Goal: Task Accomplishment & Management: Manage account settings

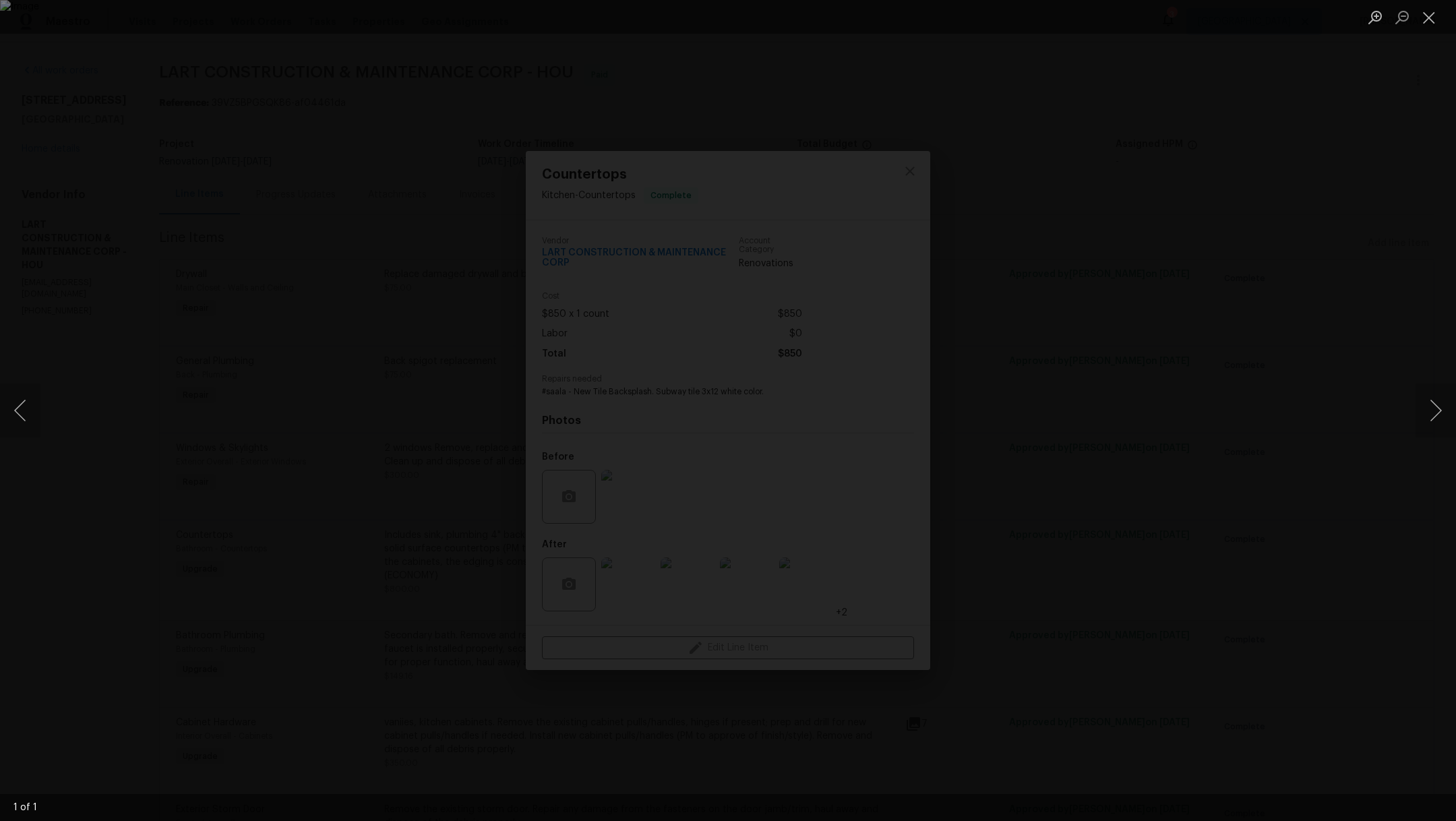
scroll to position [4575, 0]
click at [1429, 15] on button "Close lightbox" at bounding box center [1429, 17] width 27 height 24
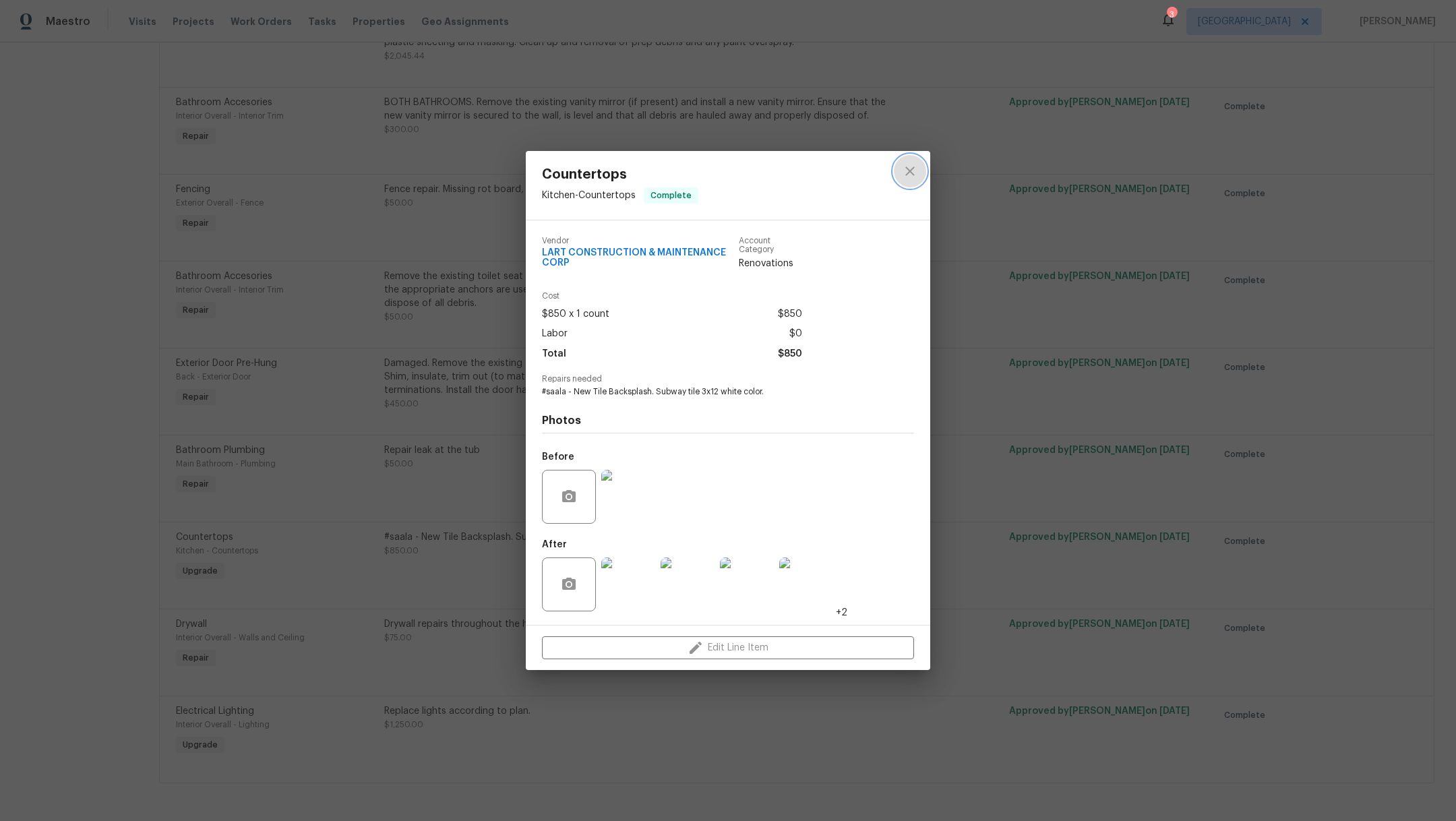
click at [912, 163] on icon "close" at bounding box center [909, 170] width 16 height 16
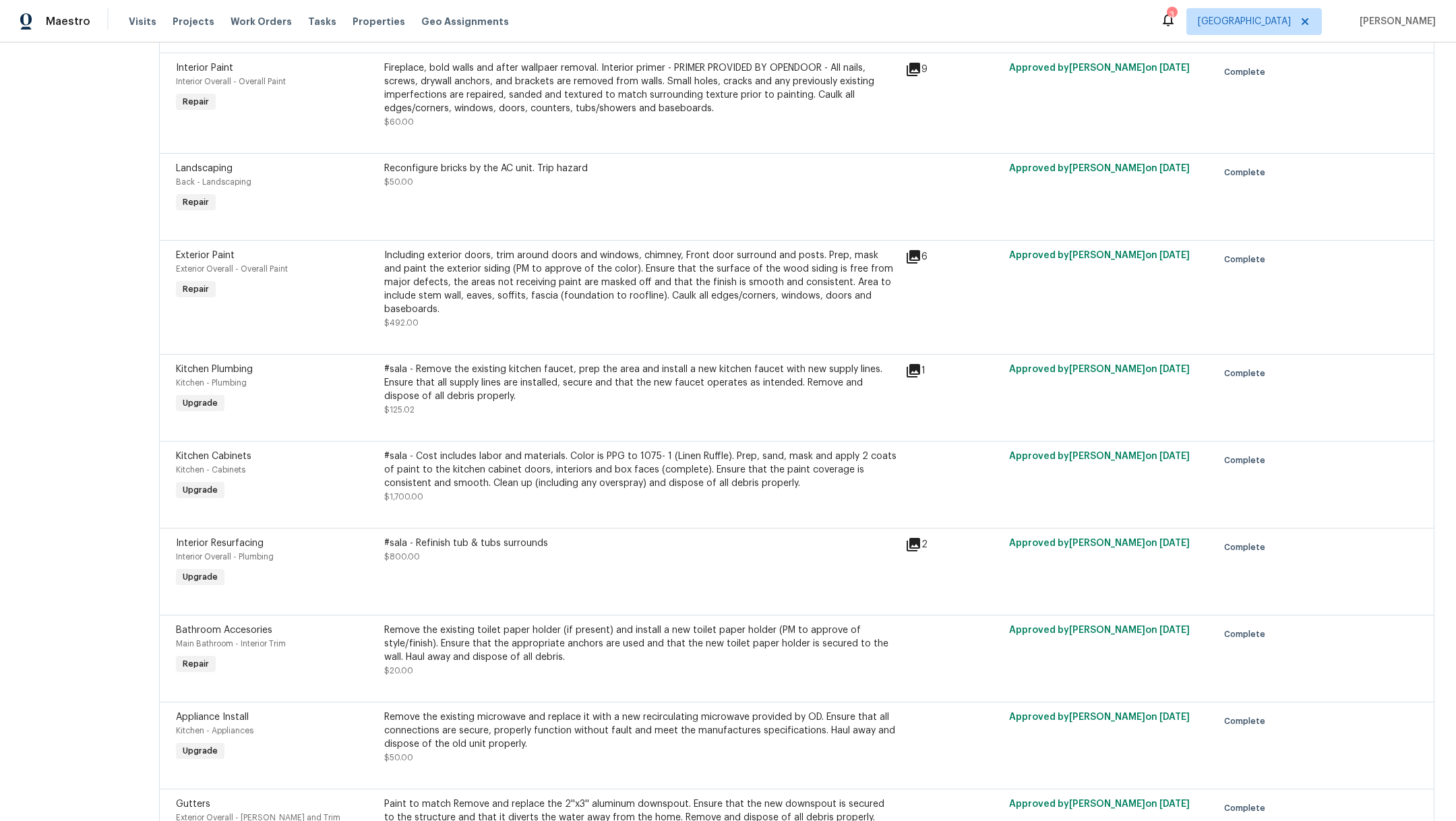
scroll to position [0, 0]
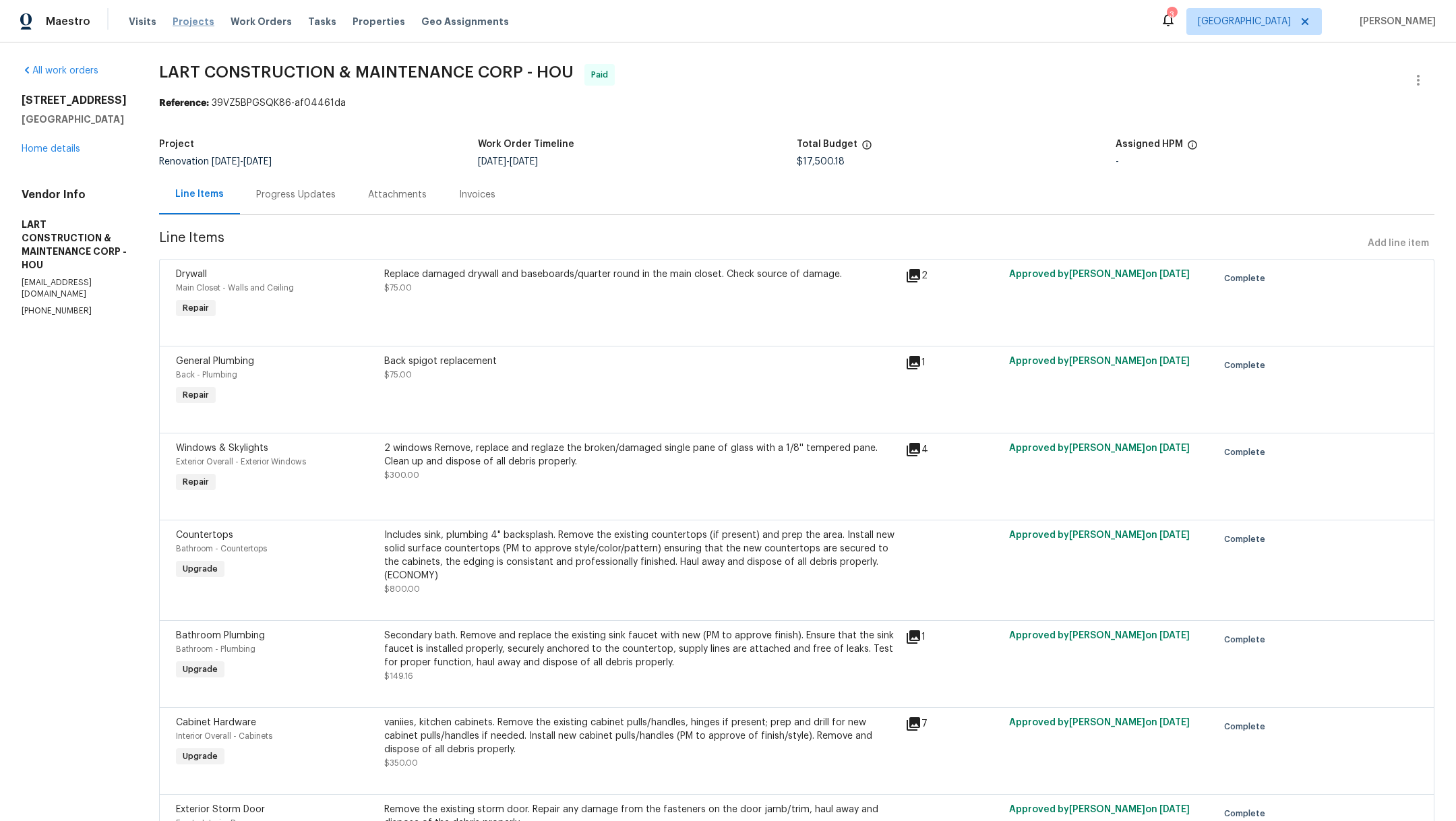
click at [192, 23] on span "Projects" at bounding box center [193, 22] width 42 height 14
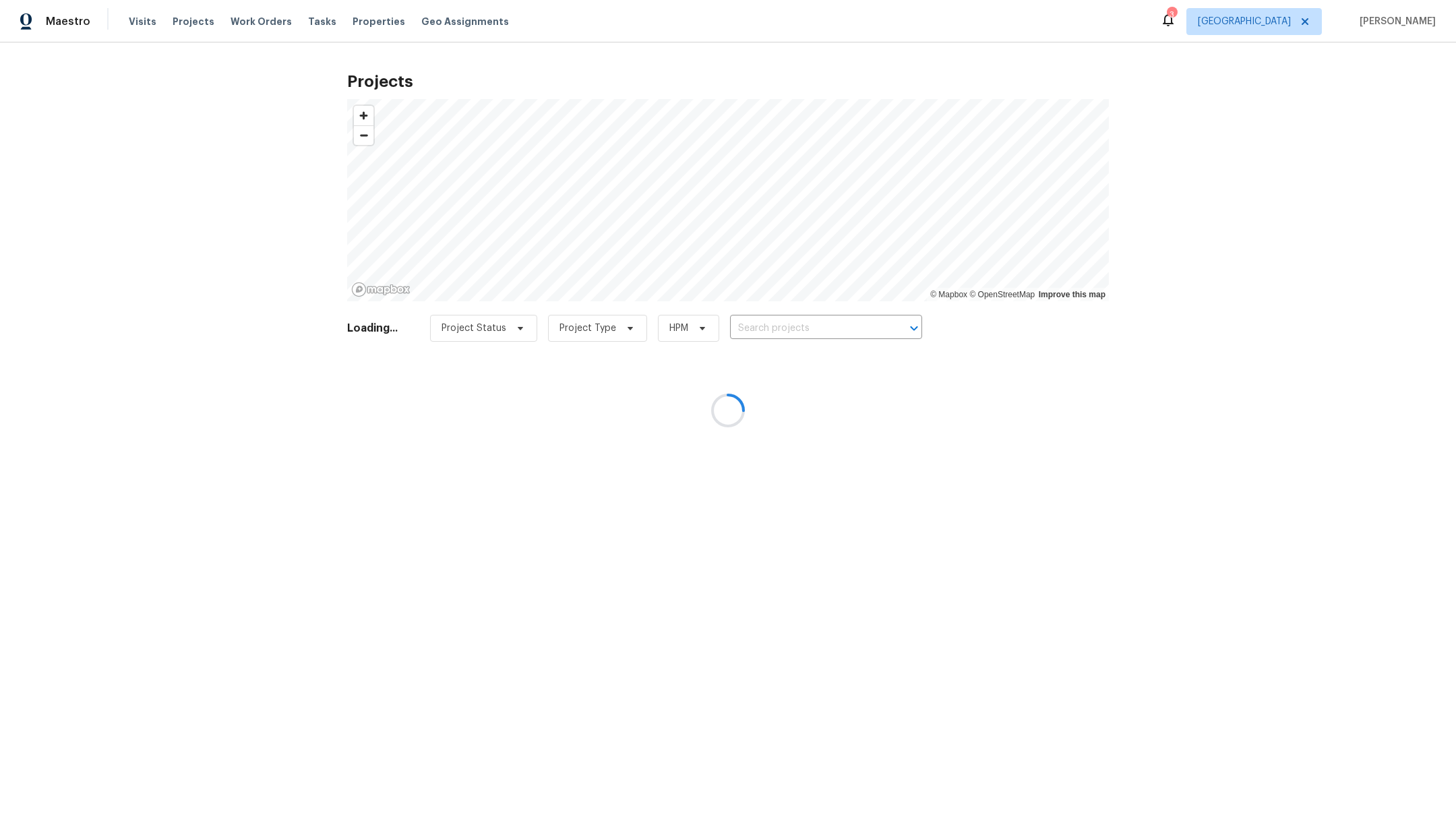
click at [794, 330] on div at bounding box center [728, 410] width 1456 height 821
click at [793, 329] on div at bounding box center [728, 410] width 1456 height 821
click at [767, 329] on div at bounding box center [728, 410] width 1456 height 821
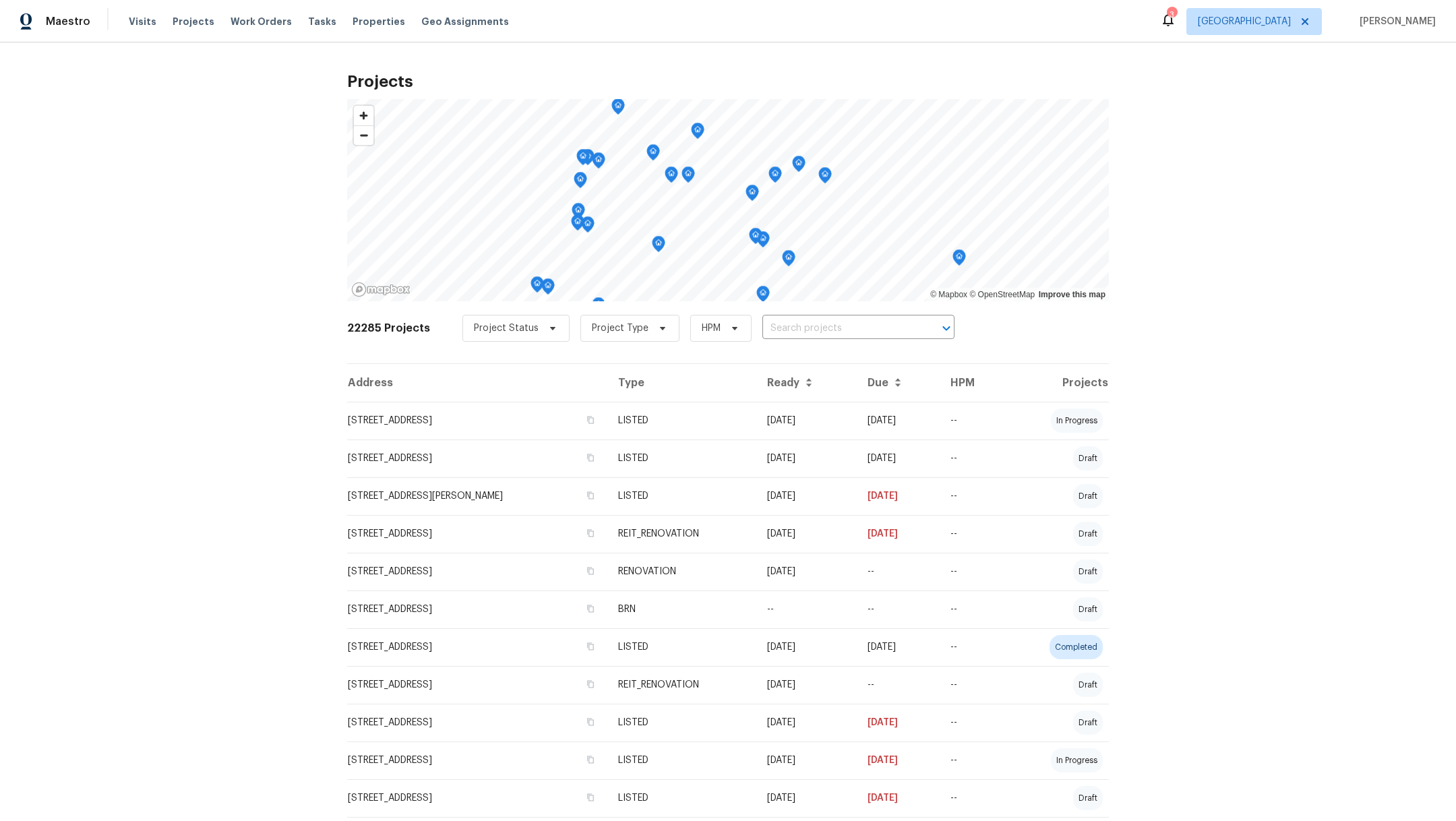
click at [767, 329] on input "text" at bounding box center [839, 328] width 154 height 21
type input "3231"
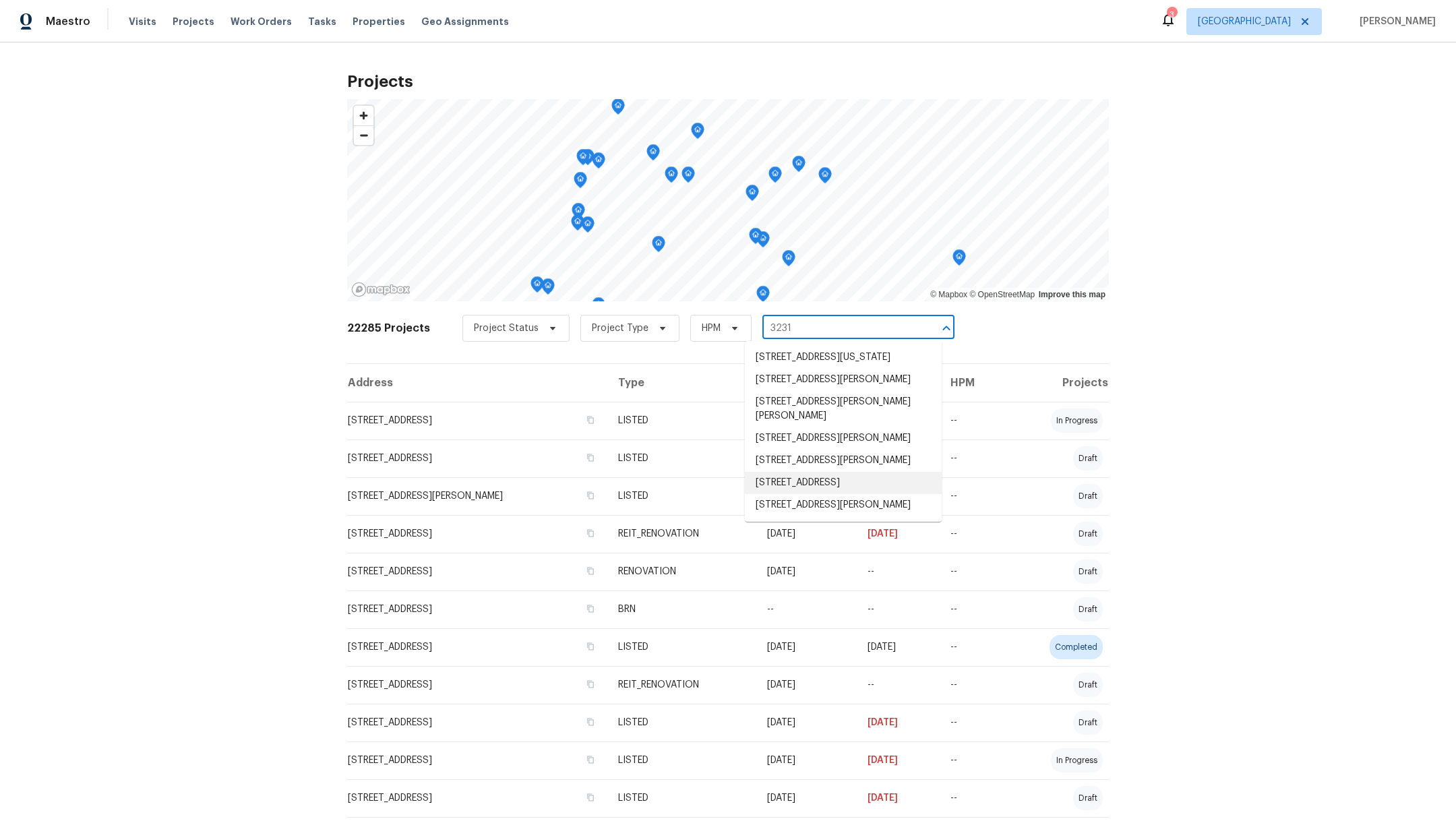
click at [781, 494] on li "[STREET_ADDRESS]" at bounding box center [842, 483] width 197 height 22
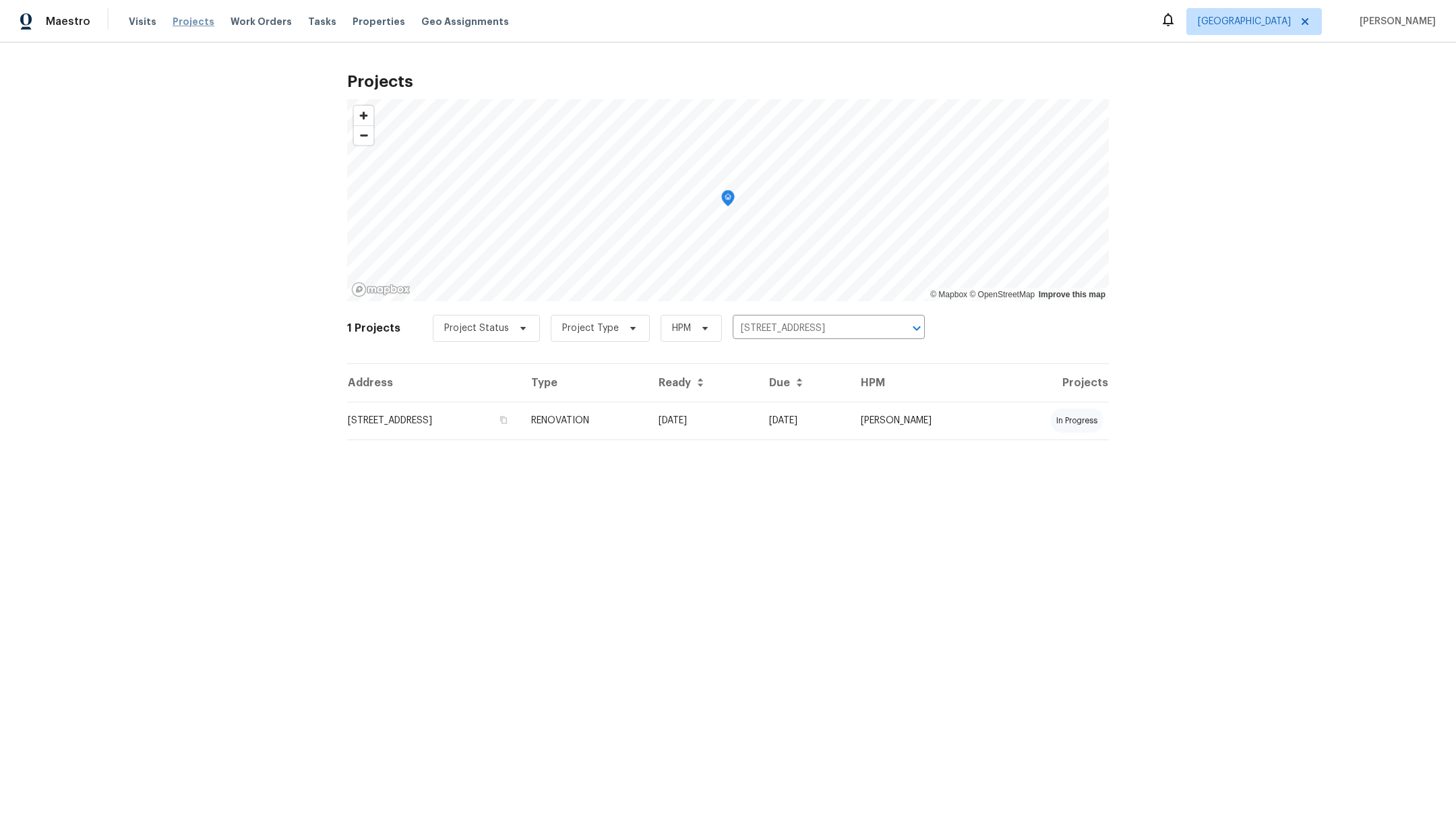
click at [187, 20] on span "Projects" at bounding box center [193, 22] width 42 height 14
click at [892, 333] on icon "Clear" at bounding box center [899, 328] width 14 height 14
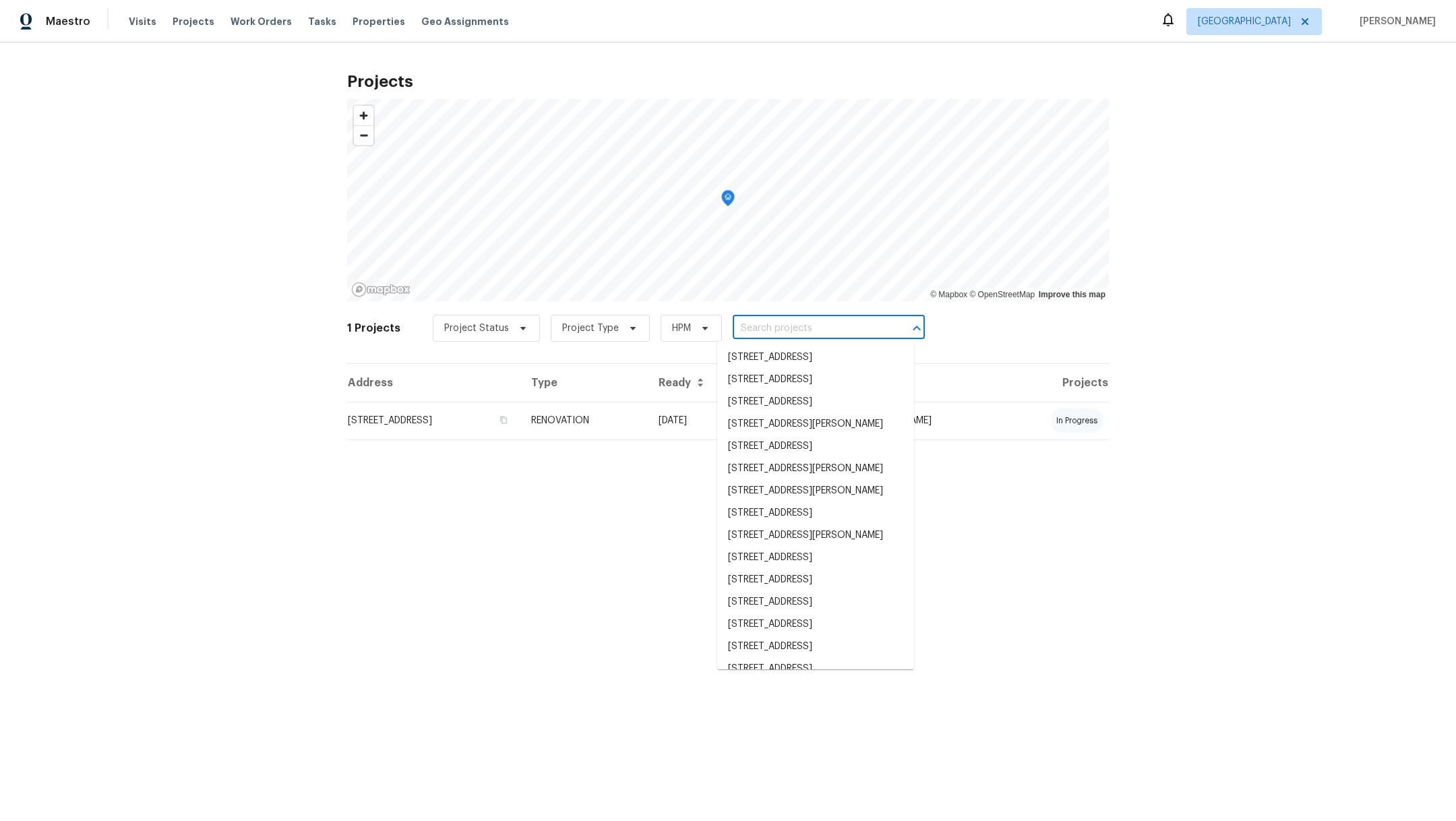
click at [779, 328] on input "text" at bounding box center [809, 328] width 154 height 21
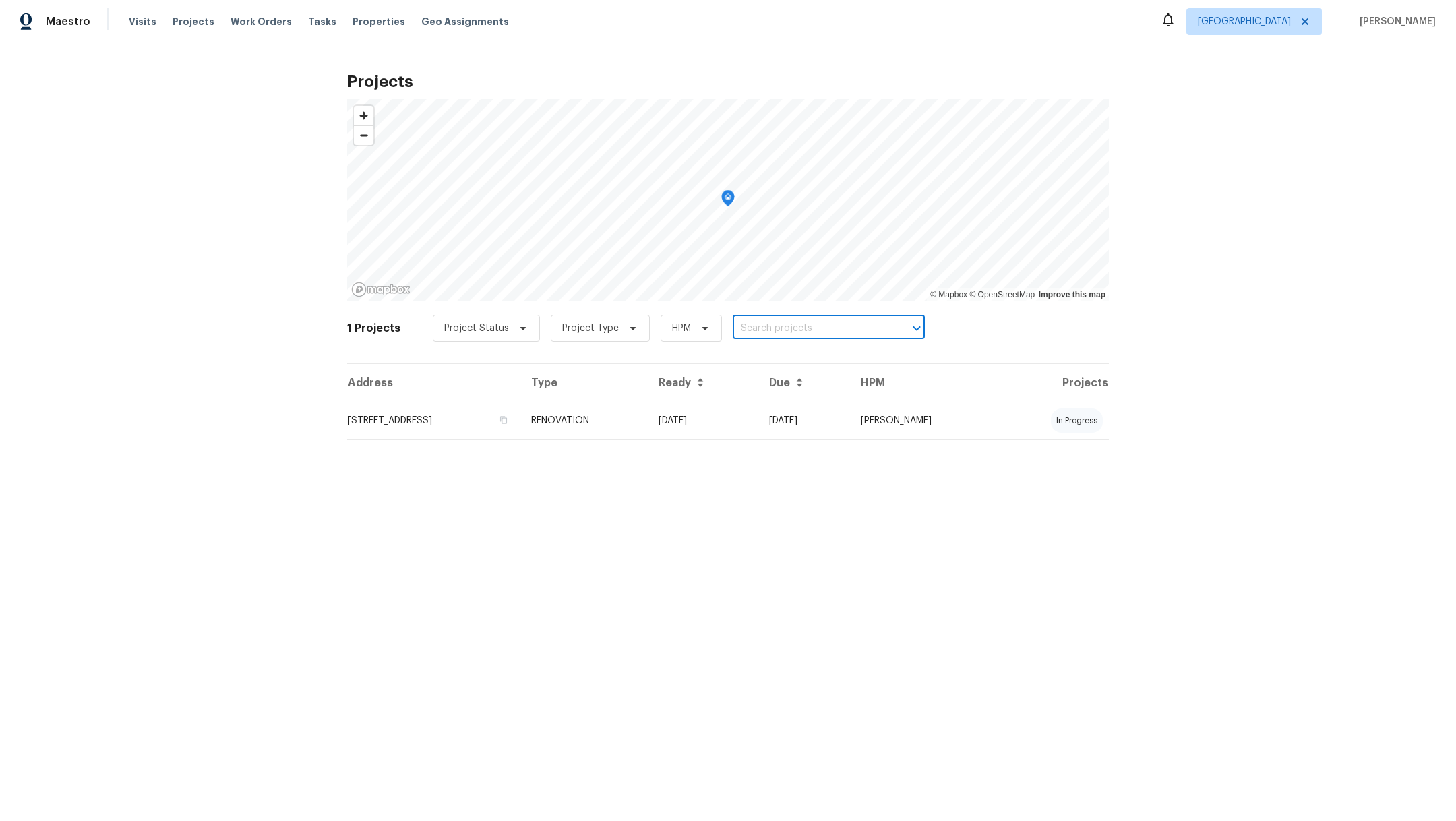
click at [779, 326] on input "text" at bounding box center [809, 328] width 154 height 21
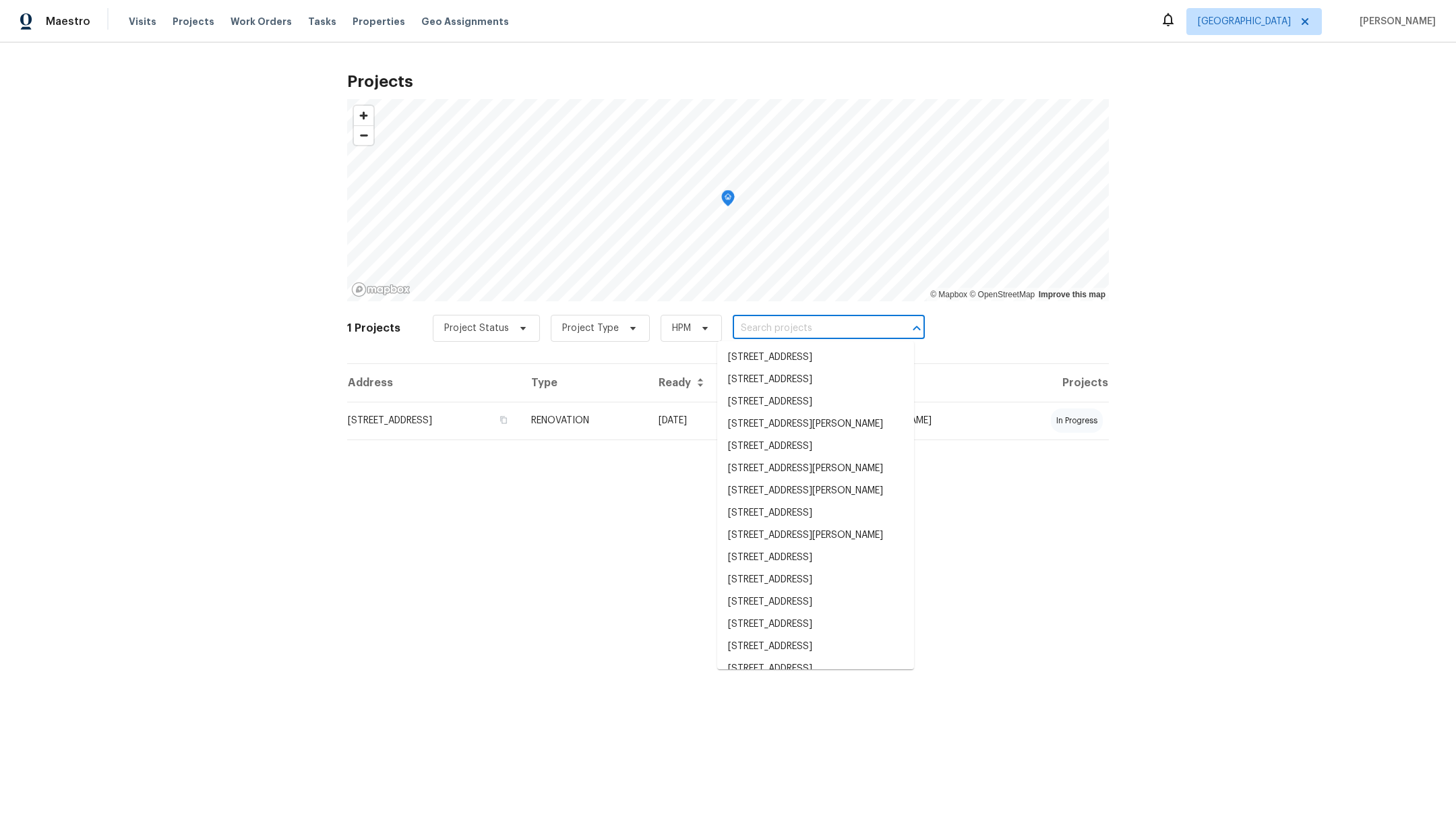
click at [779, 326] on input "text" at bounding box center [809, 328] width 154 height 21
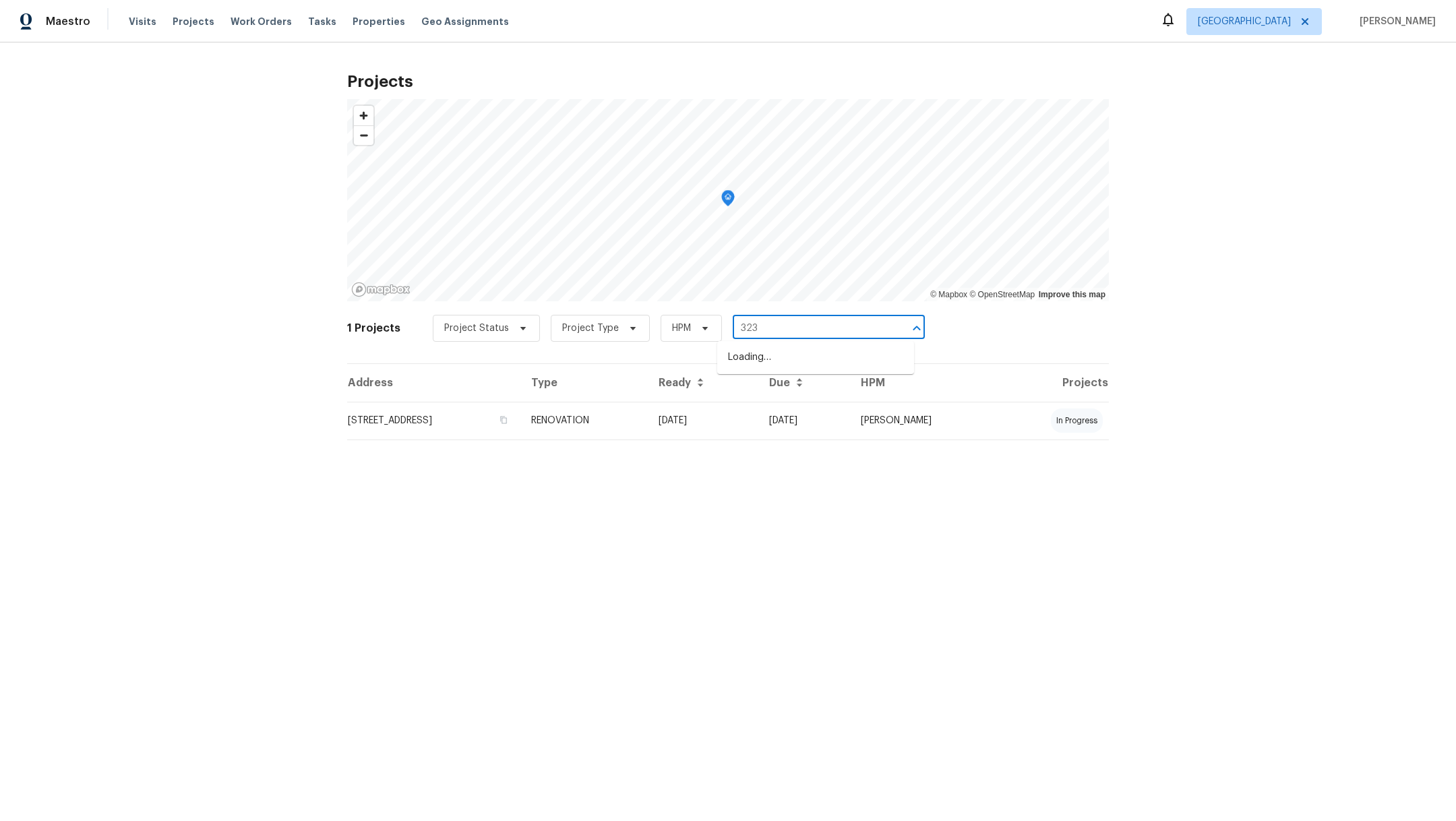
type input "3231"
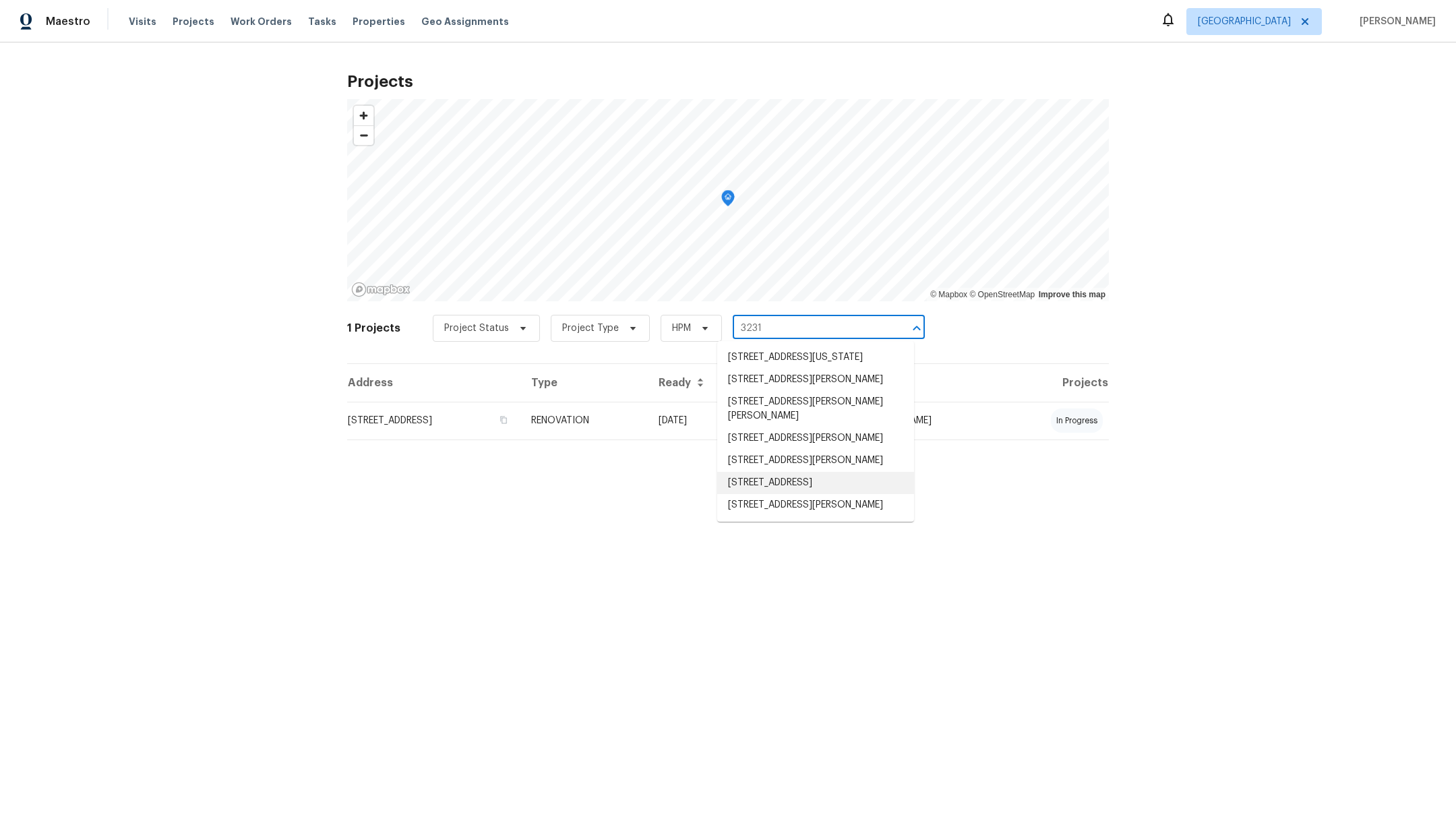
click at [805, 494] on li "[STREET_ADDRESS]" at bounding box center [815, 483] width 197 height 22
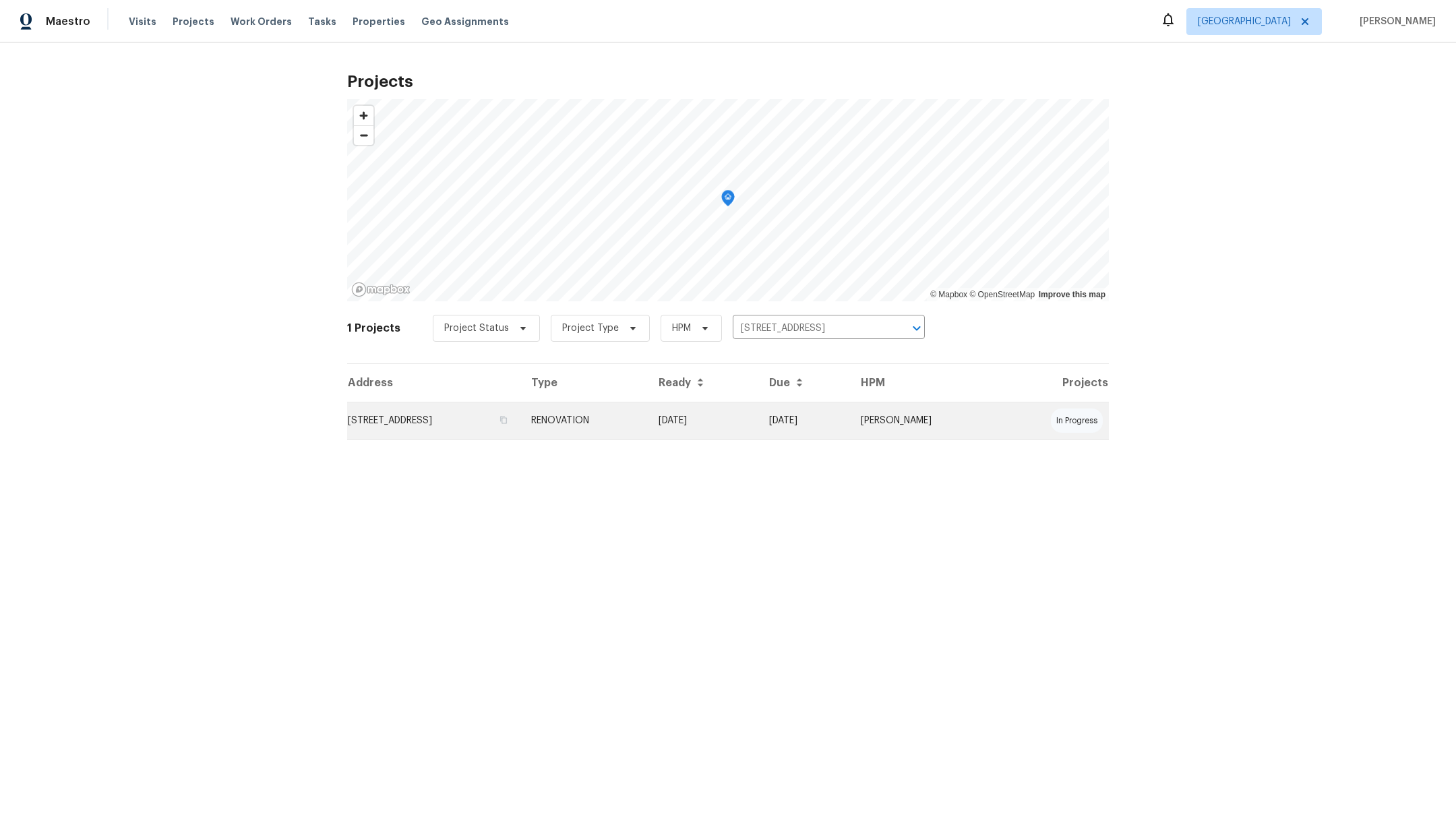
click at [436, 422] on td "[STREET_ADDRESS]" at bounding box center [433, 420] width 173 height 38
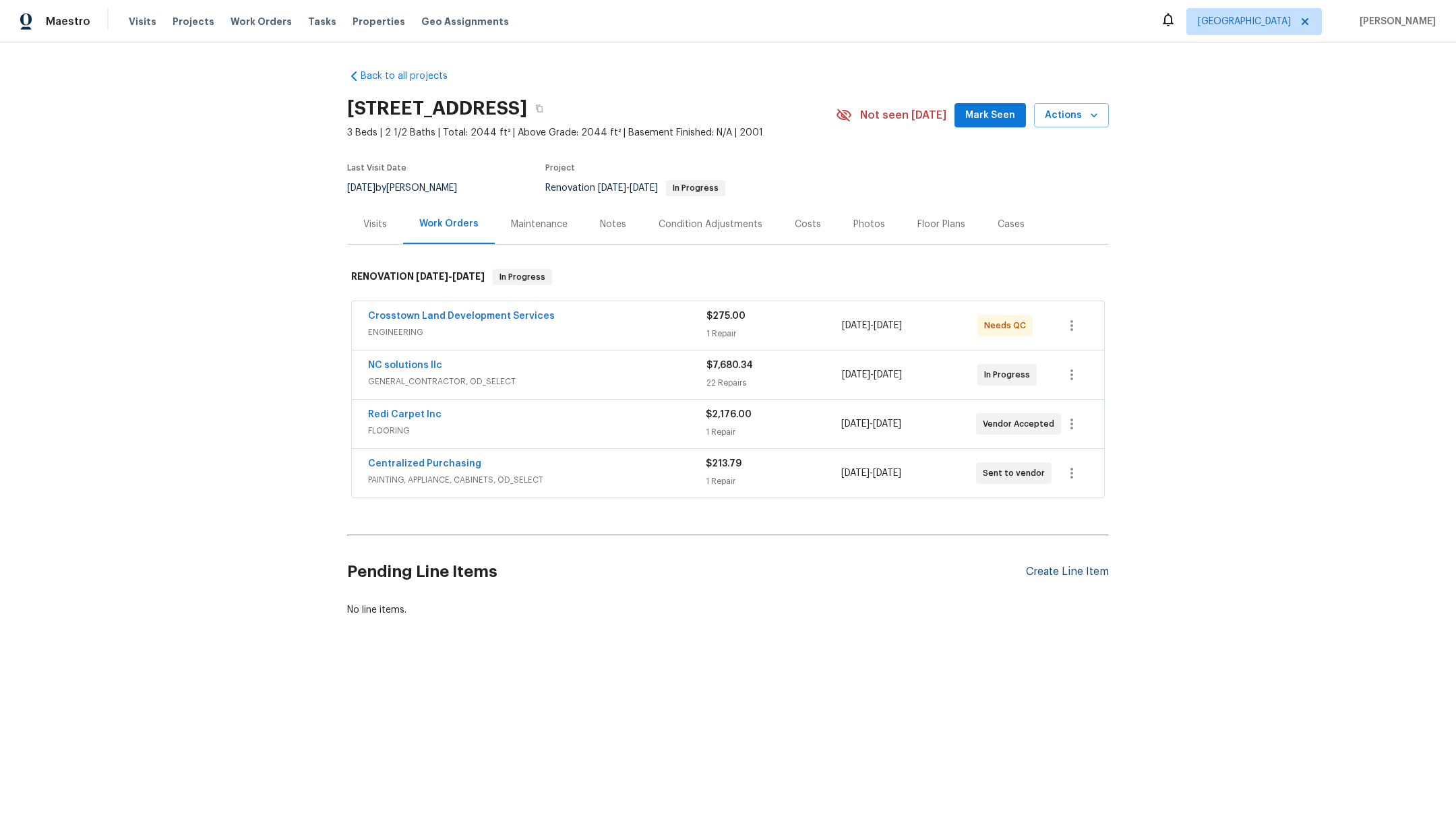
click at [1031, 568] on div "Create Line Item" at bounding box center [1067, 571] width 83 height 13
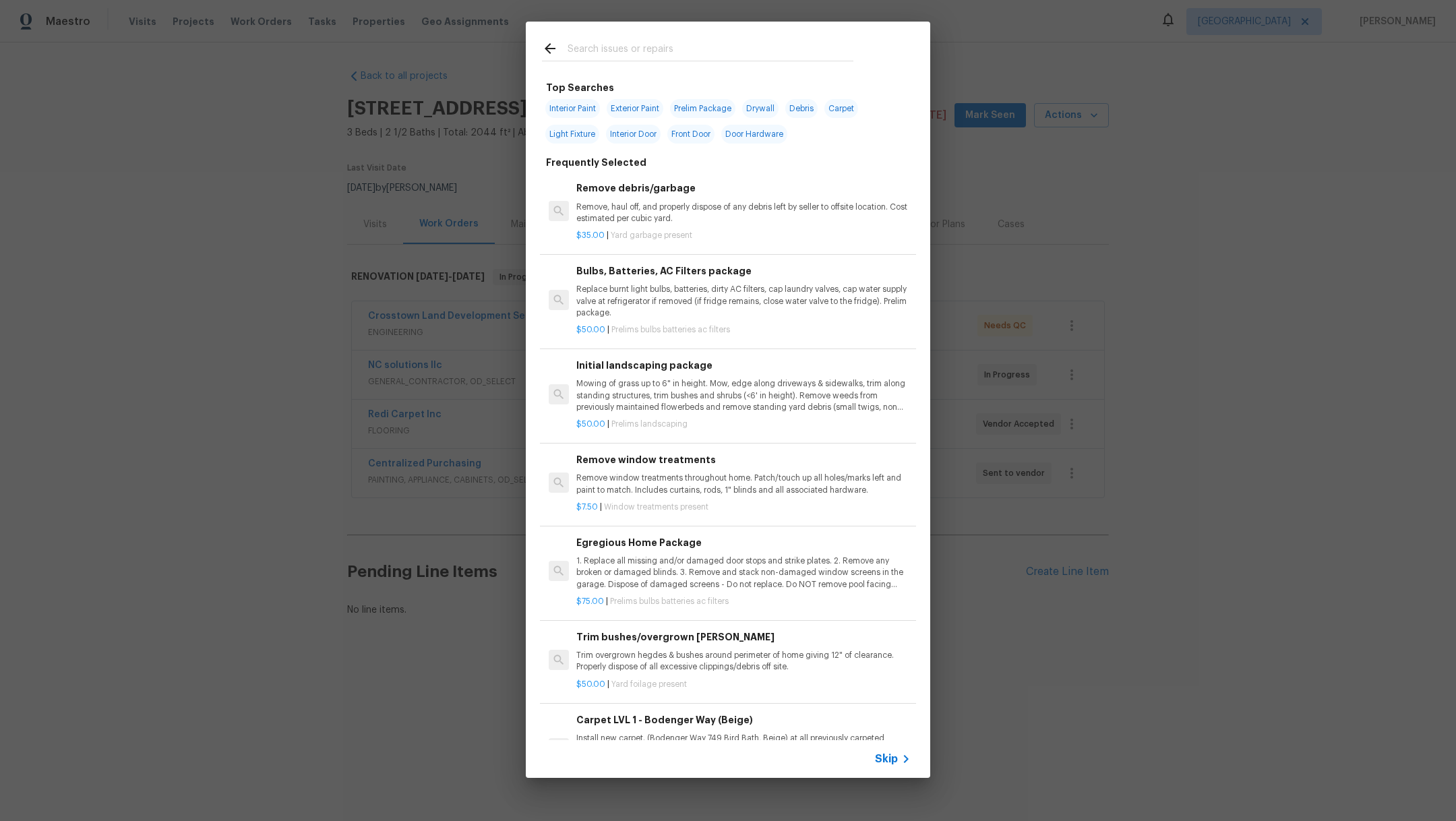
click at [548, 50] on icon at bounding box center [549, 48] width 16 height 16
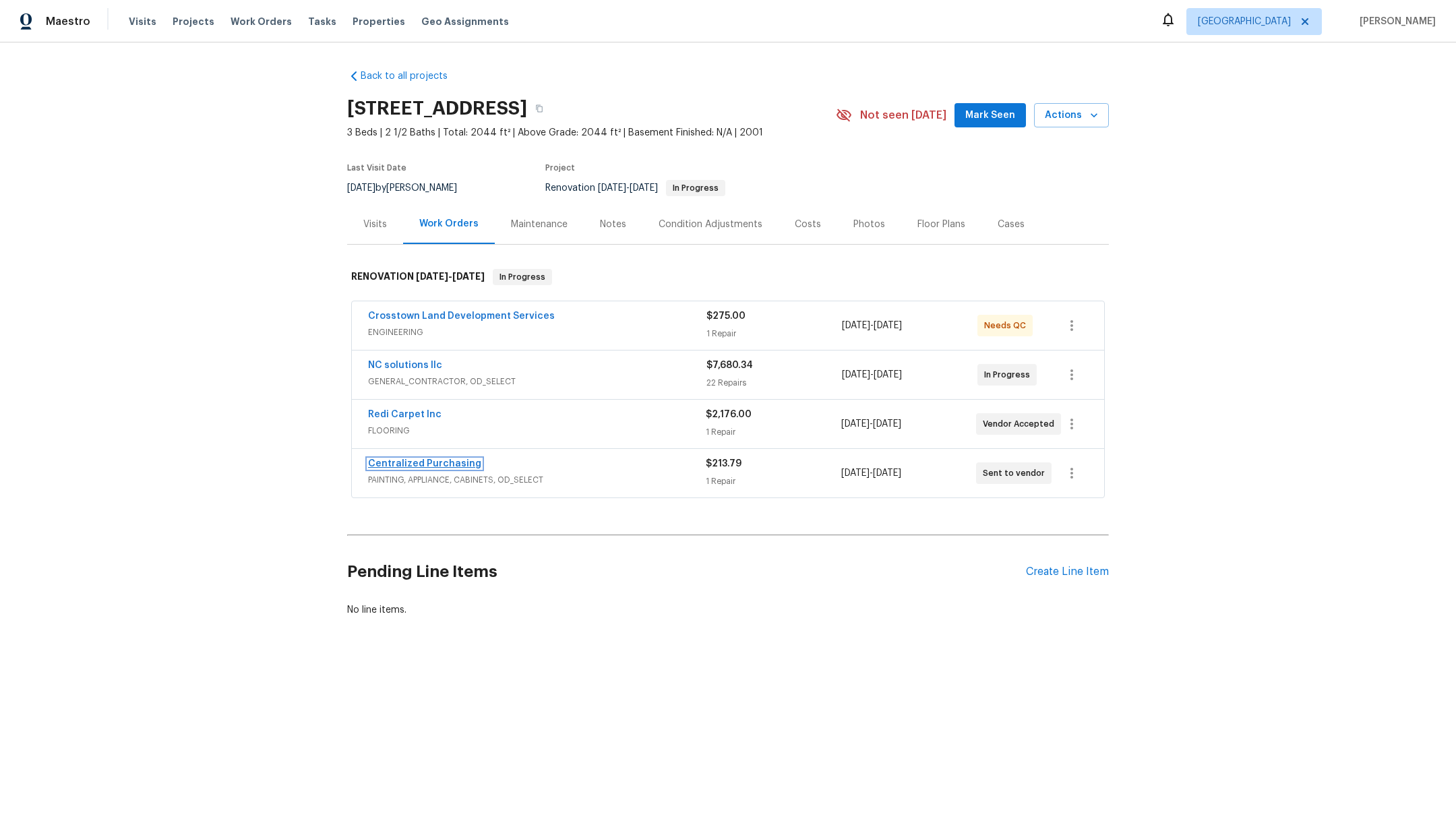
click at [436, 461] on link "Centralized Purchasing" at bounding box center [425, 463] width 113 height 9
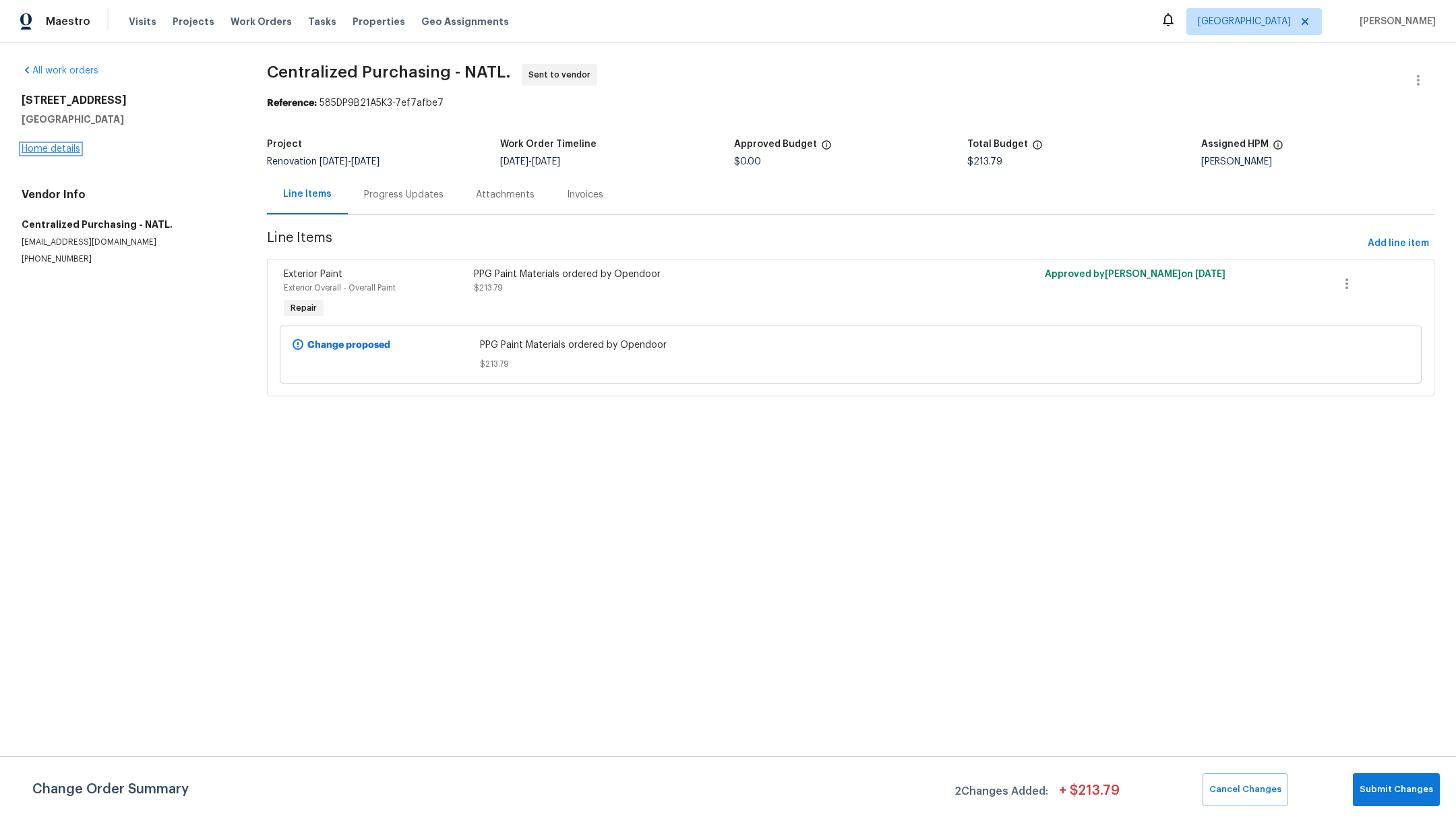
click at [46, 148] on link "Home details" at bounding box center [51, 149] width 58 height 9
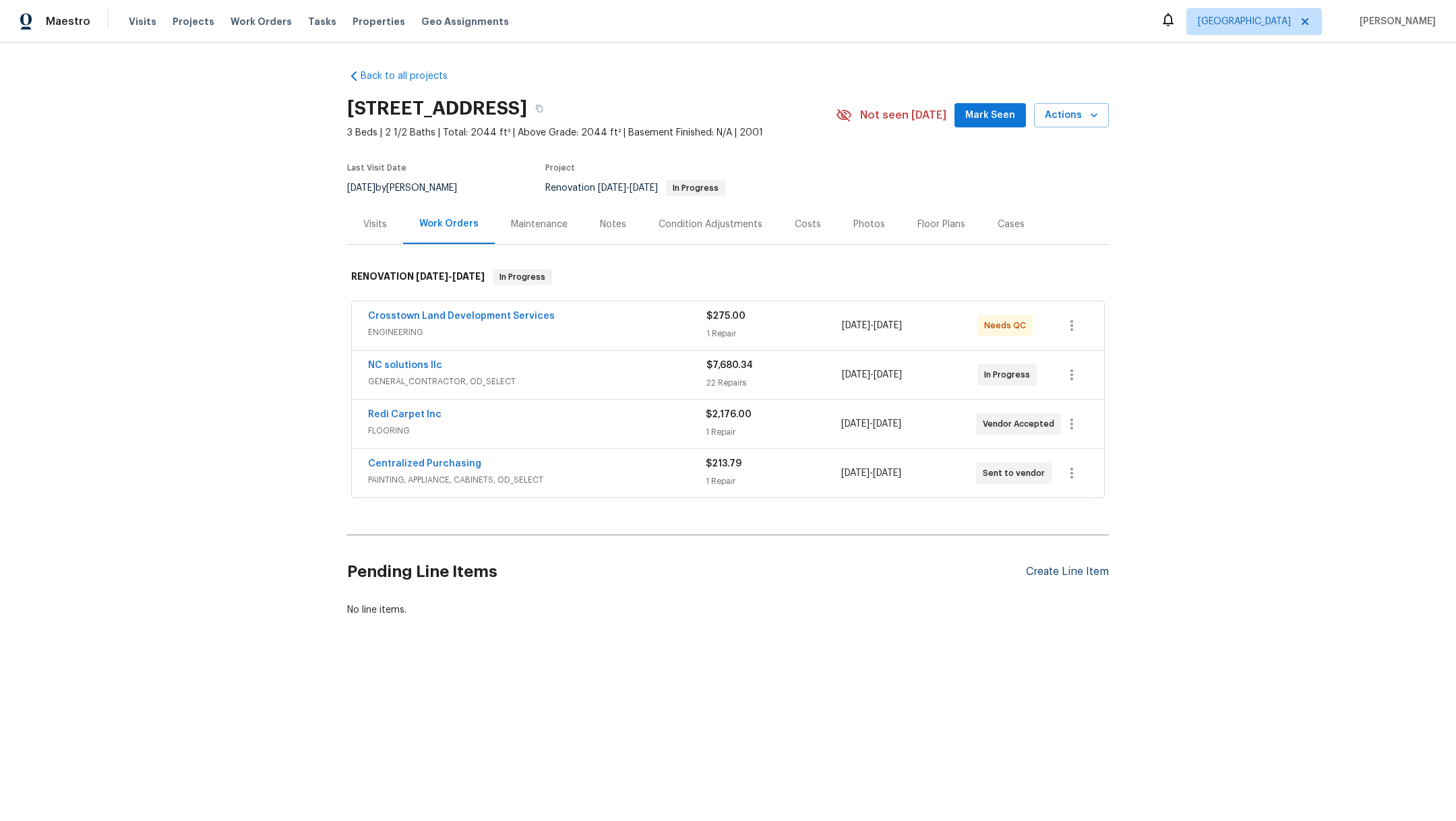
click at [1049, 571] on div "Create Line Item" at bounding box center [1067, 571] width 83 height 13
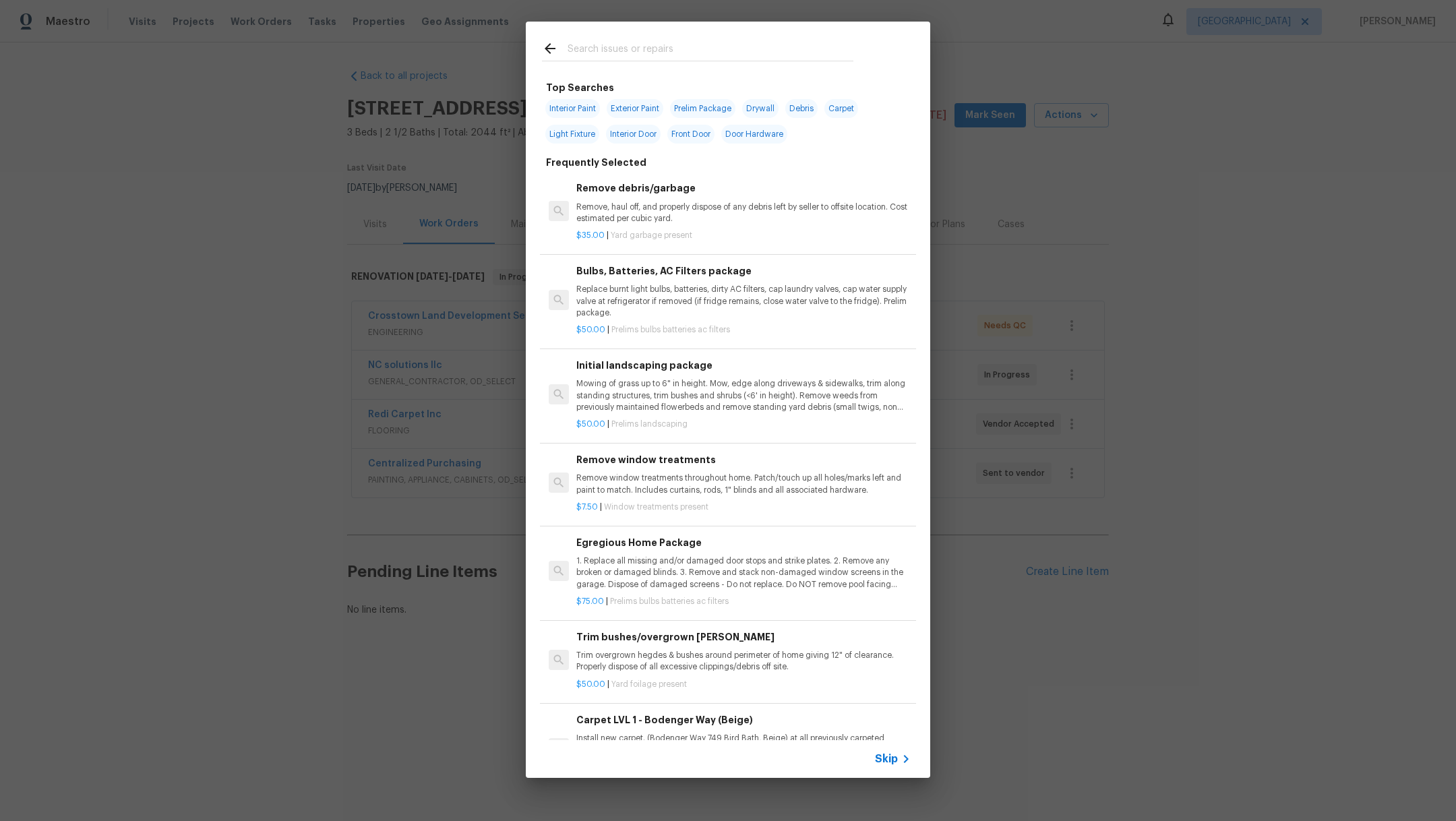
click at [636, 59] on input "text" at bounding box center [710, 51] width 286 height 20
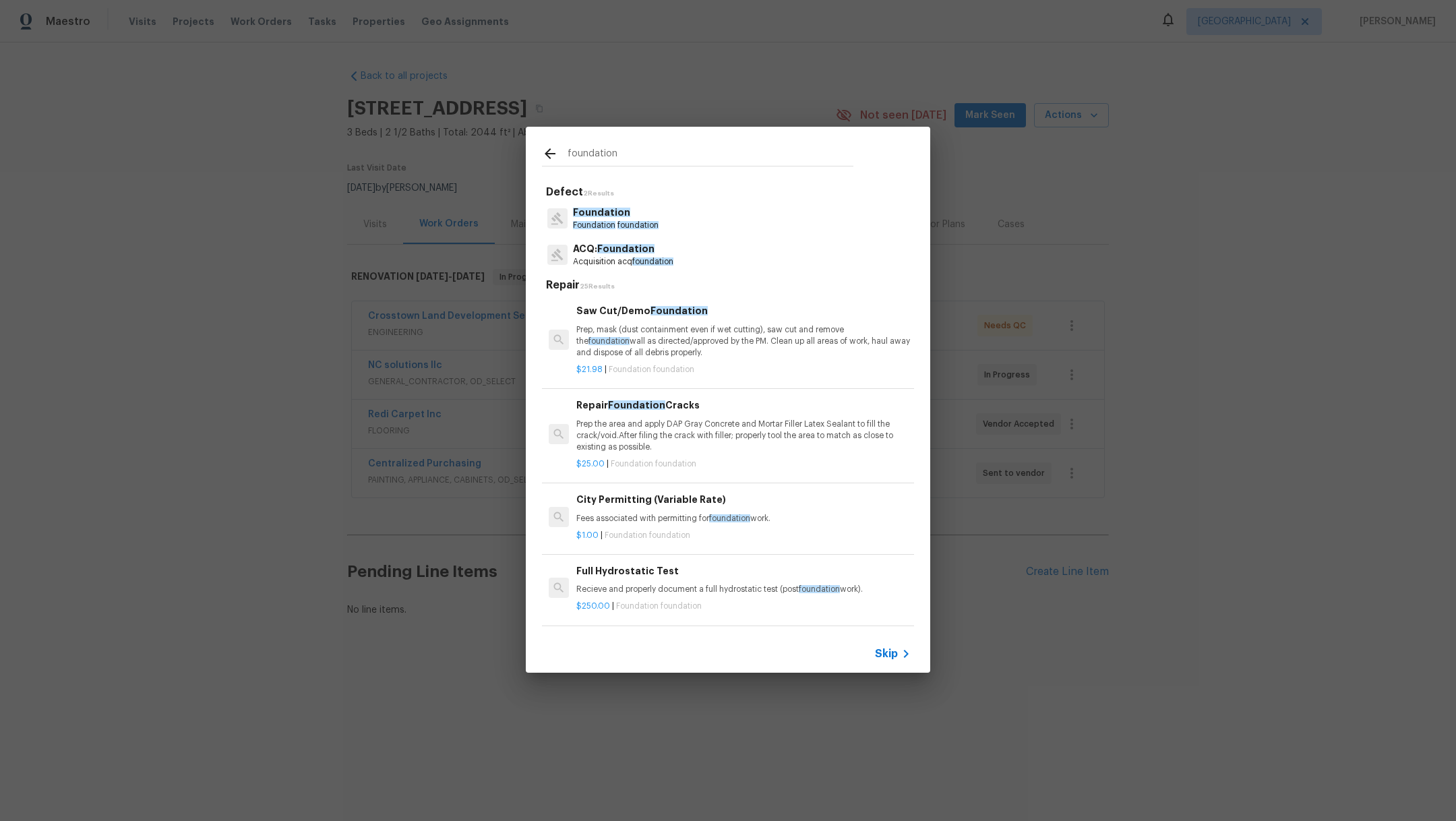
type input "foundation"
click at [594, 212] on span "Foundation" at bounding box center [602, 212] width 57 height 9
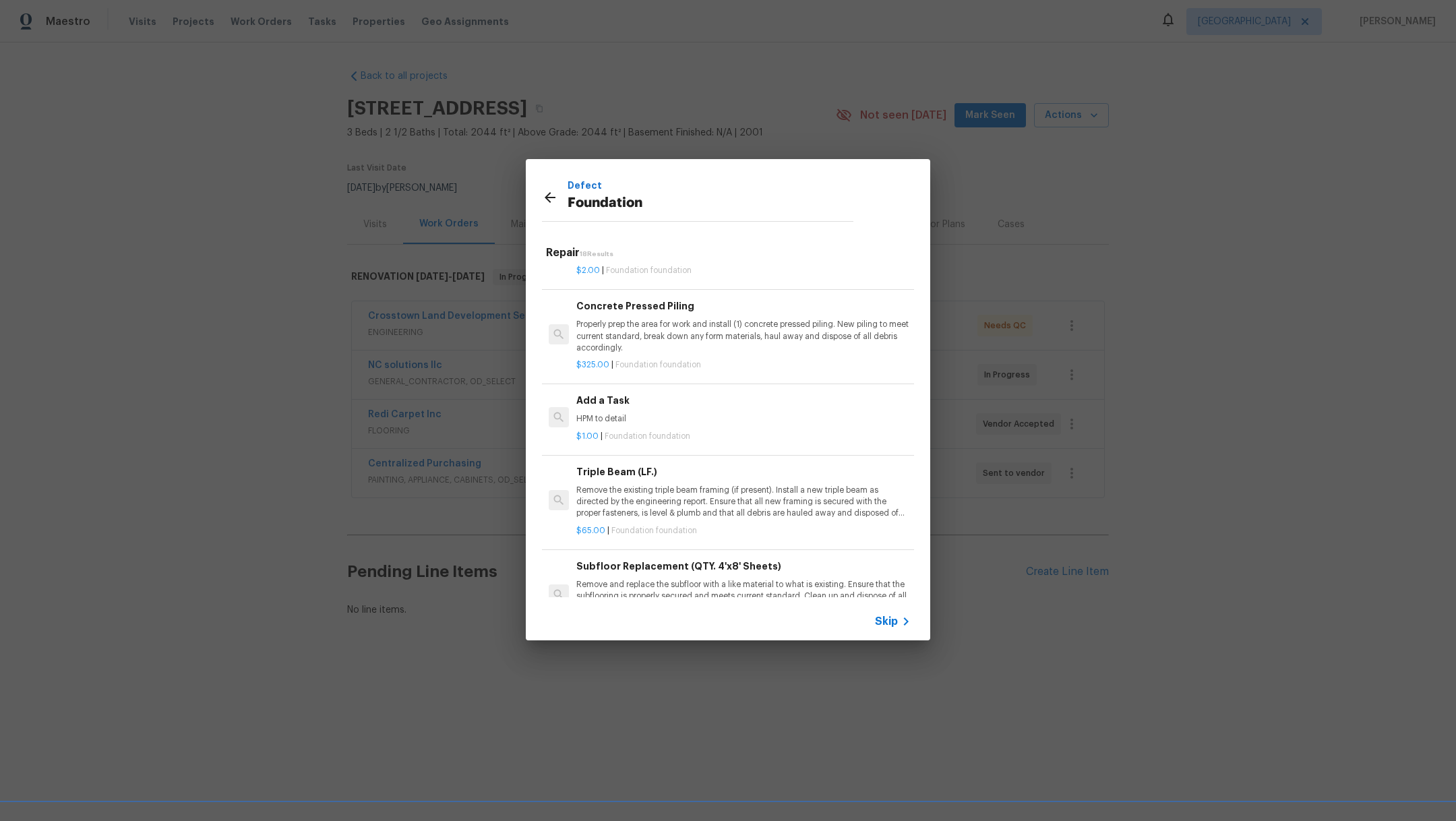
scroll to position [997, 0]
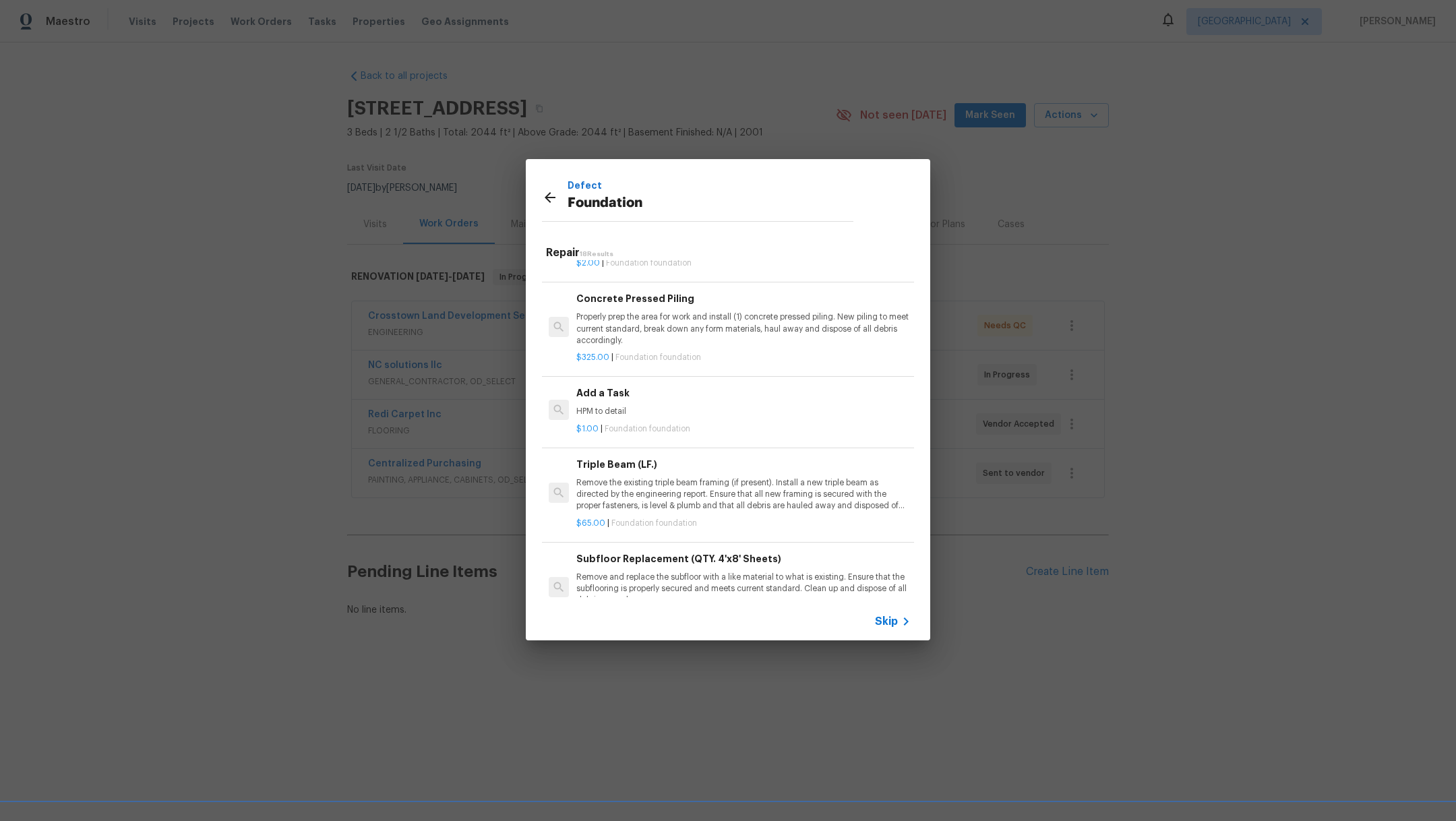
click at [743, 410] on div "Add a Task HPM to detail" at bounding box center [744, 402] width 334 height 32
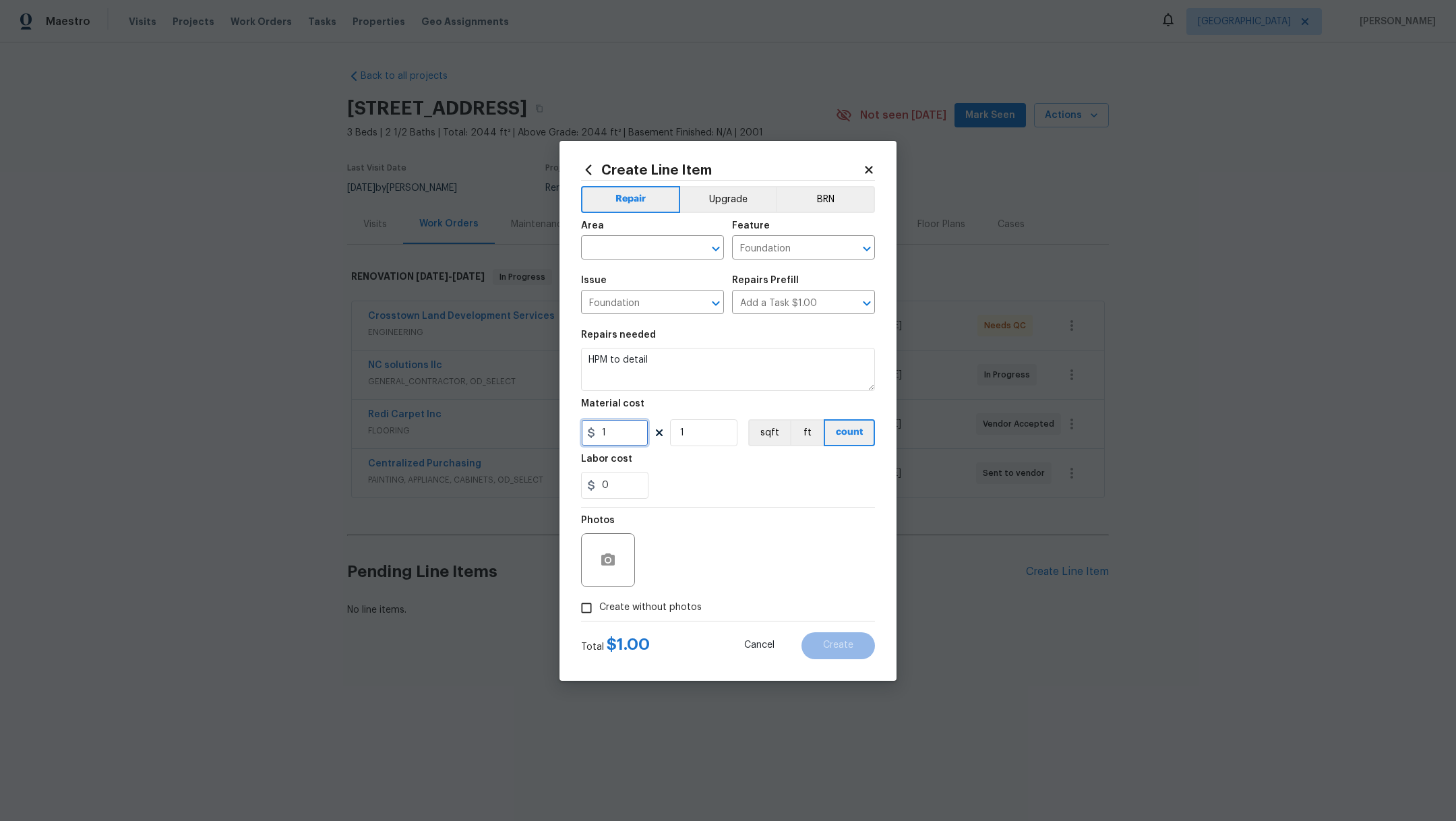
click at [624, 429] on input "1" at bounding box center [614, 433] width 68 height 27
drag, startPoint x: 674, startPoint y: 362, endPoint x: 505, endPoint y: 359, distance: 169.0
click at [505, 359] on div "Create Line Item Repair Upgrade BRN Area ​ Feature Foundation ​ Issue Foundatio…" at bounding box center [728, 410] width 1456 height 821
type textarea "Foundation repair according to a bid received."
click at [610, 433] on input "1" at bounding box center [614, 433] width 68 height 27
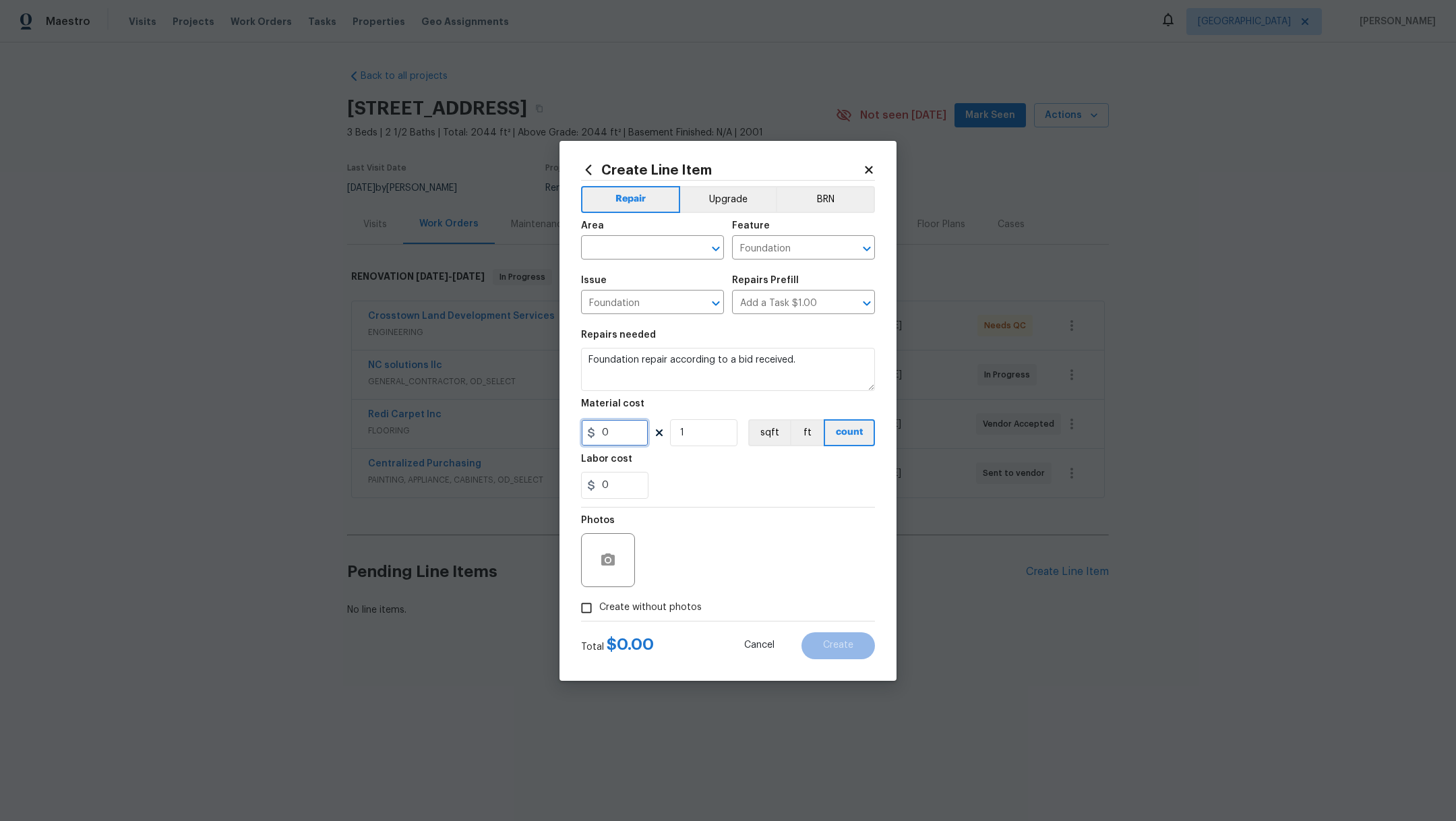
drag, startPoint x: 616, startPoint y: 435, endPoint x: 573, endPoint y: 434, distance: 43.0
click at [573, 435] on div "Create Line Item Repair Upgrade BRN Area ​ Feature Foundation ​ Issue Foundatio…" at bounding box center [728, 411] width 337 height 540
type input "2765"
click at [617, 240] on input "text" at bounding box center [633, 249] width 106 height 21
click at [618, 277] on li "Exterior Overall" at bounding box center [652, 278] width 143 height 22
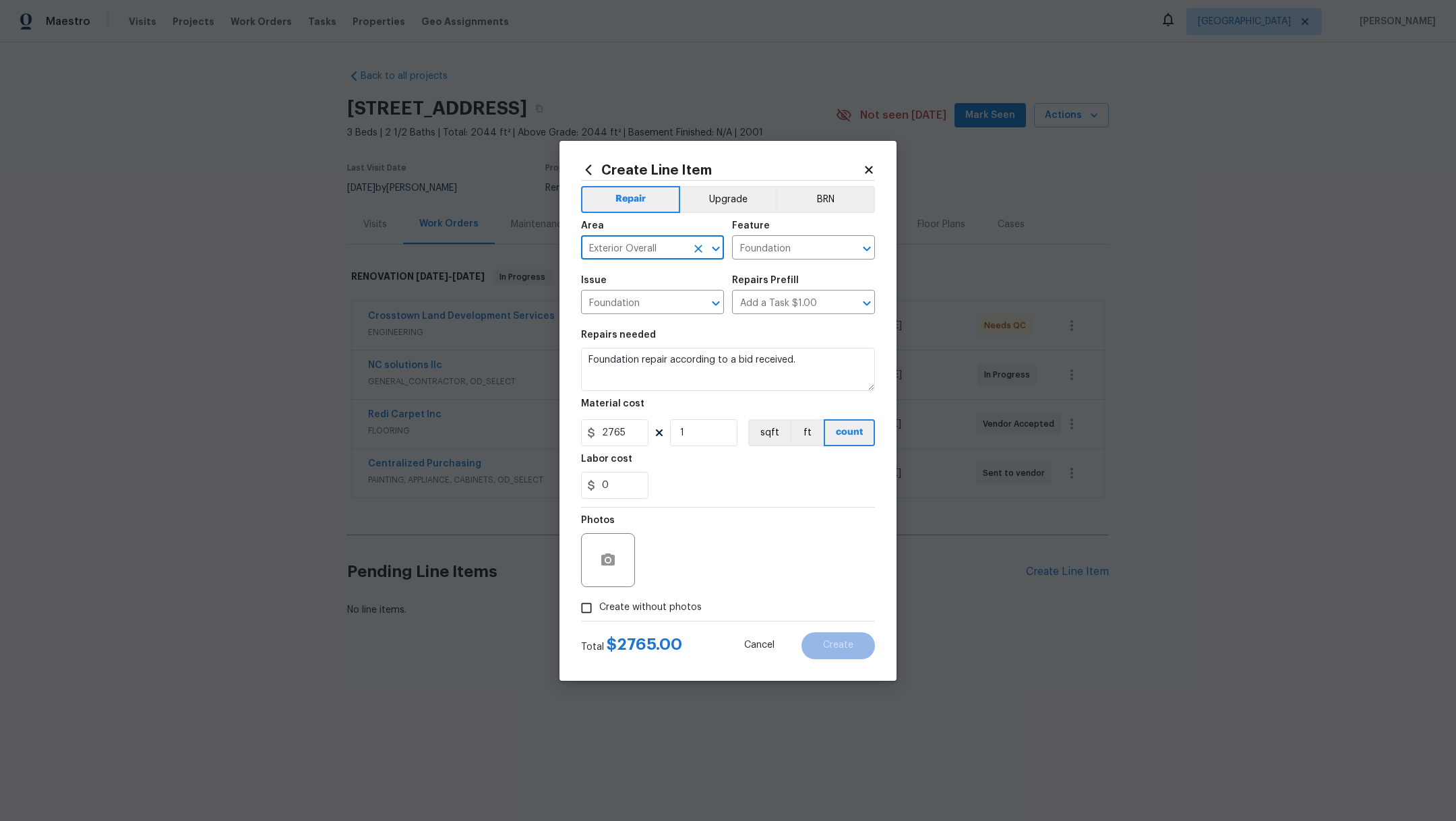
type input "Exterior Overall"
click at [614, 597] on label "Create without photos" at bounding box center [638, 608] width 128 height 25
click at [599, 597] on input "Create without photos" at bounding box center [587, 608] width 25 height 25
checkbox input "true"
click at [728, 543] on textarea at bounding box center [760, 560] width 230 height 54
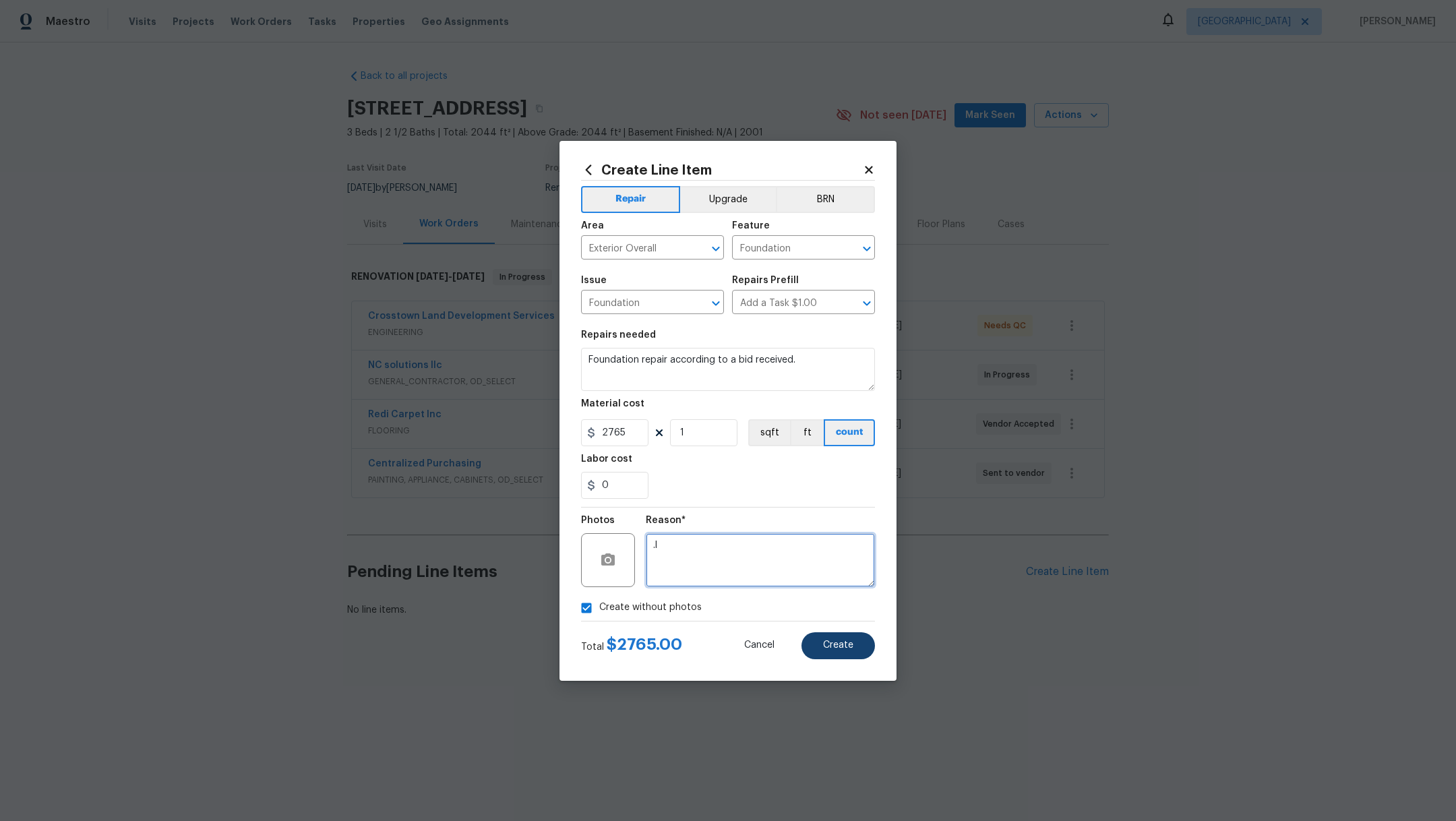
type textarea ".l"
click at [842, 642] on span "Create" at bounding box center [838, 645] width 30 height 10
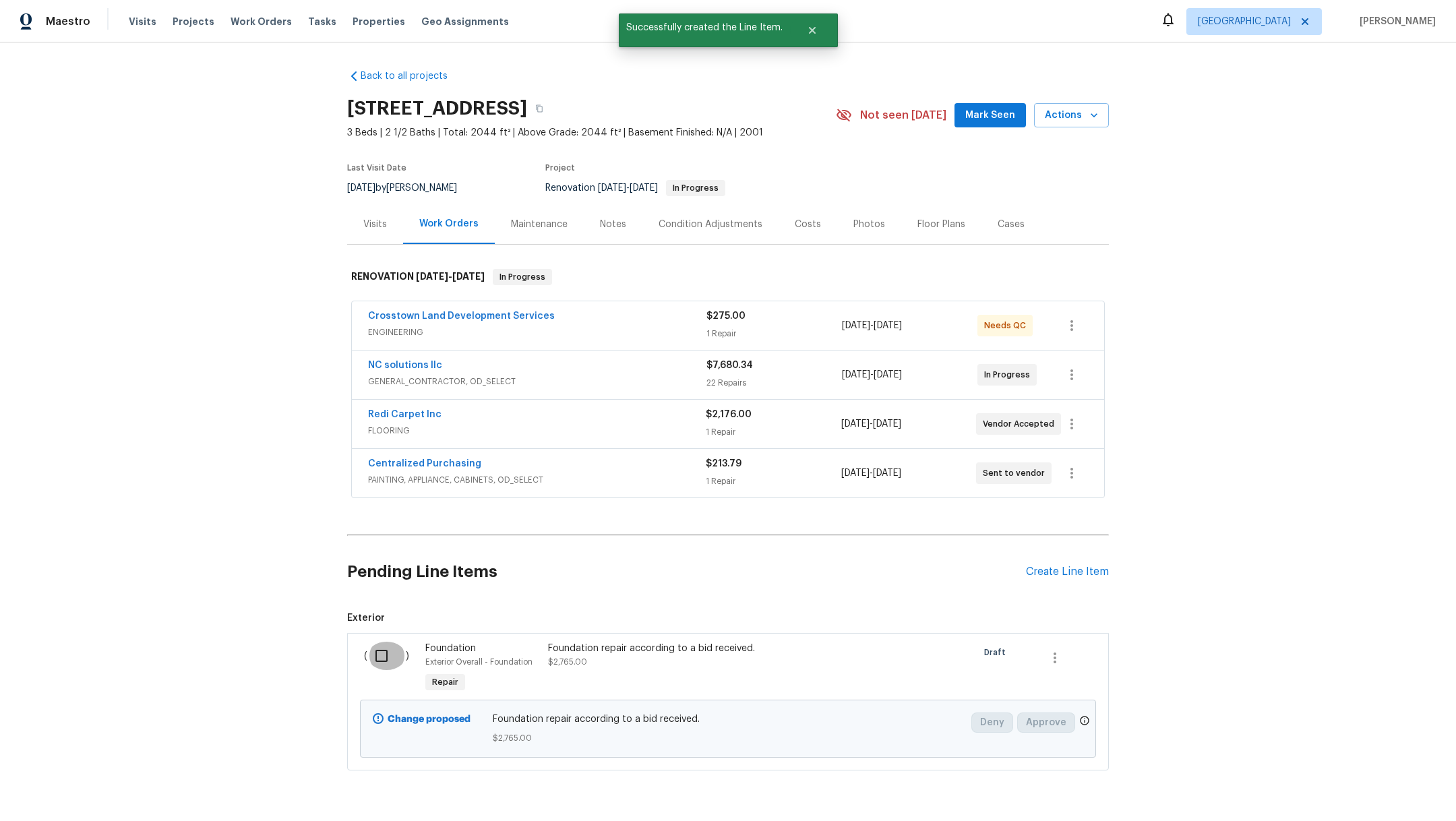
click at [372, 657] on input "checkbox" at bounding box center [387, 656] width 39 height 29
click at [1371, 787] on span "Create Work Order" at bounding box center [1378, 787] width 89 height 17
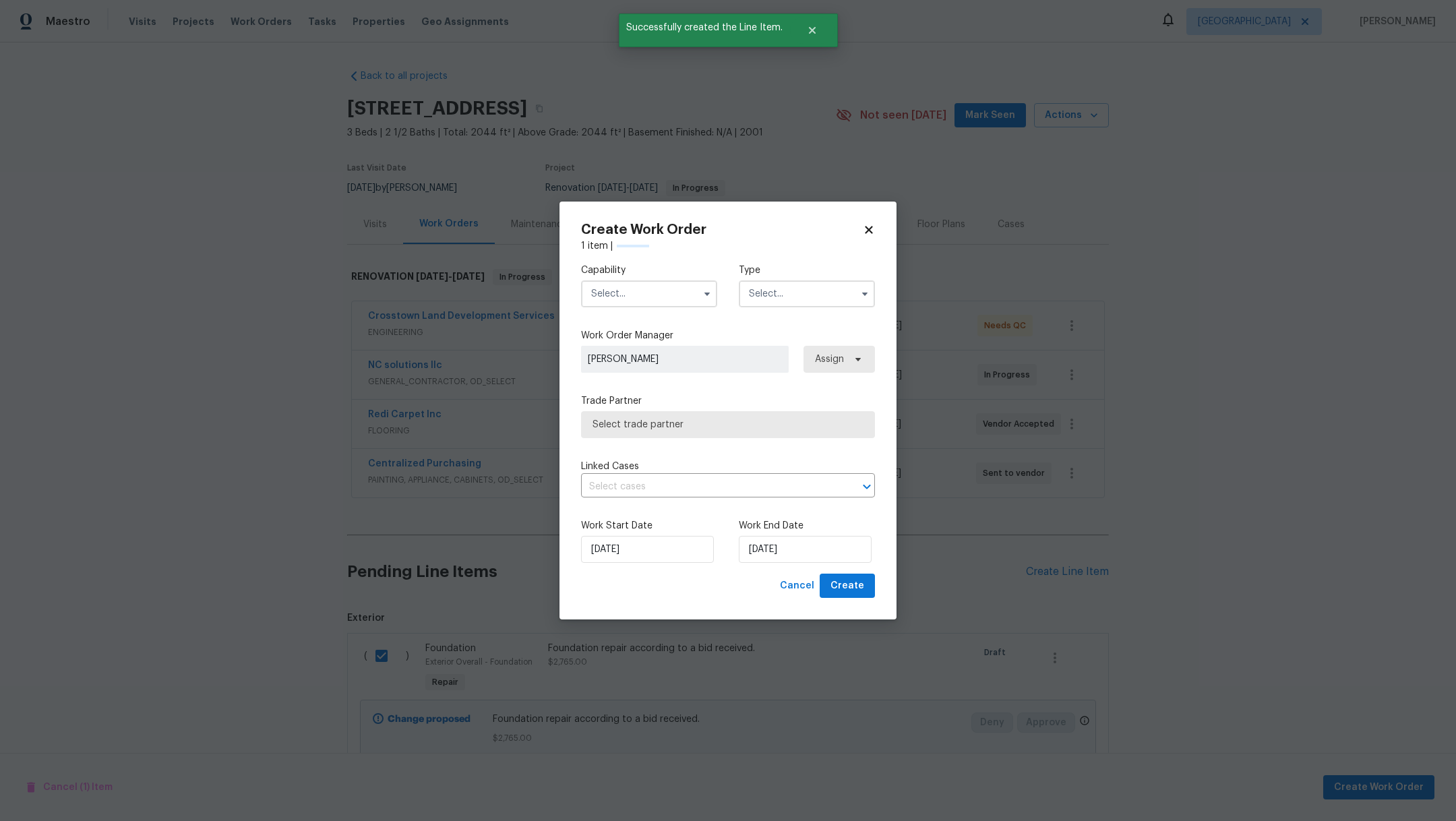
checkbox input "false"
click at [646, 293] on input "text" at bounding box center [648, 294] width 136 height 27
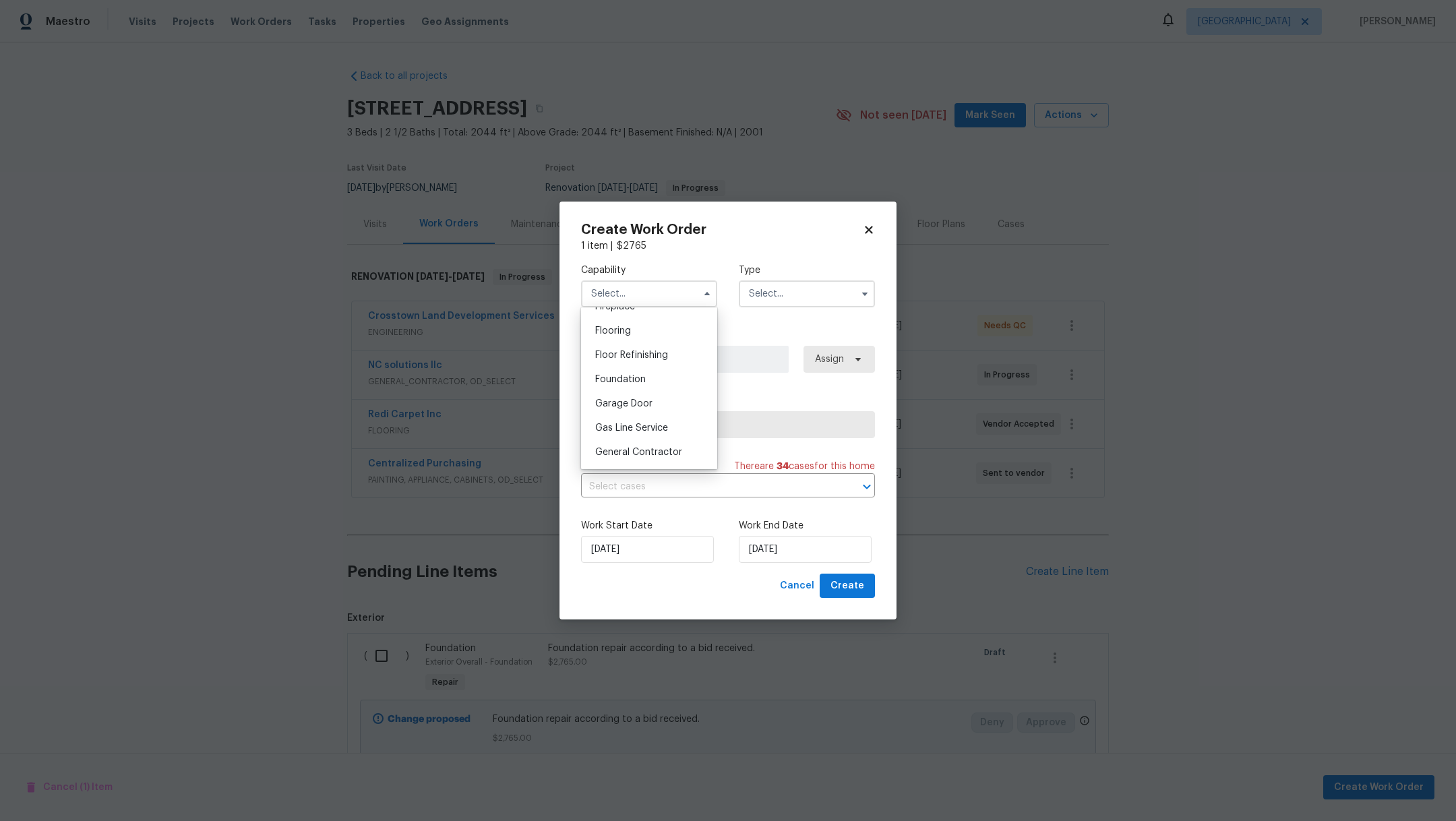
scroll to position [510, 0]
click at [658, 397] on div "Foundation" at bounding box center [648, 385] width 129 height 24
type input "Foundation"
click at [791, 270] on label "Type" at bounding box center [806, 270] width 136 height 14
click at [791, 283] on input "text" at bounding box center [806, 294] width 136 height 27
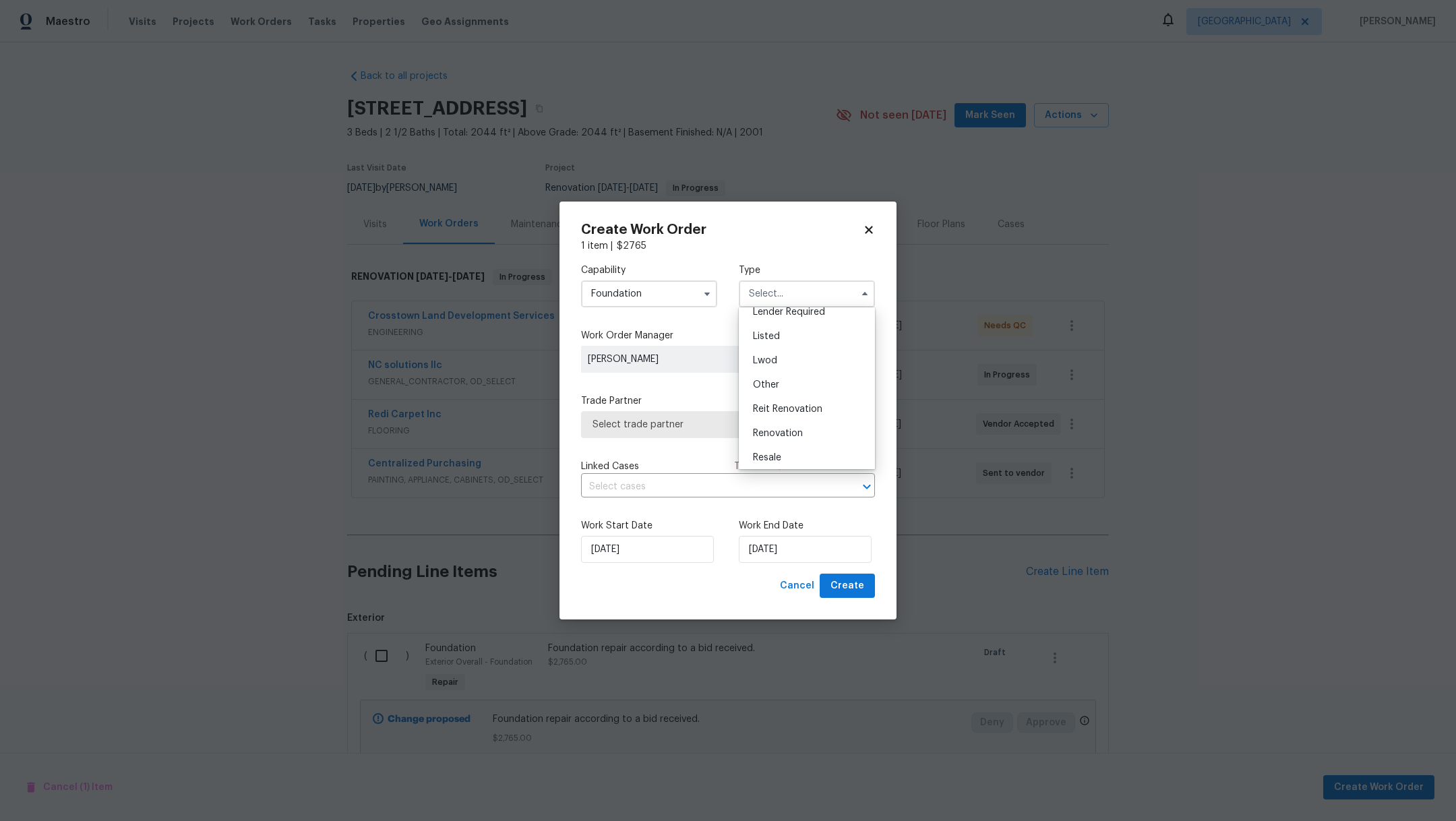
scroll to position [142, 0]
click at [792, 402] on span "Renovation" at bounding box center [777, 399] width 50 height 9
type input "Renovation"
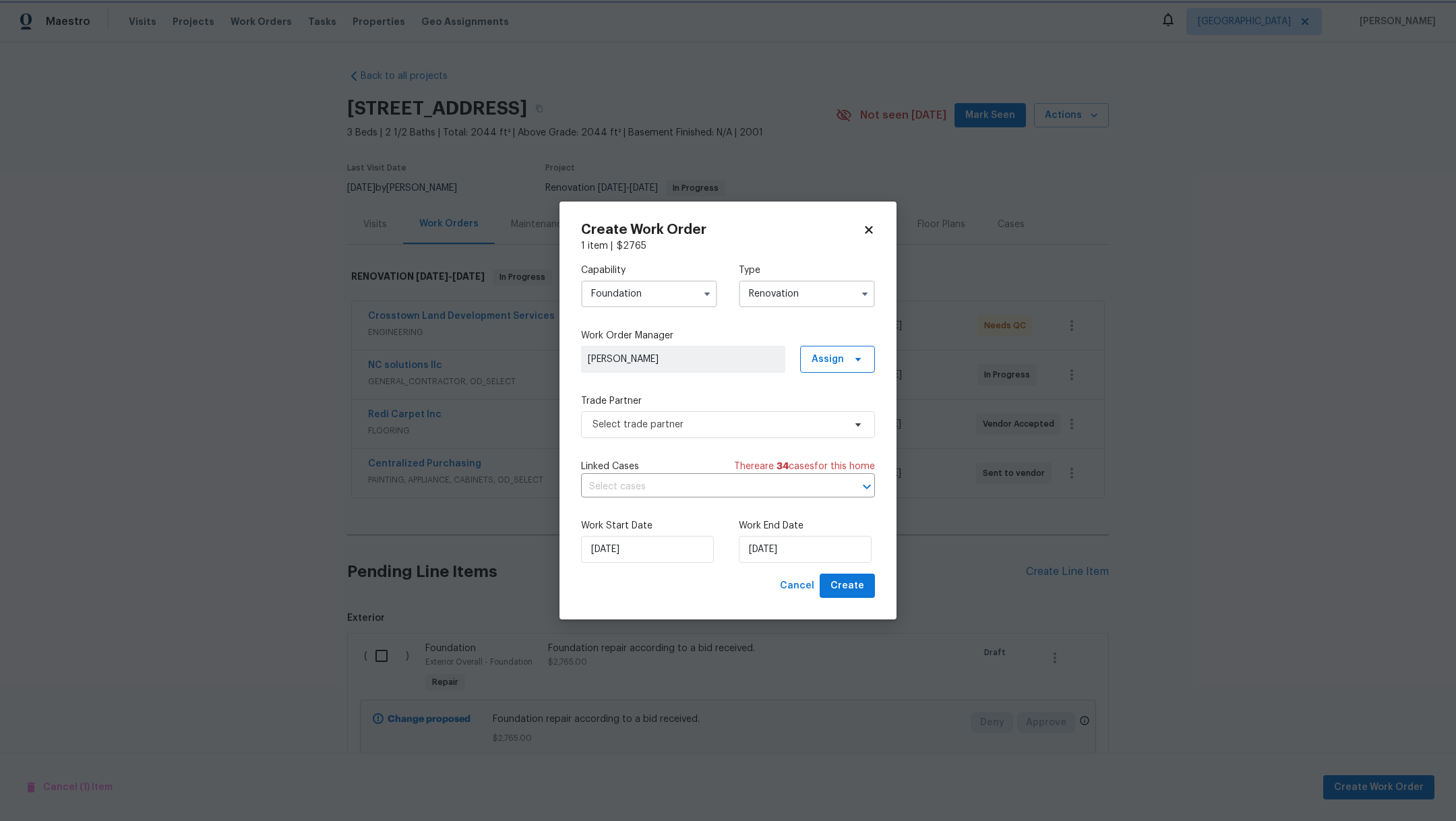
scroll to position [0, 0]
click at [732, 427] on span "Select trade partner" at bounding box center [718, 424] width 252 height 14
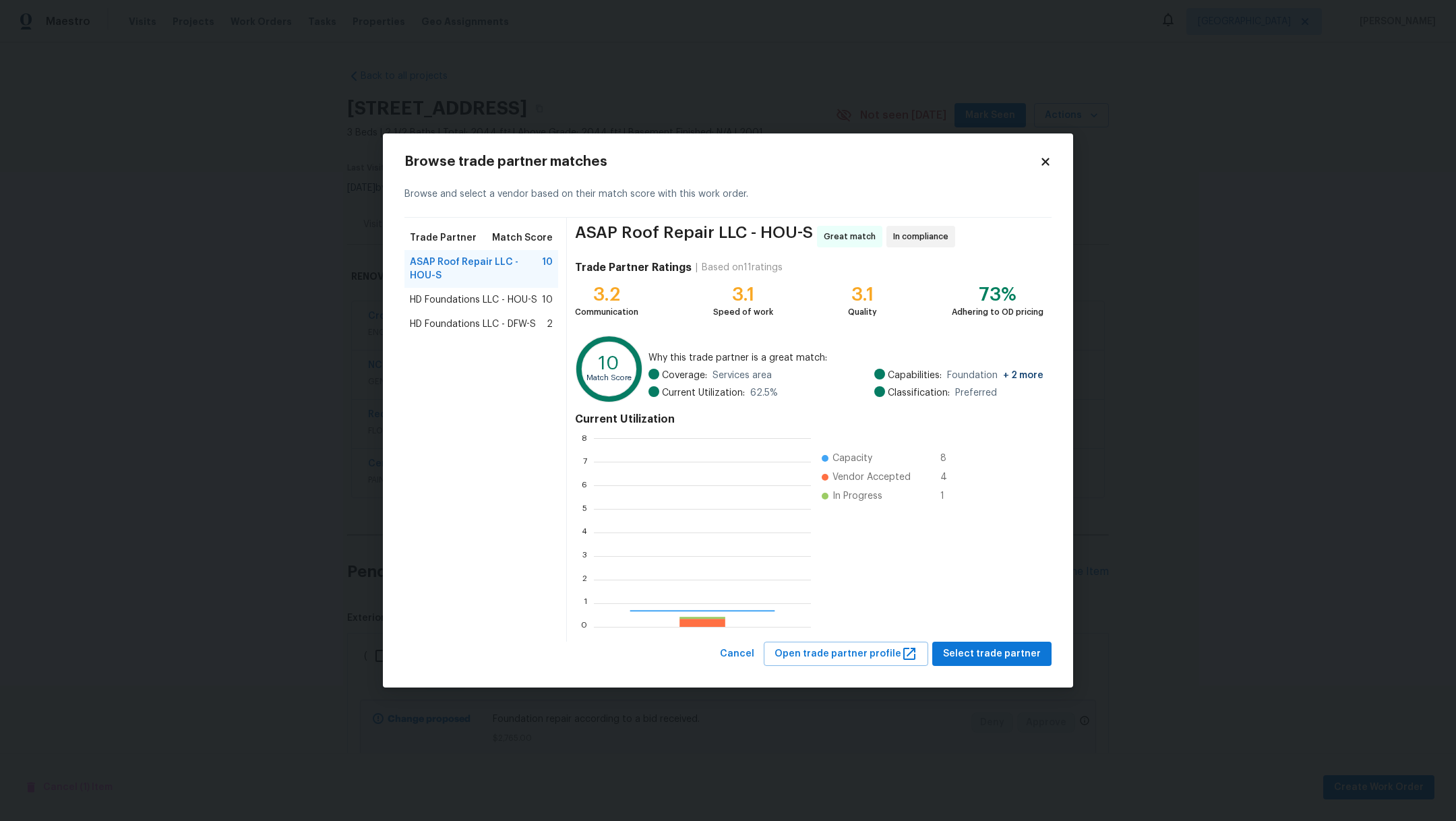
scroll to position [174, 202]
click at [1000, 657] on span "Select trade partner" at bounding box center [992, 654] width 98 height 17
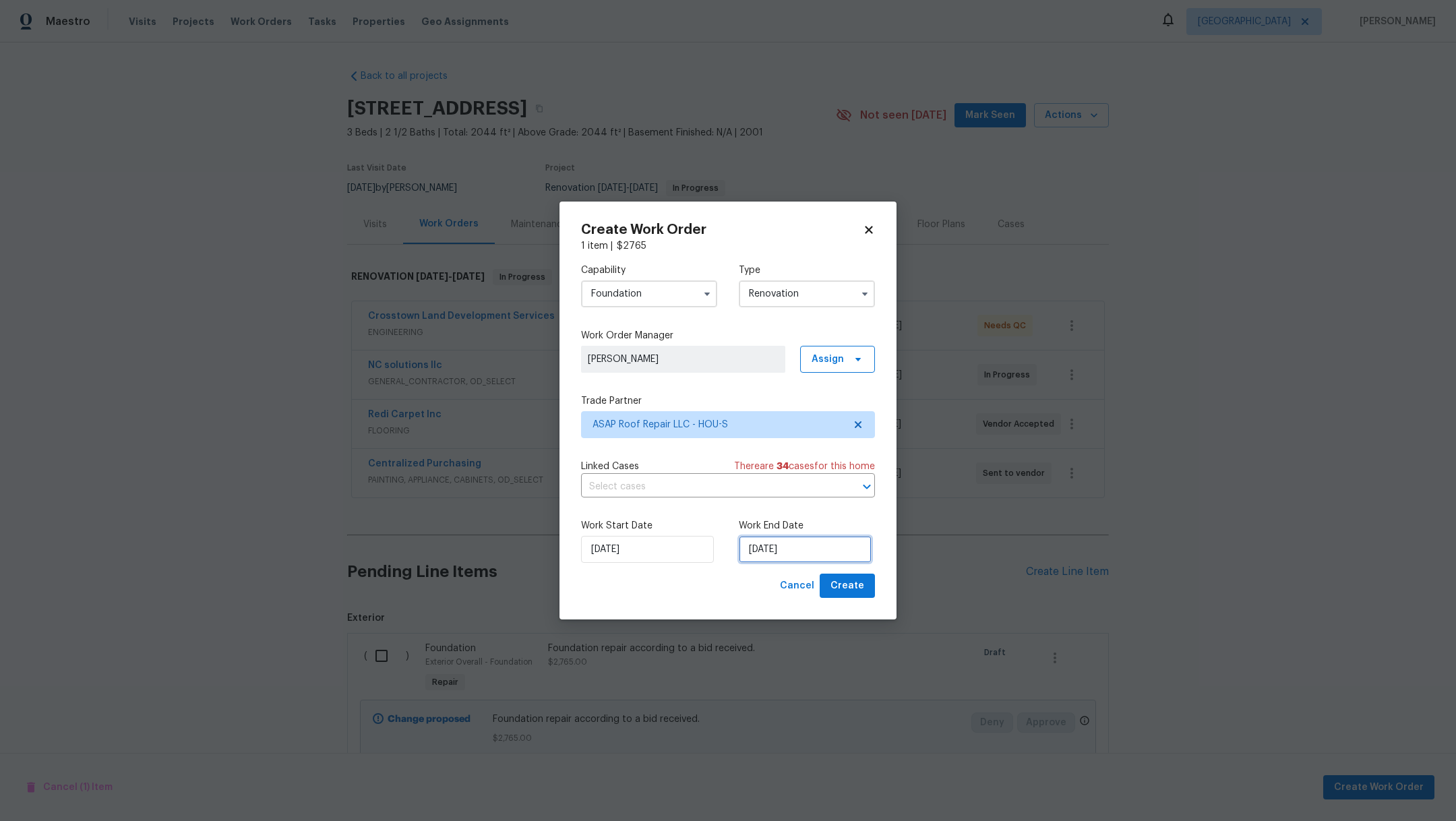
click at [835, 544] on input "[DATE]" at bounding box center [804, 549] width 133 height 27
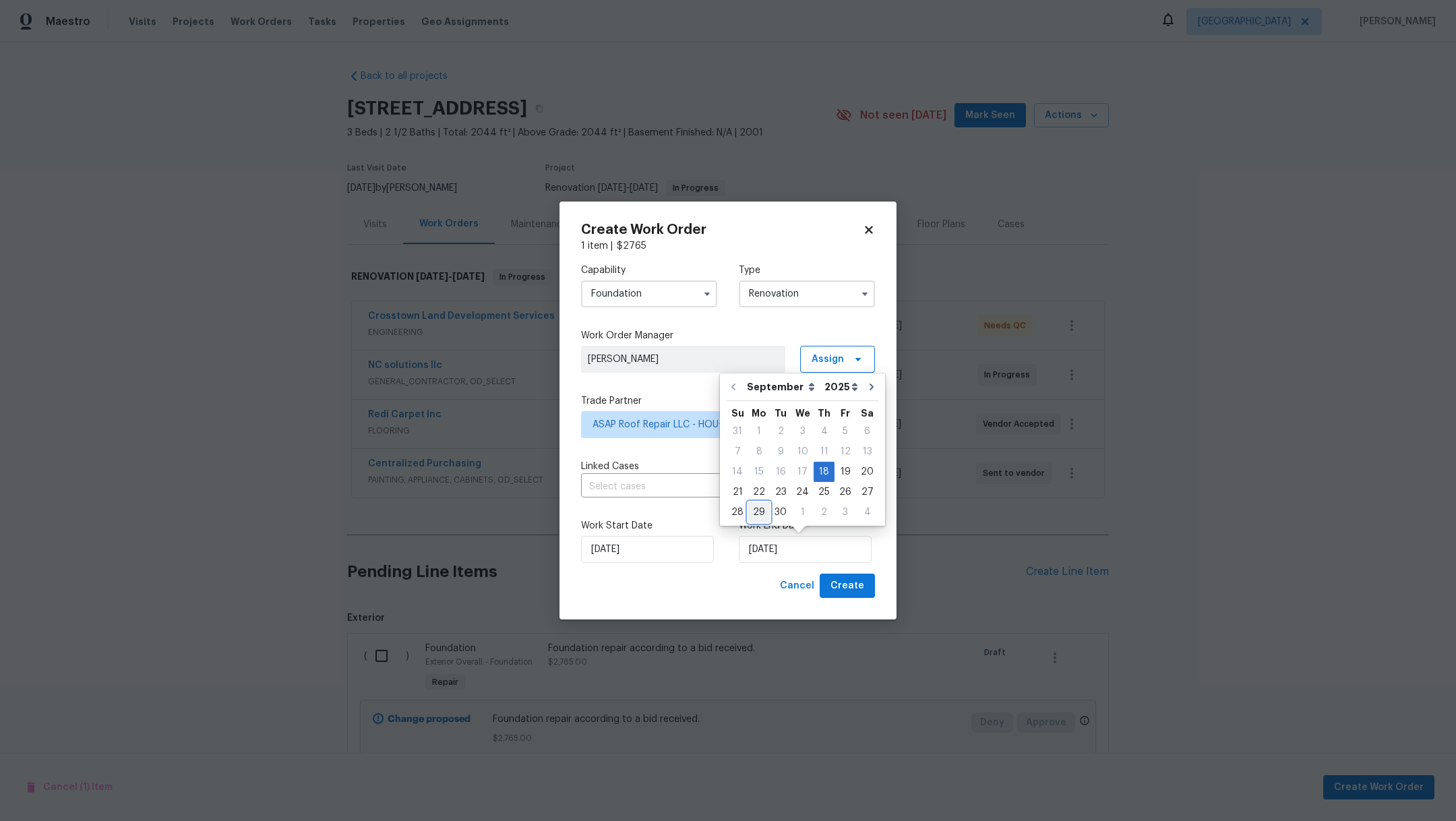
click at [765, 509] on div "29" at bounding box center [759, 512] width 22 height 19
type input "[DATE]"
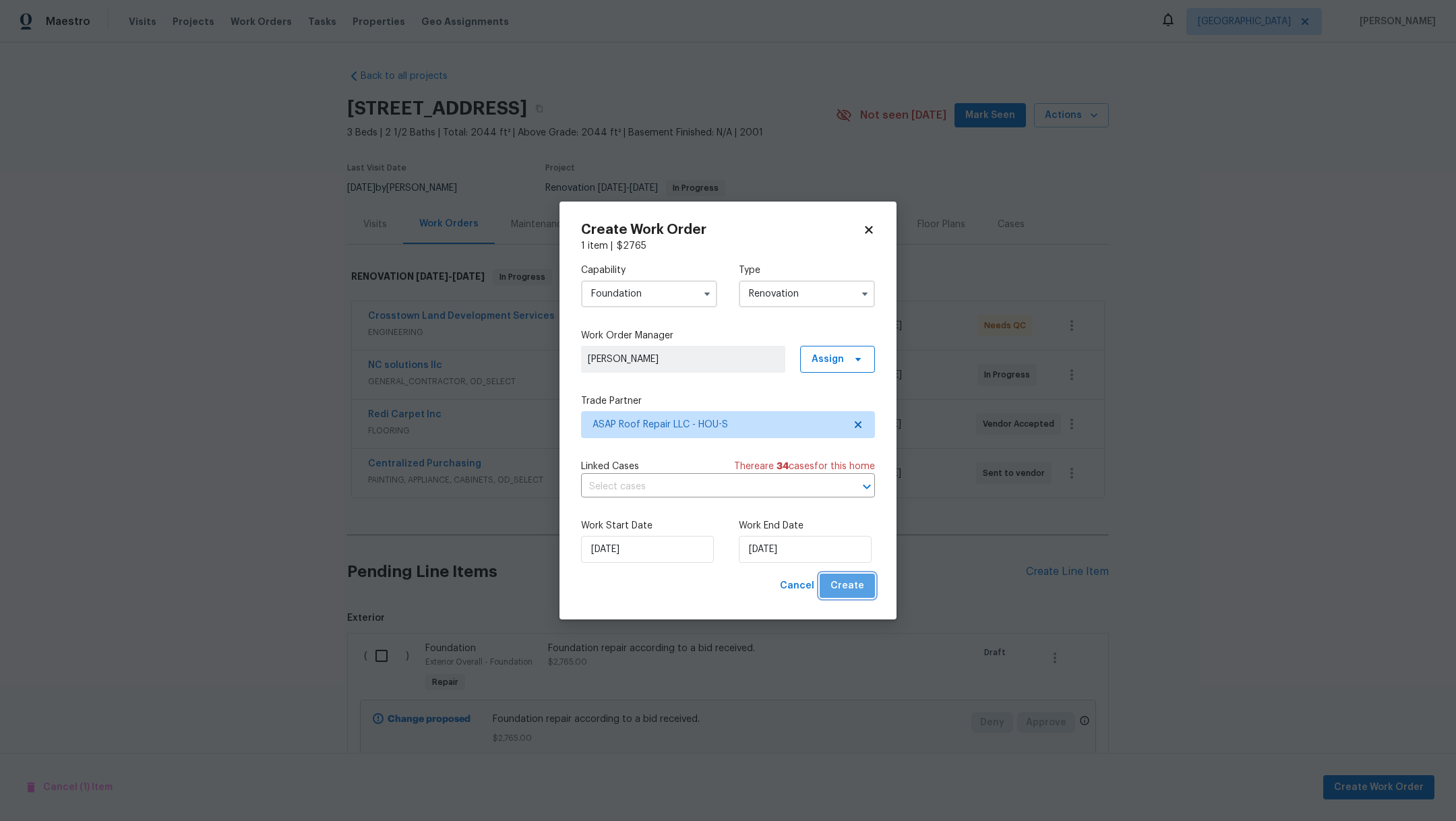
click at [860, 577] on span "Create" at bounding box center [847, 586] width 34 height 17
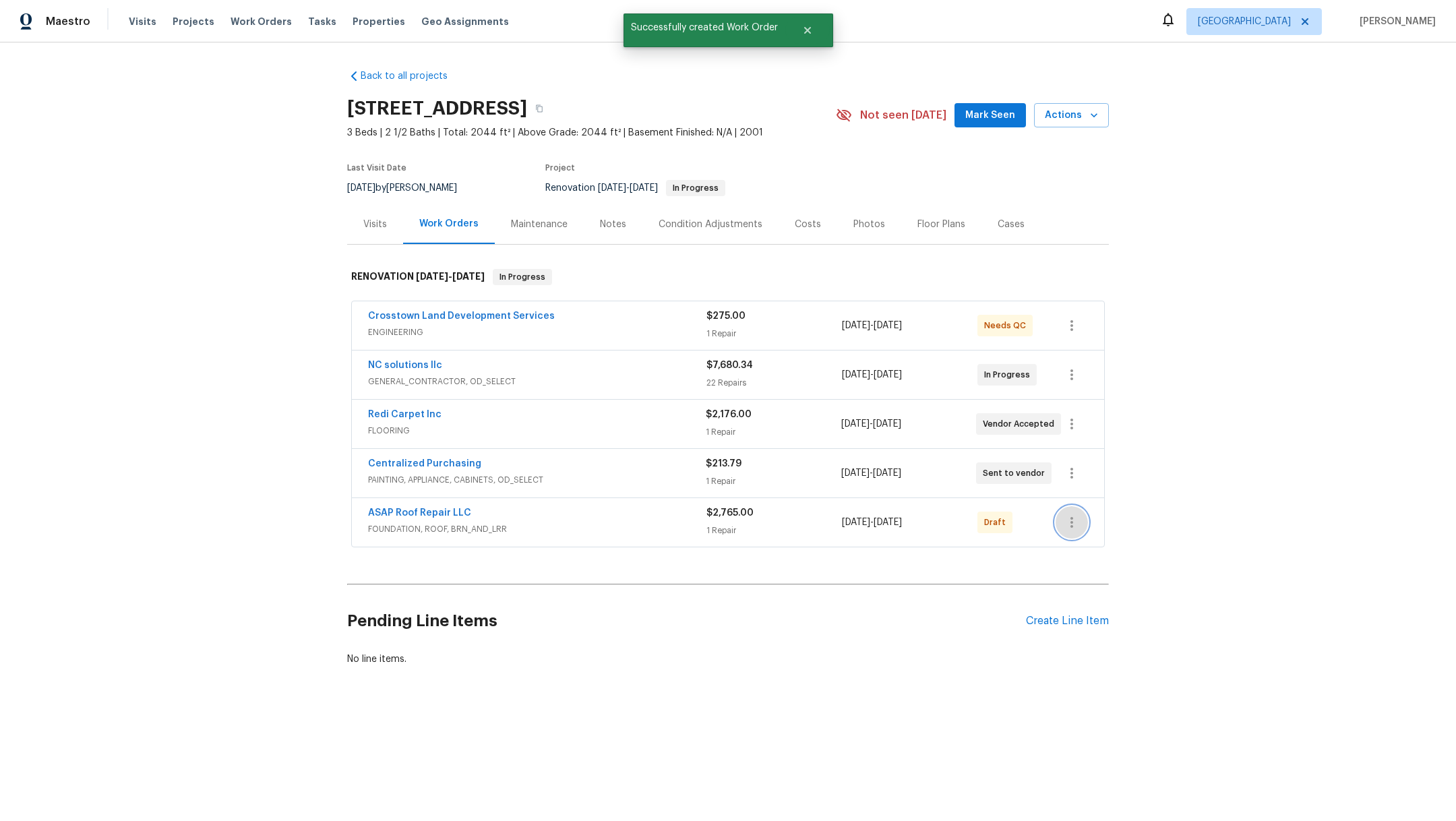
click at [1064, 518] on icon "button" at bounding box center [1071, 521] width 16 height 16
click at [1091, 545] on li "Confirm and Send to Vendor" at bounding box center [1123, 543] width 150 height 22
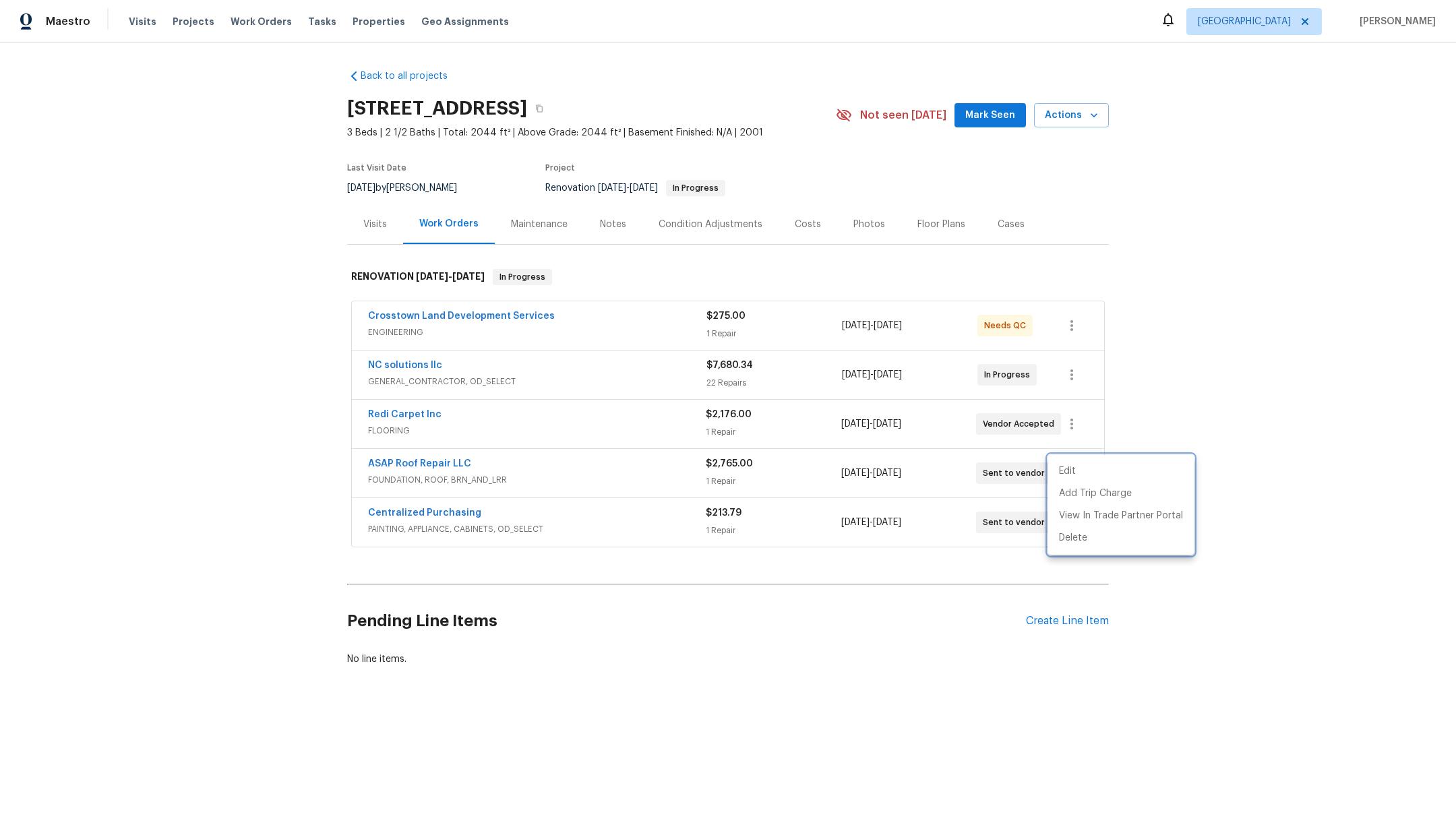
click at [188, 18] on div at bounding box center [728, 410] width 1456 height 821
click at [180, 18] on span "Projects" at bounding box center [193, 22] width 42 height 14
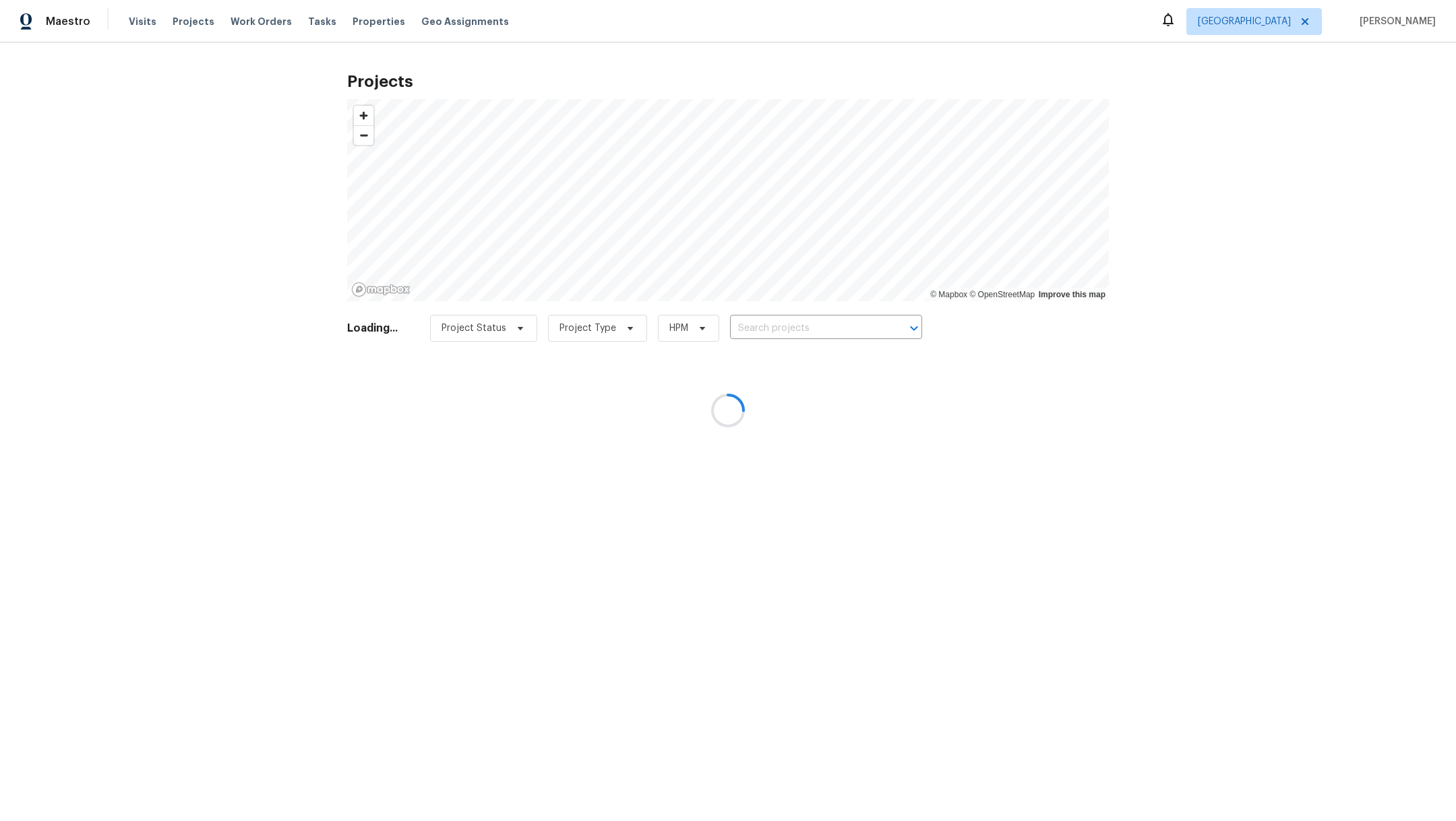
click at [766, 335] on div at bounding box center [728, 410] width 1456 height 821
click at [766, 324] on div at bounding box center [728, 410] width 1456 height 821
click at [766, 330] on div at bounding box center [728, 410] width 1456 height 821
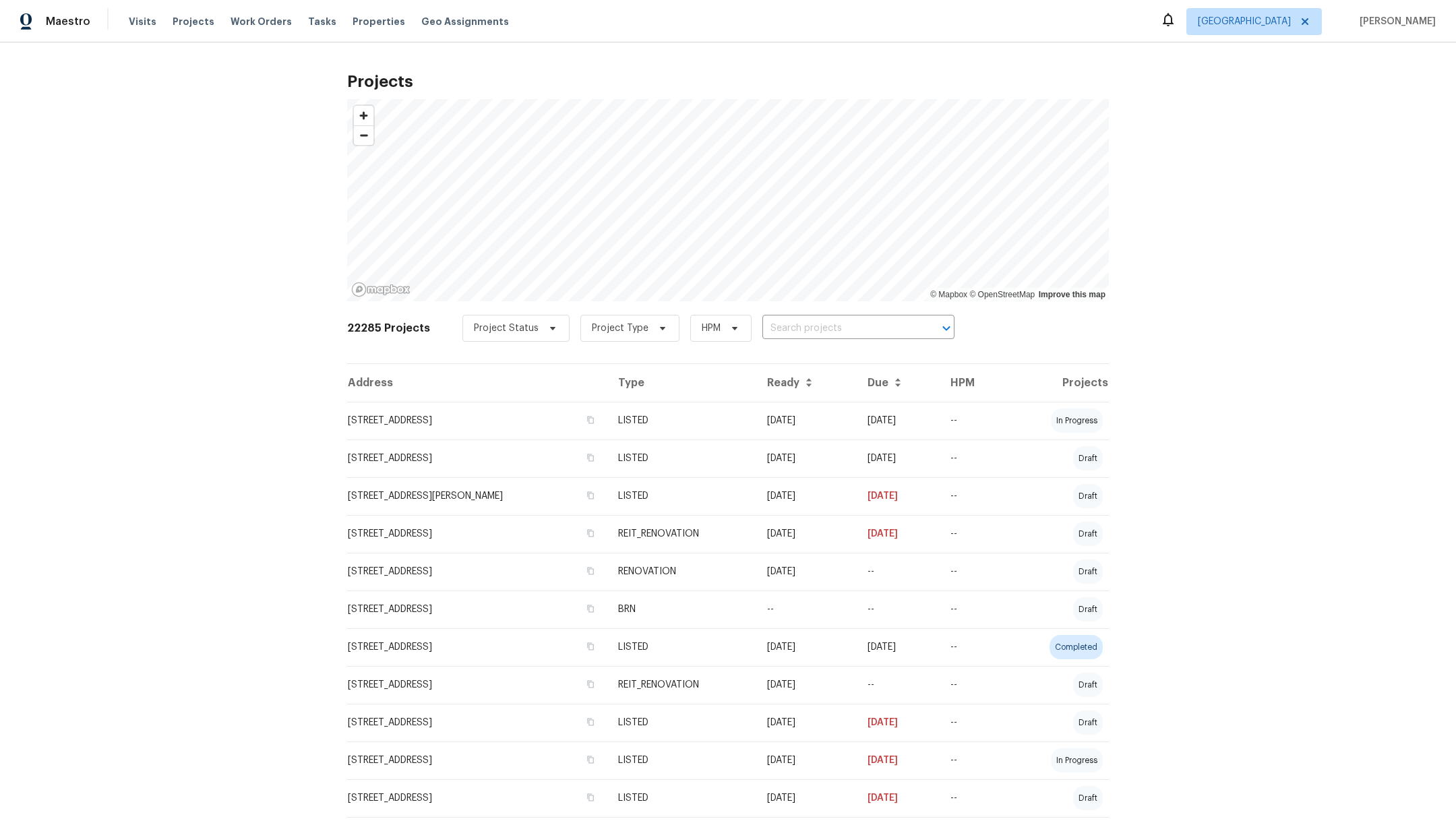
click at [766, 330] on input "text" at bounding box center [839, 328] width 154 height 21
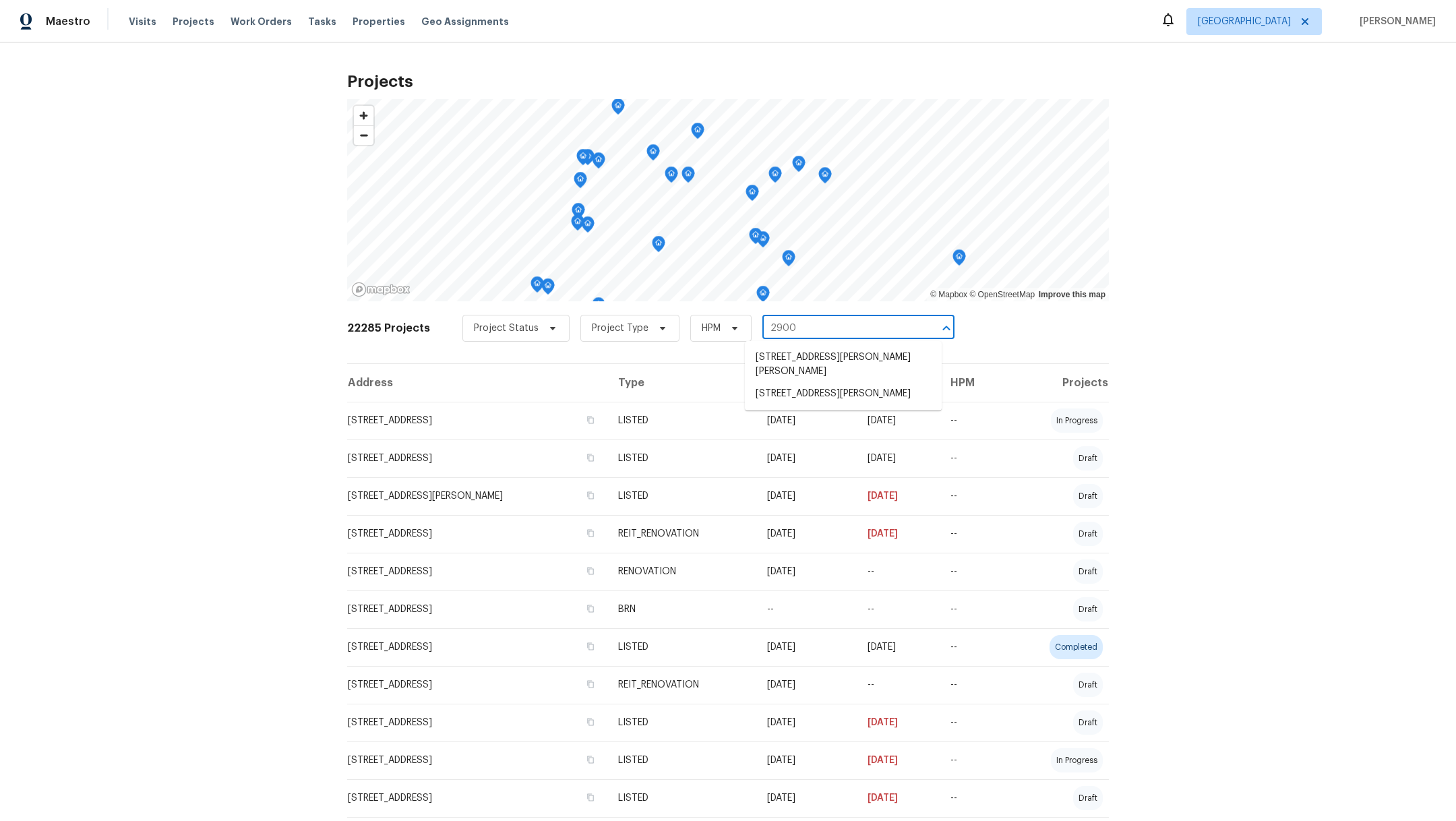
type input "29002"
click at [772, 357] on li "[STREET_ADDRESS][PERSON_NAME]" at bounding box center [842, 357] width 197 height 22
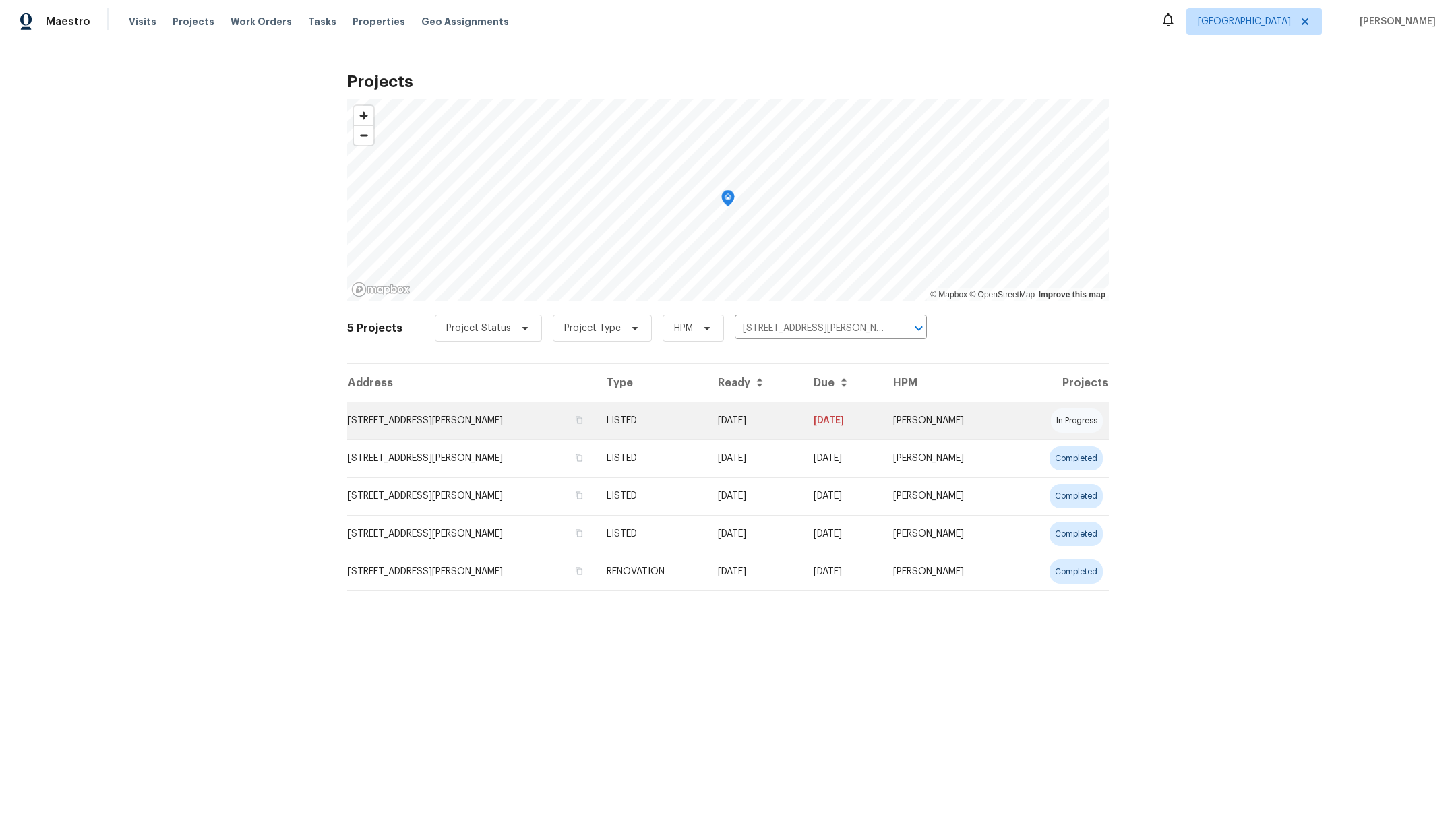
click at [436, 416] on td "[STREET_ADDRESS][PERSON_NAME]" at bounding box center [471, 420] width 249 height 38
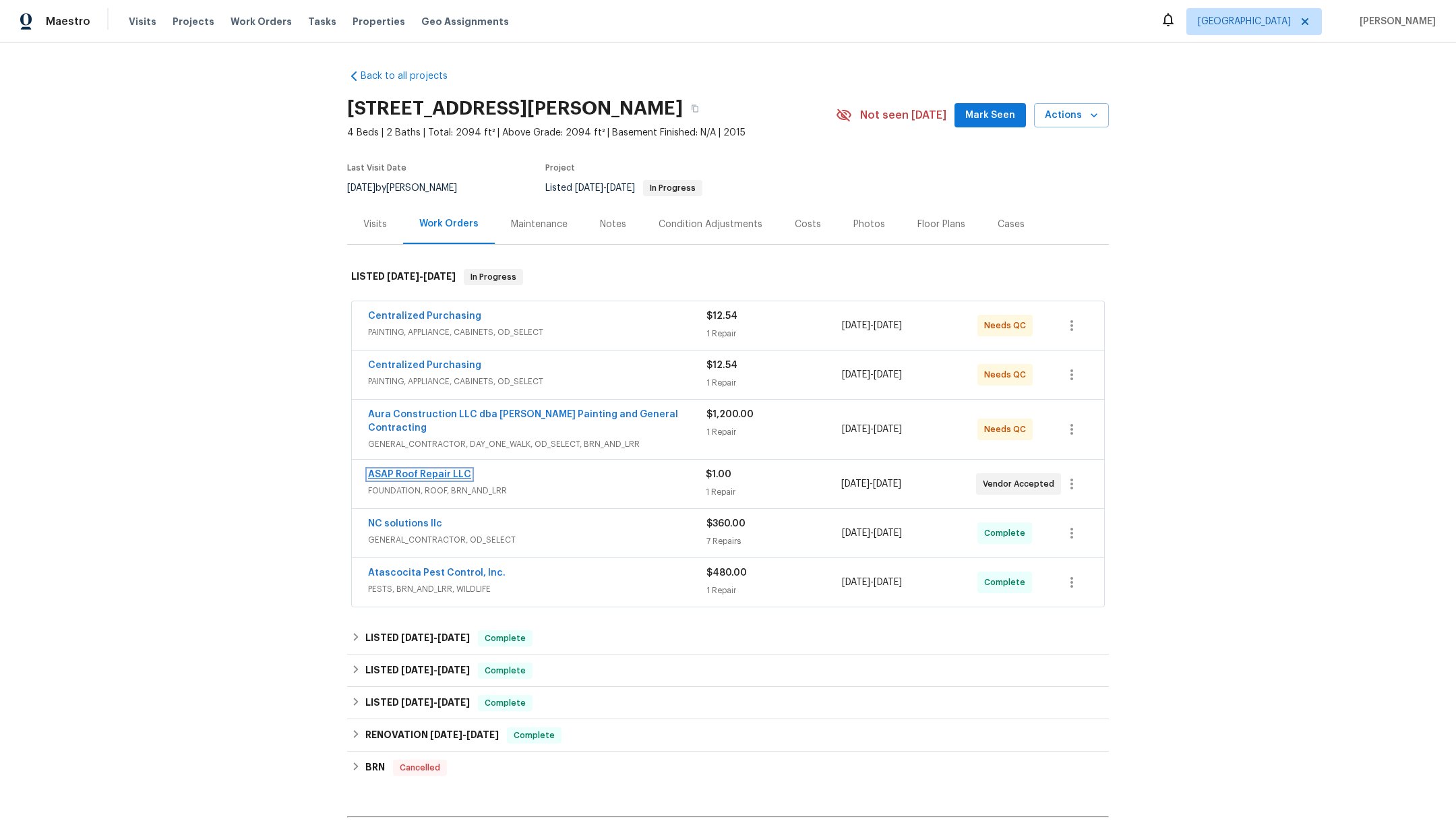
click at [453, 470] on link "ASAP Roof Repair LLC" at bounding box center [419, 474] width 103 height 9
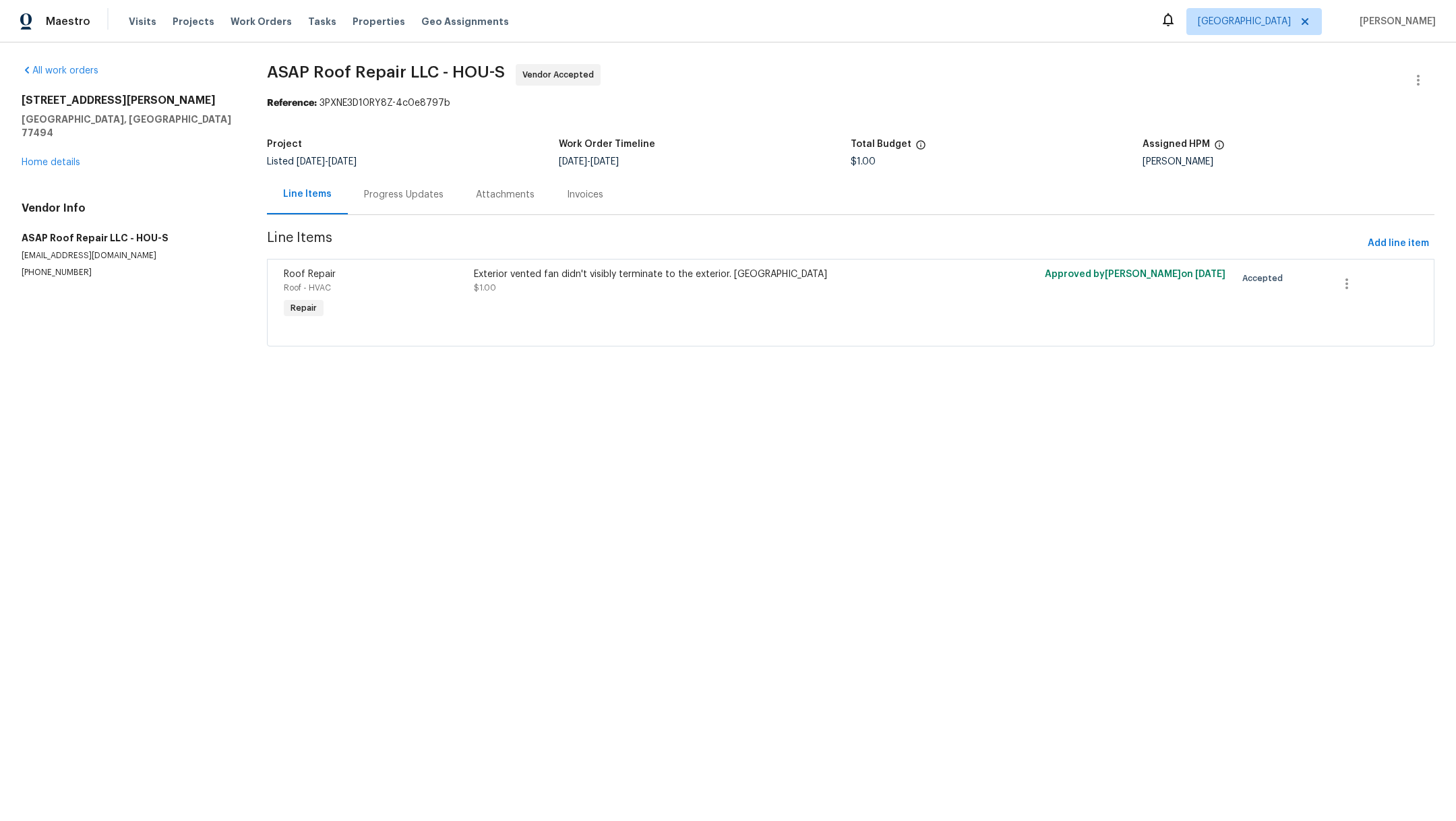
click at [551, 294] on div "Exterior vented fan didn't visibly terminate to the exterior. Correct $1.00" at bounding box center [707, 281] width 468 height 27
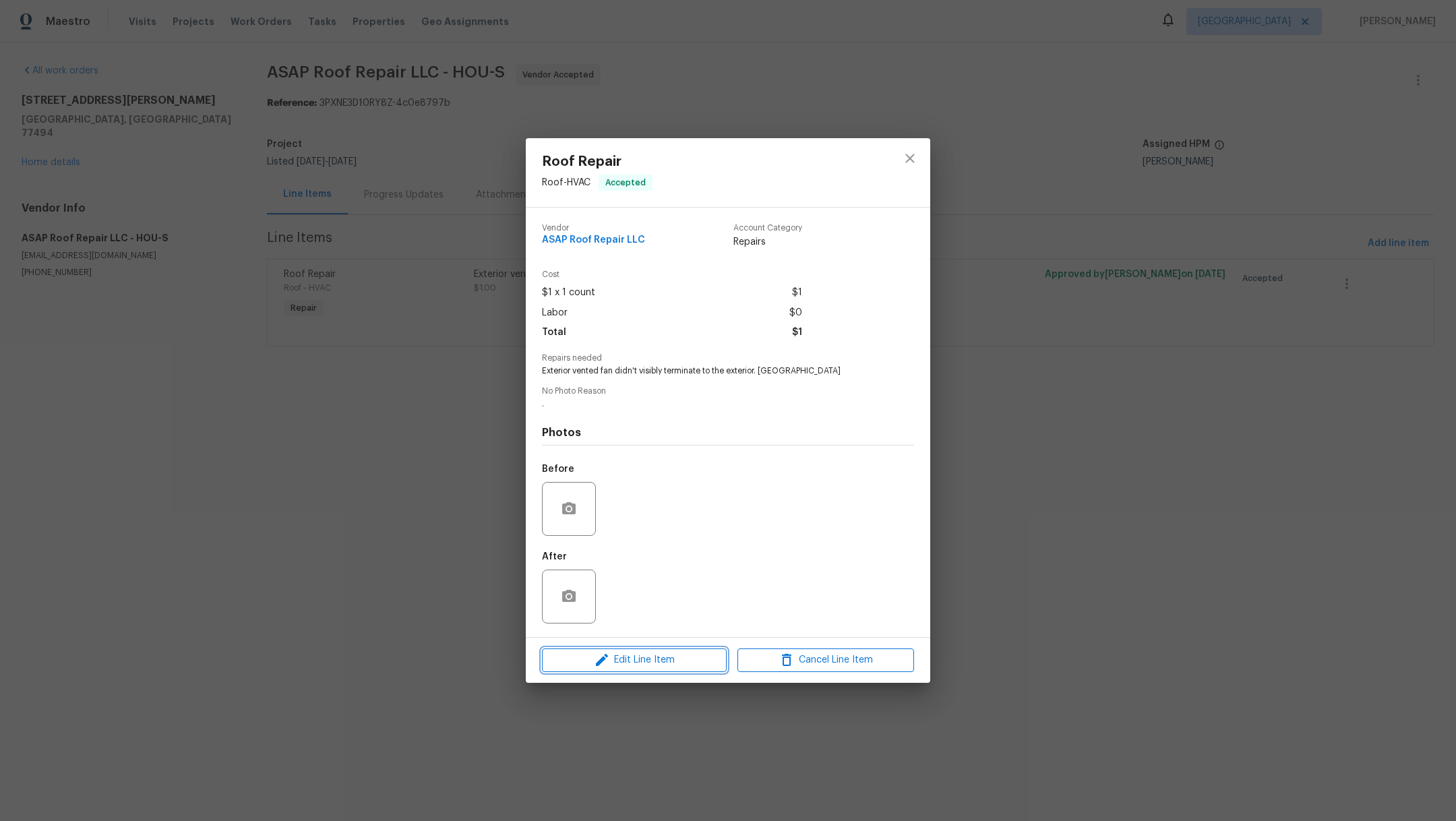
click at [622, 667] on span "Edit Line Item" at bounding box center [634, 660] width 176 height 17
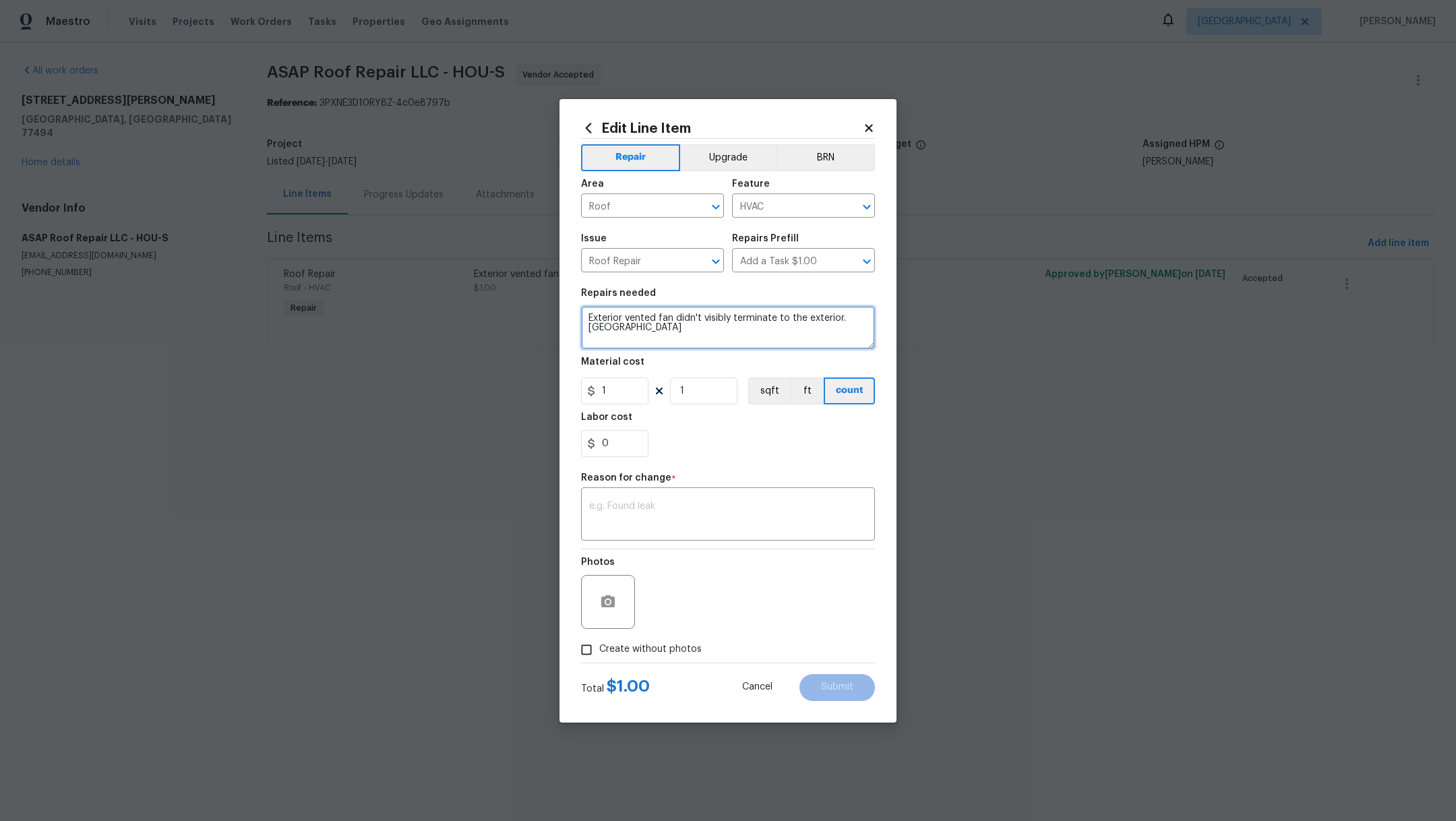
click at [636, 340] on textarea "Exterior vented fan didn't visibly terminate to the exterior. [GEOGRAPHIC_DATA]" at bounding box center [728, 327] width 294 height 43
drag, startPoint x: 633, startPoint y: 329, endPoint x: 571, endPoint y: 313, distance: 64.0
click at [571, 313] on div "Edit Line Item Repair Upgrade BRN Area Roof ​ Feature HVAC ​ Issue Roof Repair …" at bounding box center [728, 410] width 337 height 624
type textarea "Reseal water heater flue"
drag, startPoint x: 623, startPoint y: 398, endPoint x: 563, endPoint y: 376, distance: 63.9
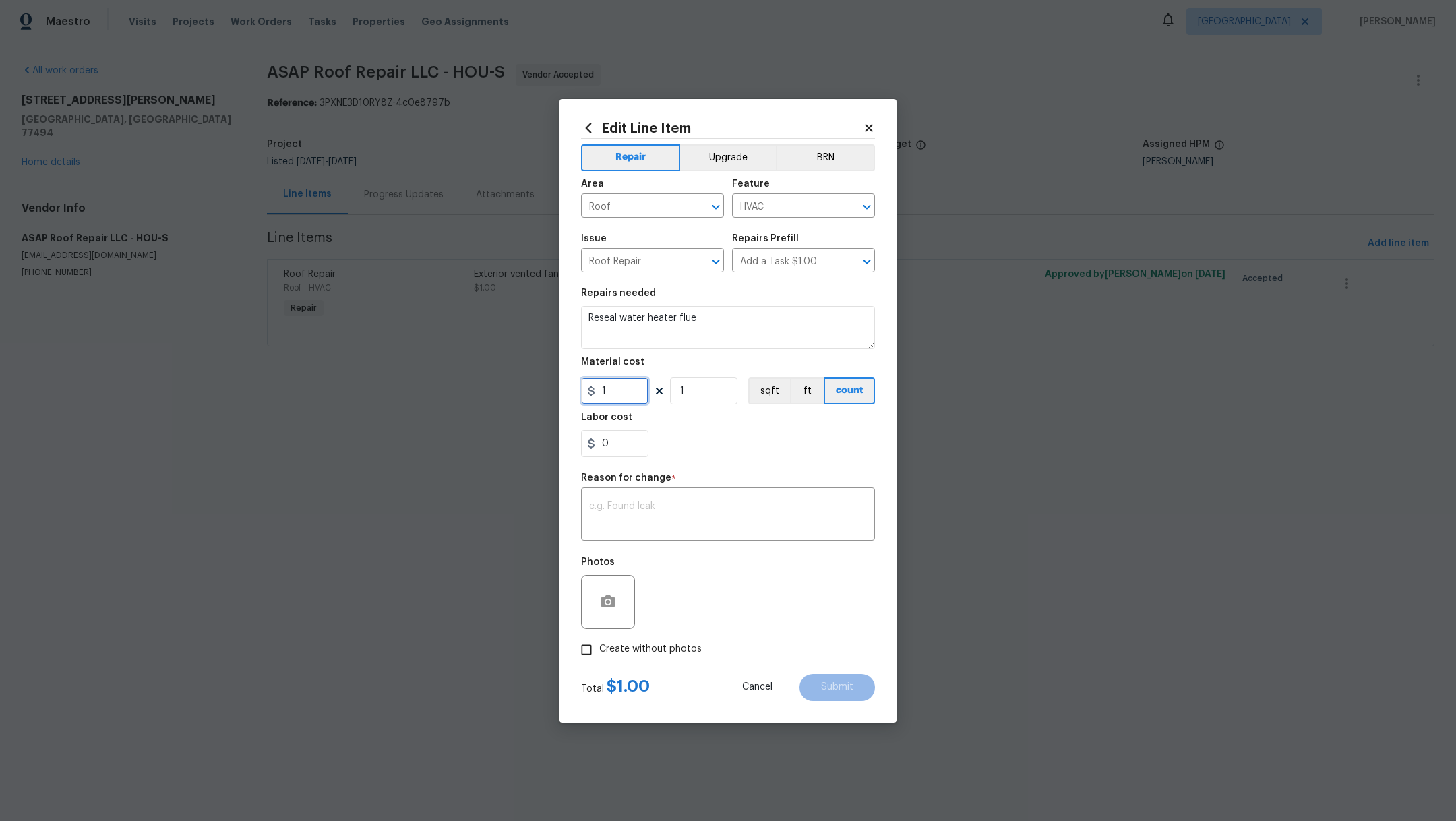
click at [564, 377] on div "Edit Line Item Repair Upgrade BRN Area Roof ​ Feature HVAC ​ Issue Roof Repair …" at bounding box center [728, 410] width 337 height 624
type input "285.9"
click at [641, 521] on textarea at bounding box center [728, 516] width 278 height 29
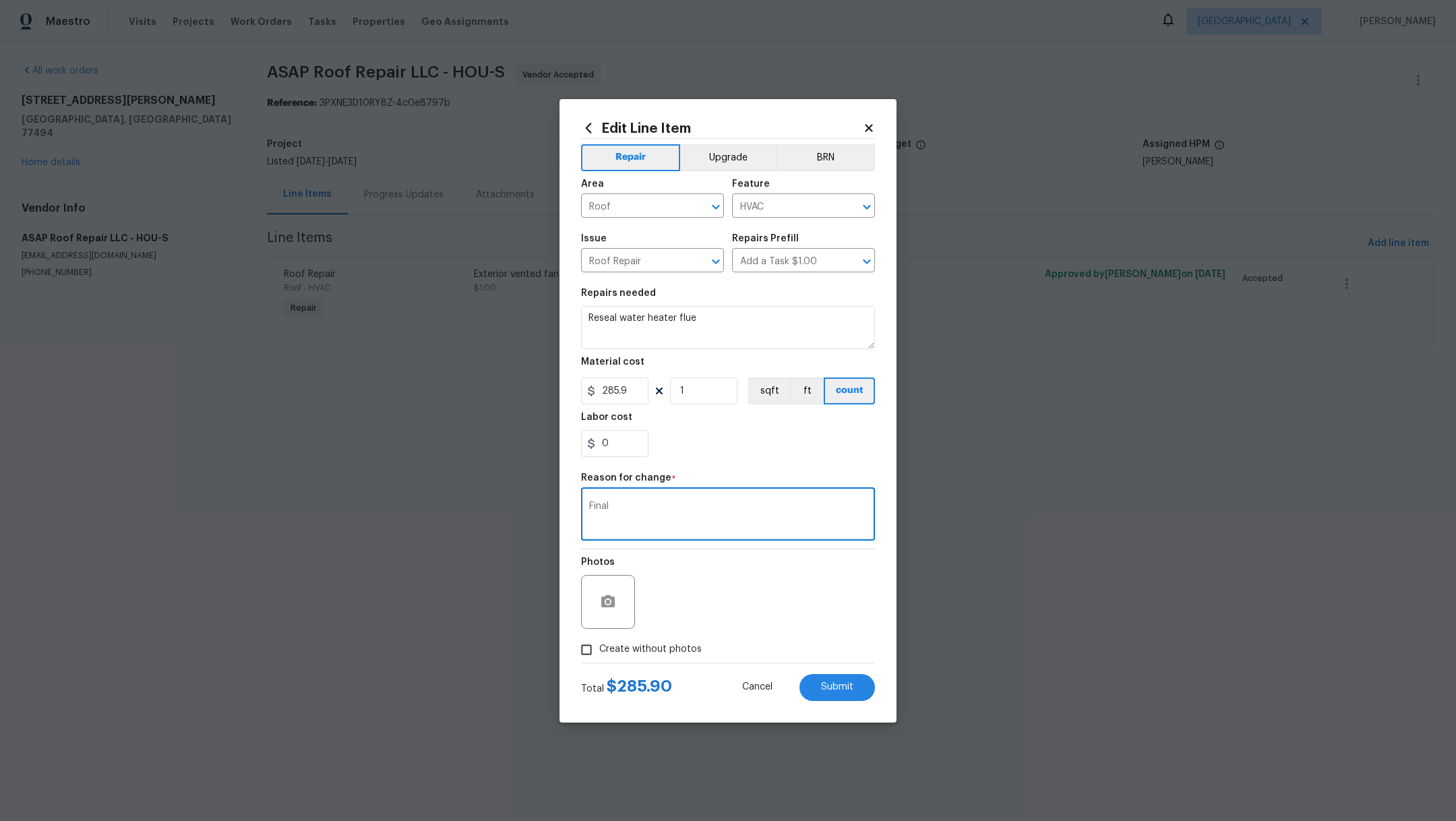
type textarea "Final"
click at [644, 651] on span "Create without photos" at bounding box center [650, 649] width 102 height 14
click at [599, 651] on input "Create without photos" at bounding box center [587, 650] width 25 height 25
checkbox input "true"
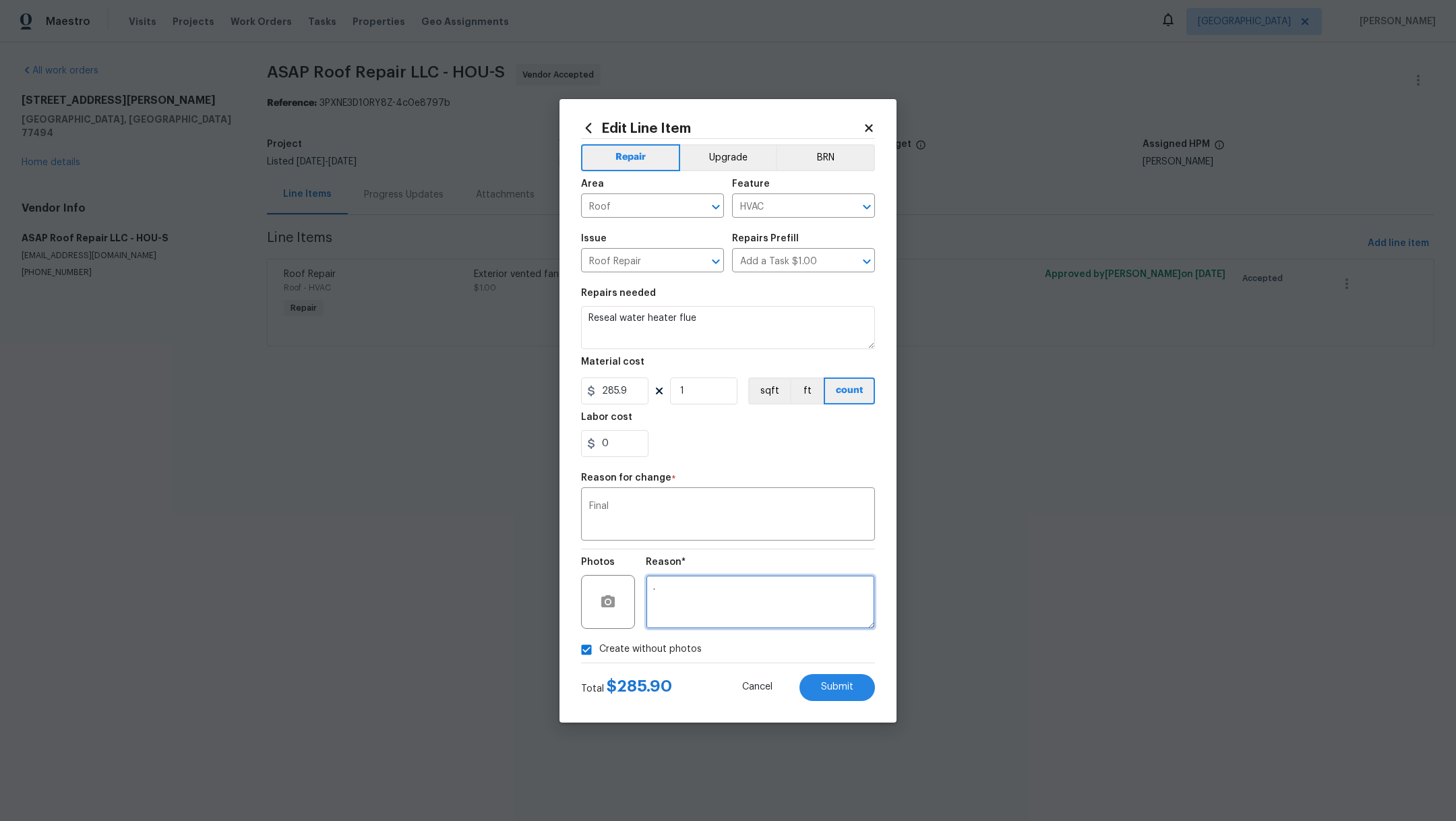
click at [707, 612] on textarea "." at bounding box center [760, 602] width 230 height 54
type textarea ".,"
click at [836, 690] on span "Submit" at bounding box center [837, 687] width 32 height 10
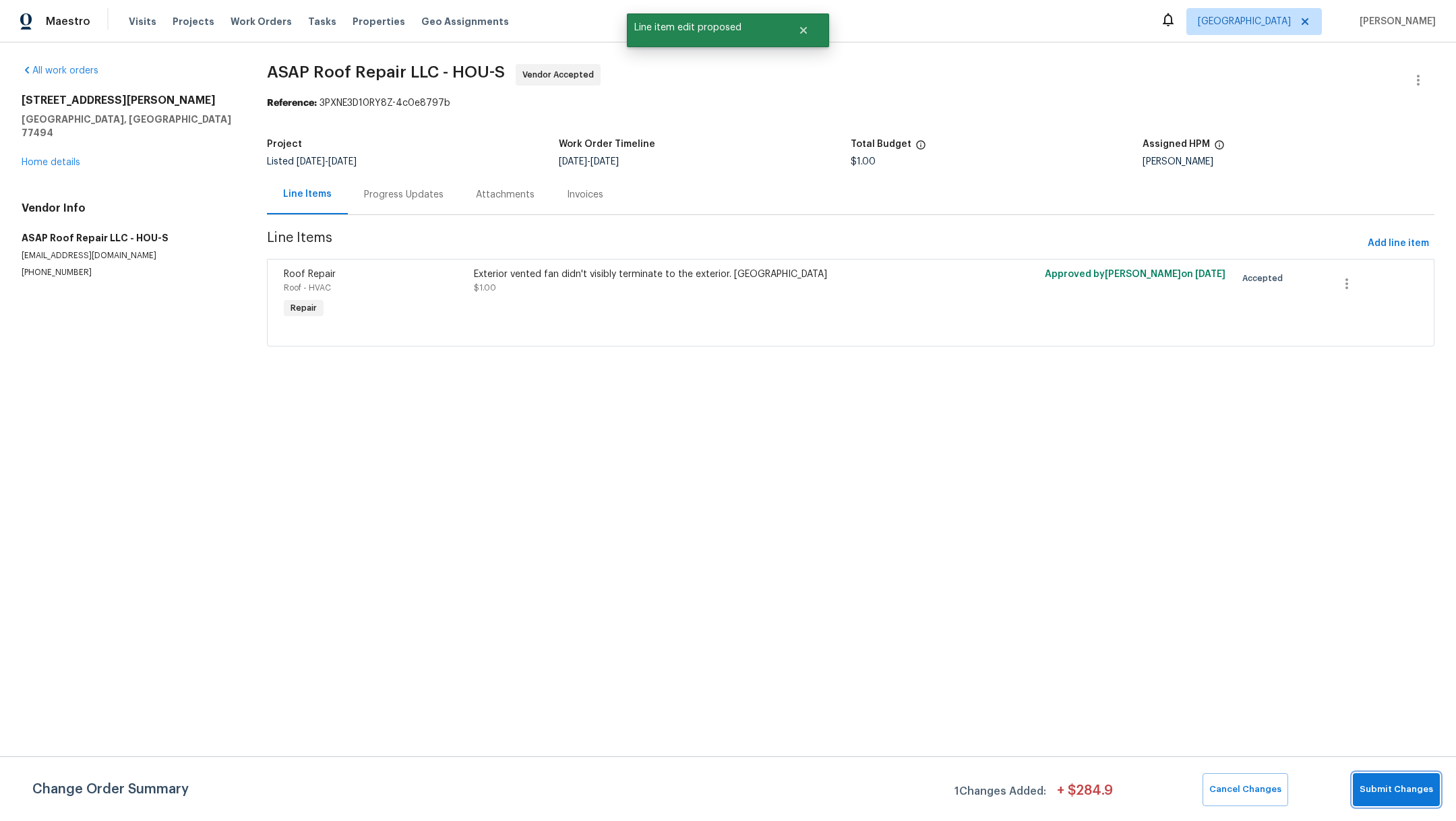
click at [1405, 802] on button "Submit Changes" at bounding box center [1396, 789] width 87 height 33
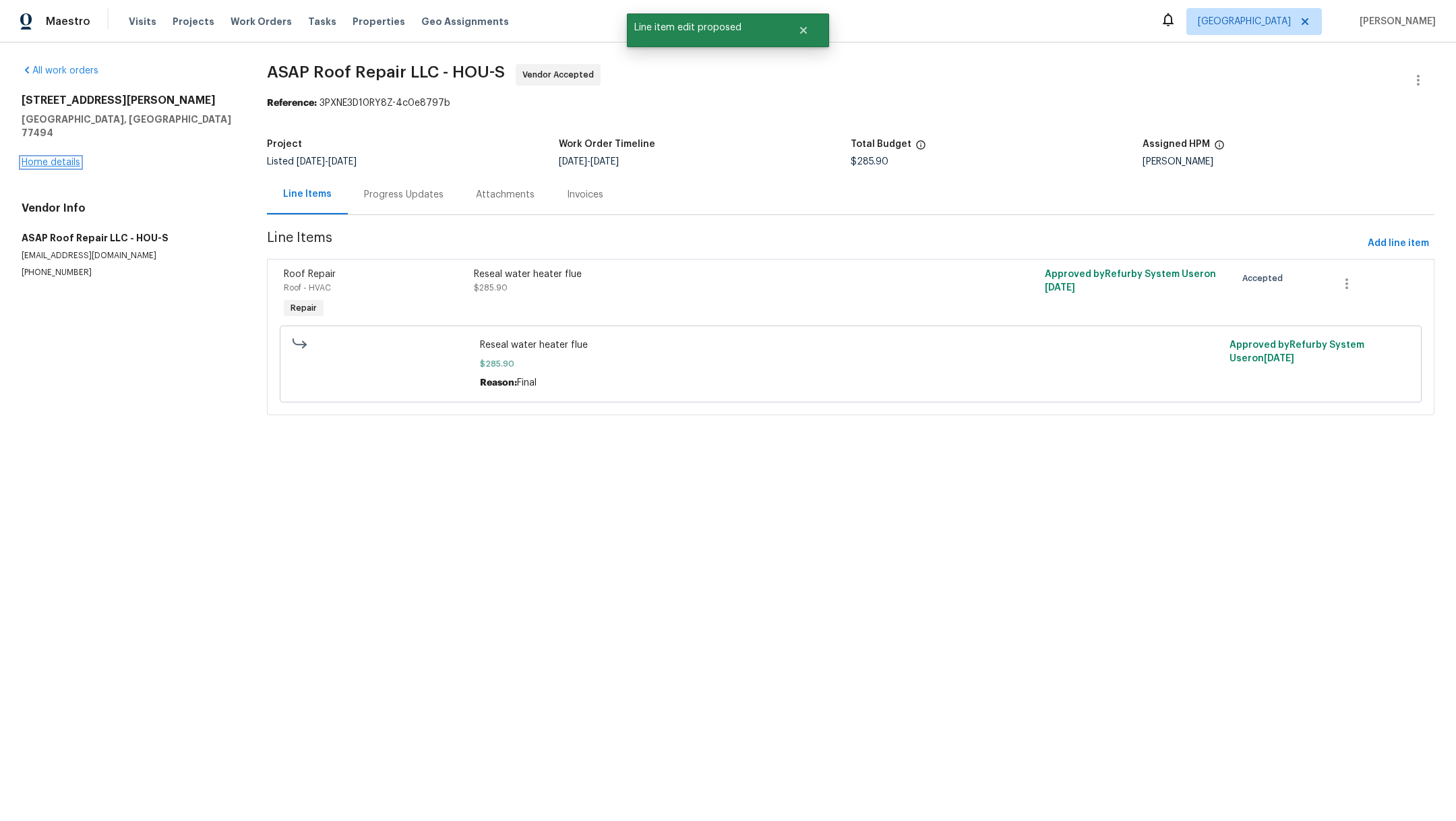
click at [26, 158] on link "Home details" at bounding box center [51, 162] width 58 height 9
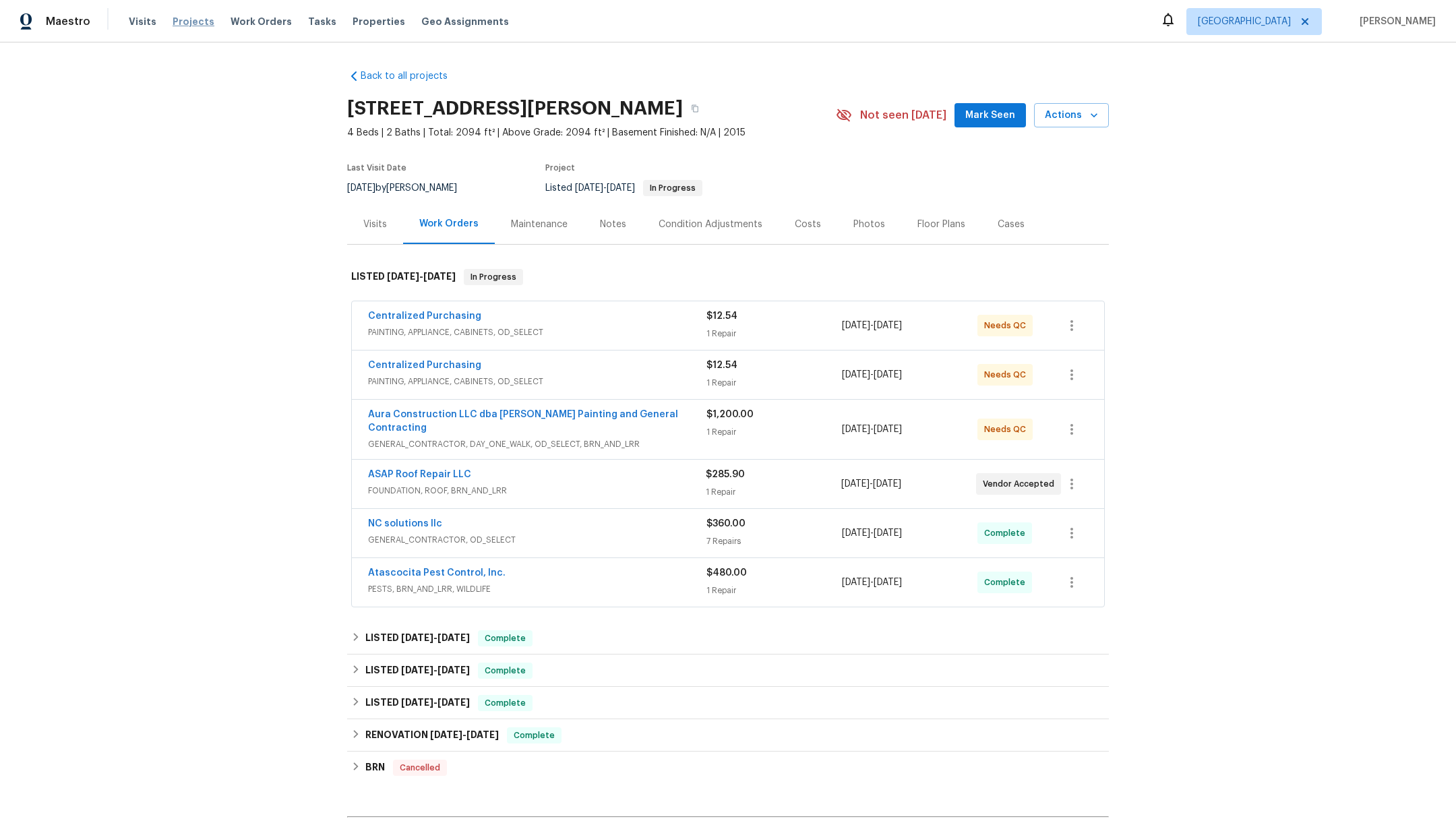
click at [176, 15] on span "Projects" at bounding box center [193, 22] width 42 height 14
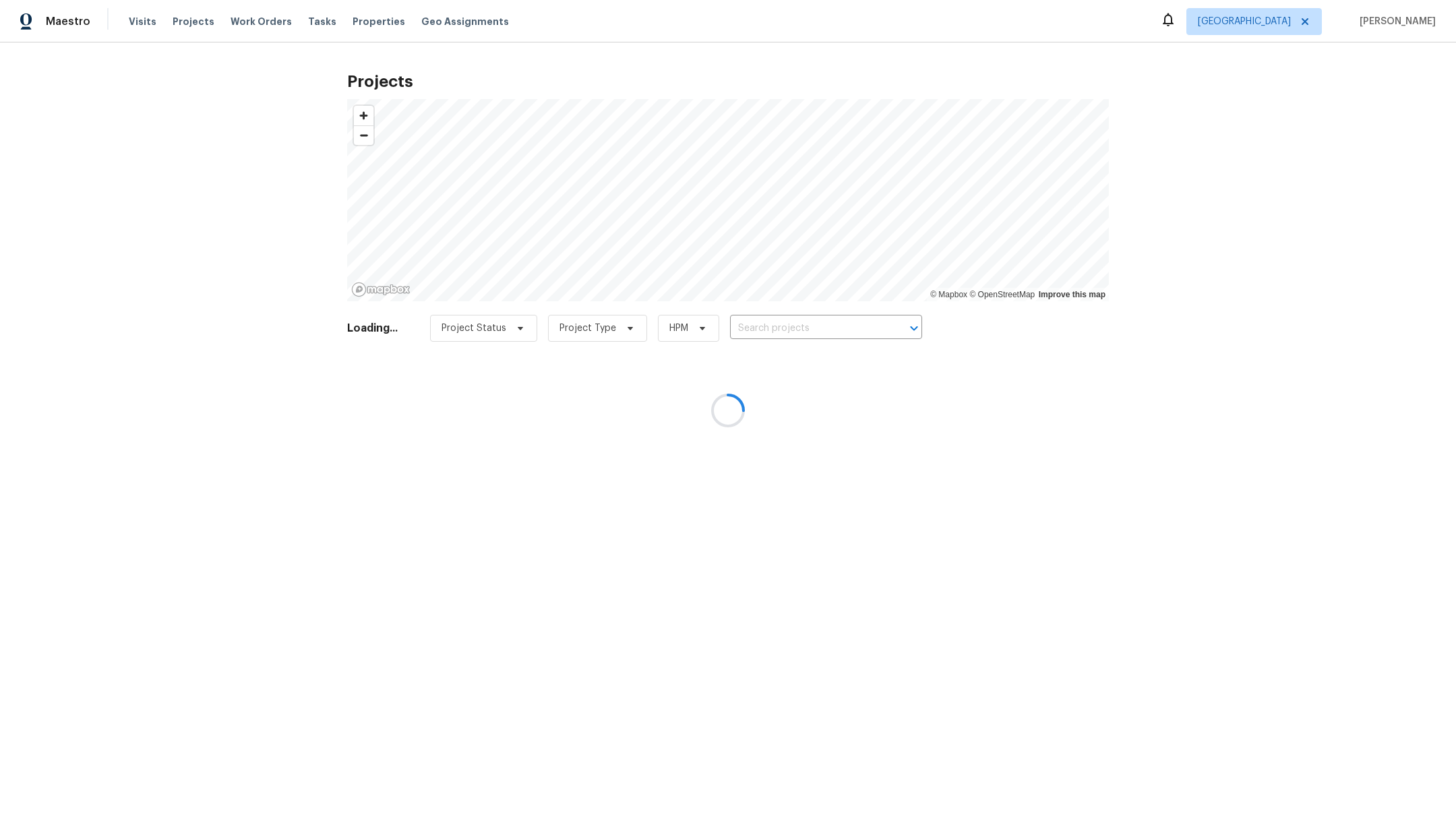
click at [777, 316] on div at bounding box center [728, 410] width 1456 height 821
click at [771, 338] on div at bounding box center [728, 410] width 1456 height 821
click at [771, 329] on div at bounding box center [728, 410] width 1456 height 821
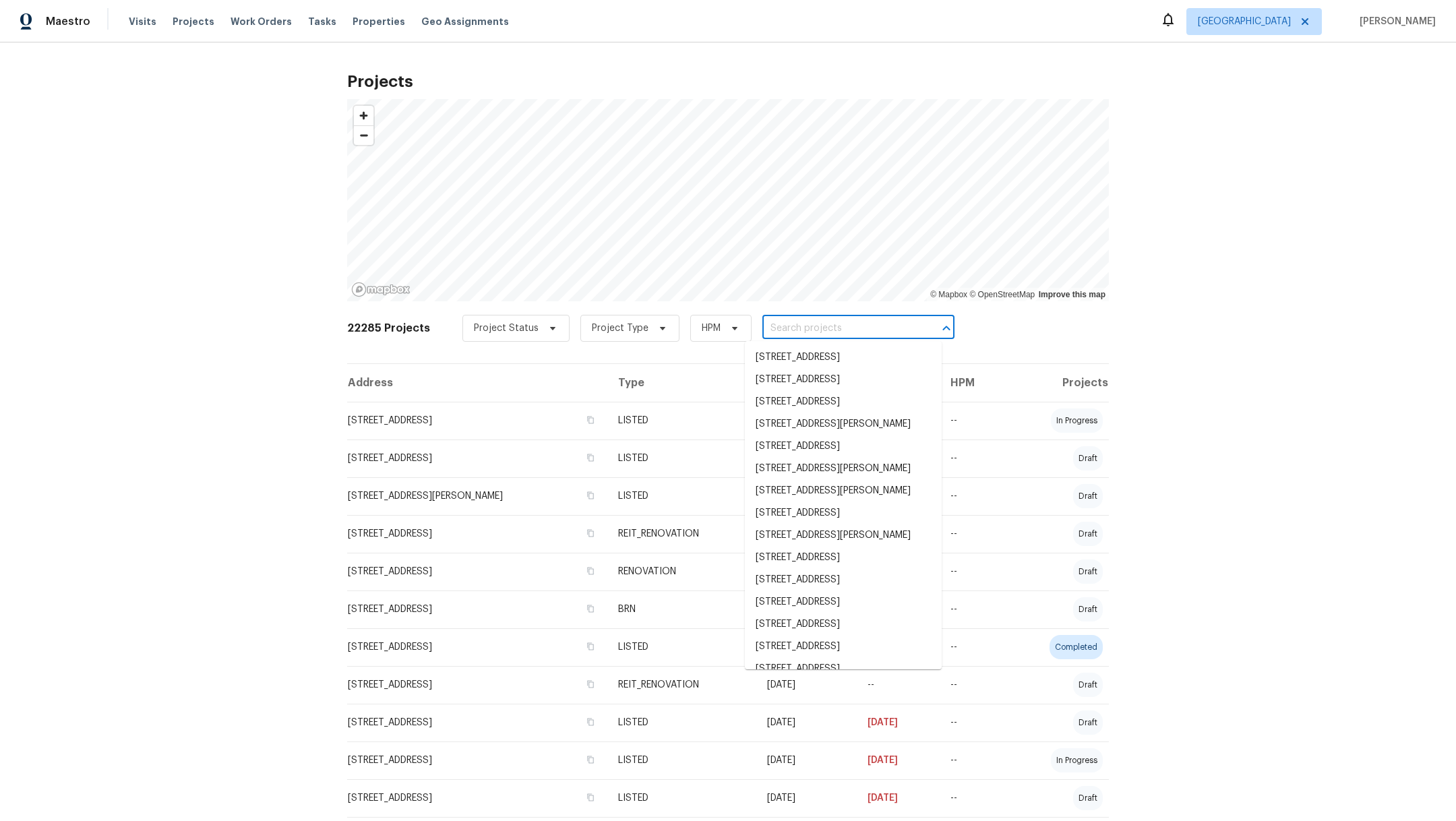
click at [771, 329] on input "text" at bounding box center [839, 328] width 154 height 21
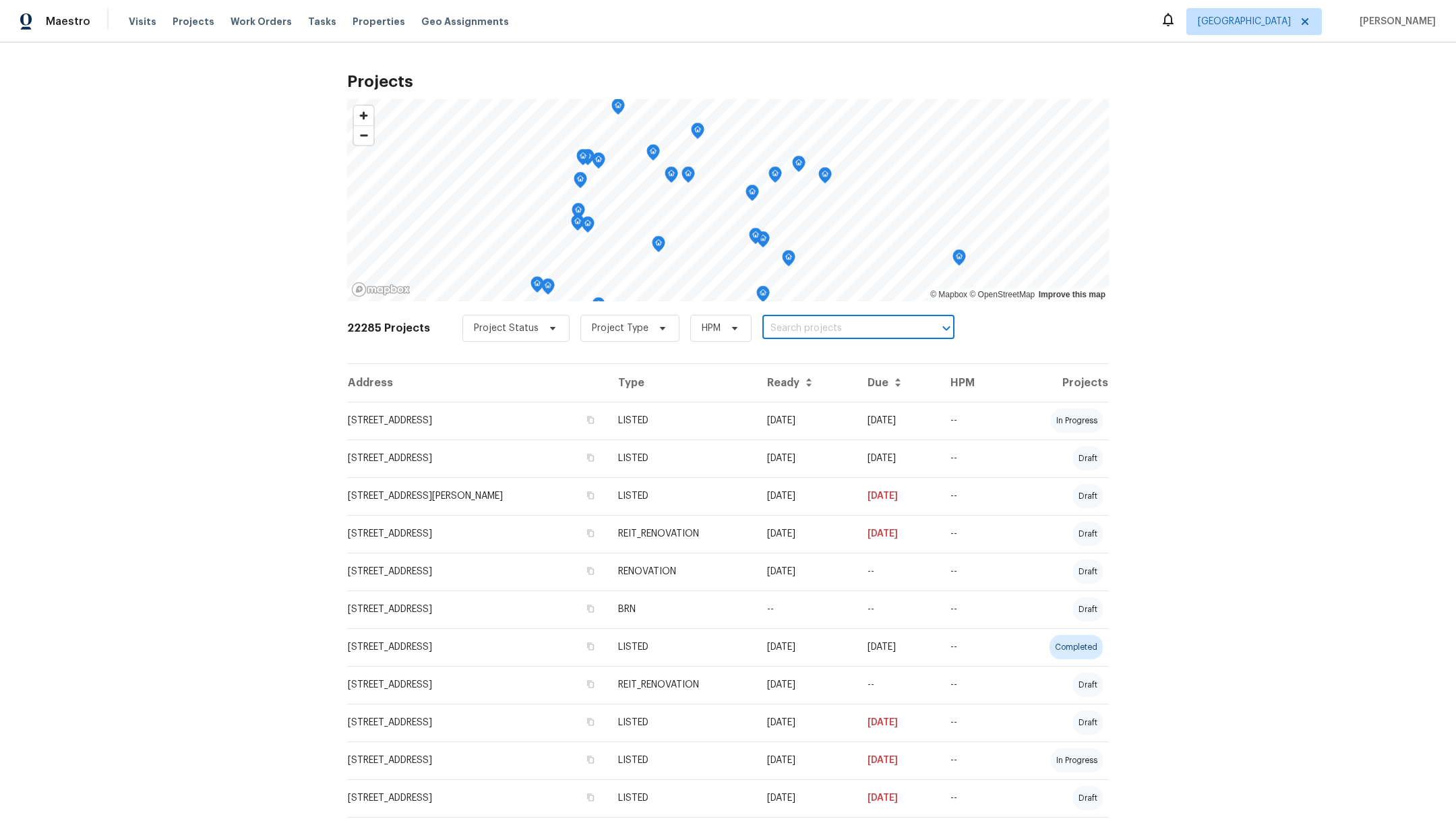
click at [771, 329] on input "text" at bounding box center [839, 328] width 154 height 21
type input "2222"
click at [828, 502] on li "[STREET_ADDRESS]" at bounding box center [842, 491] width 197 height 22
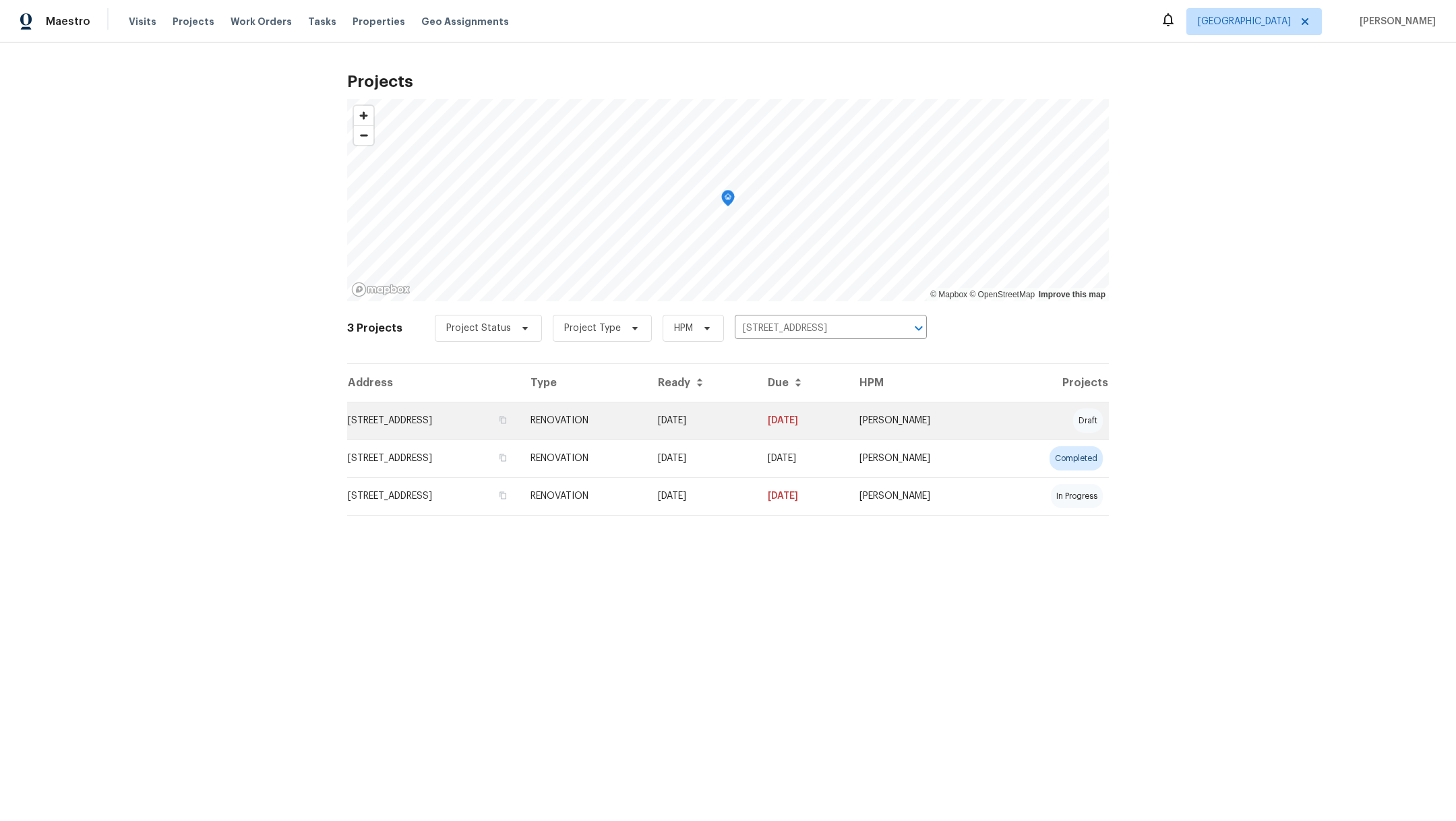
click at [420, 418] on td "[STREET_ADDRESS]" at bounding box center [433, 420] width 172 height 38
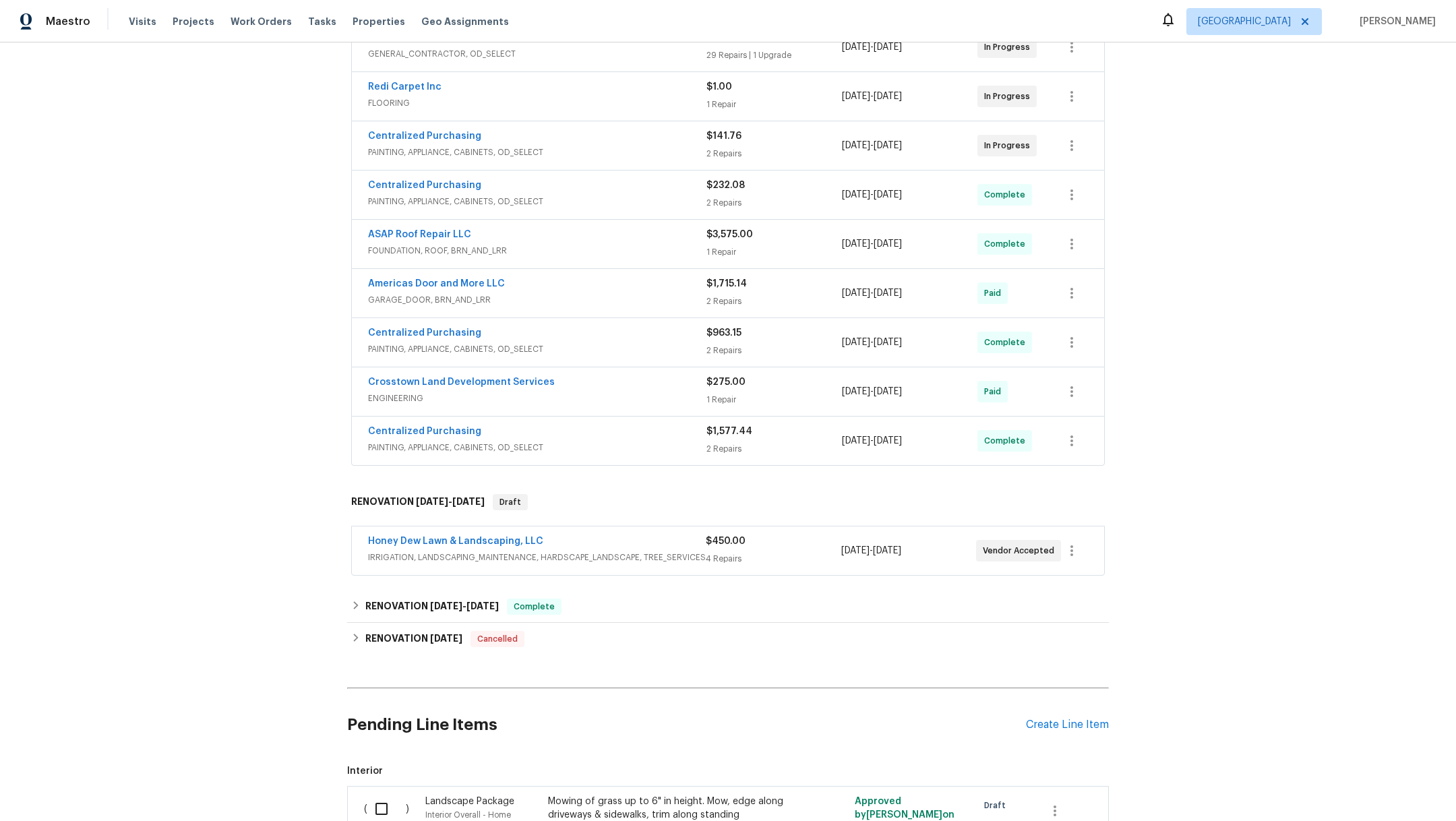
scroll to position [387, 0]
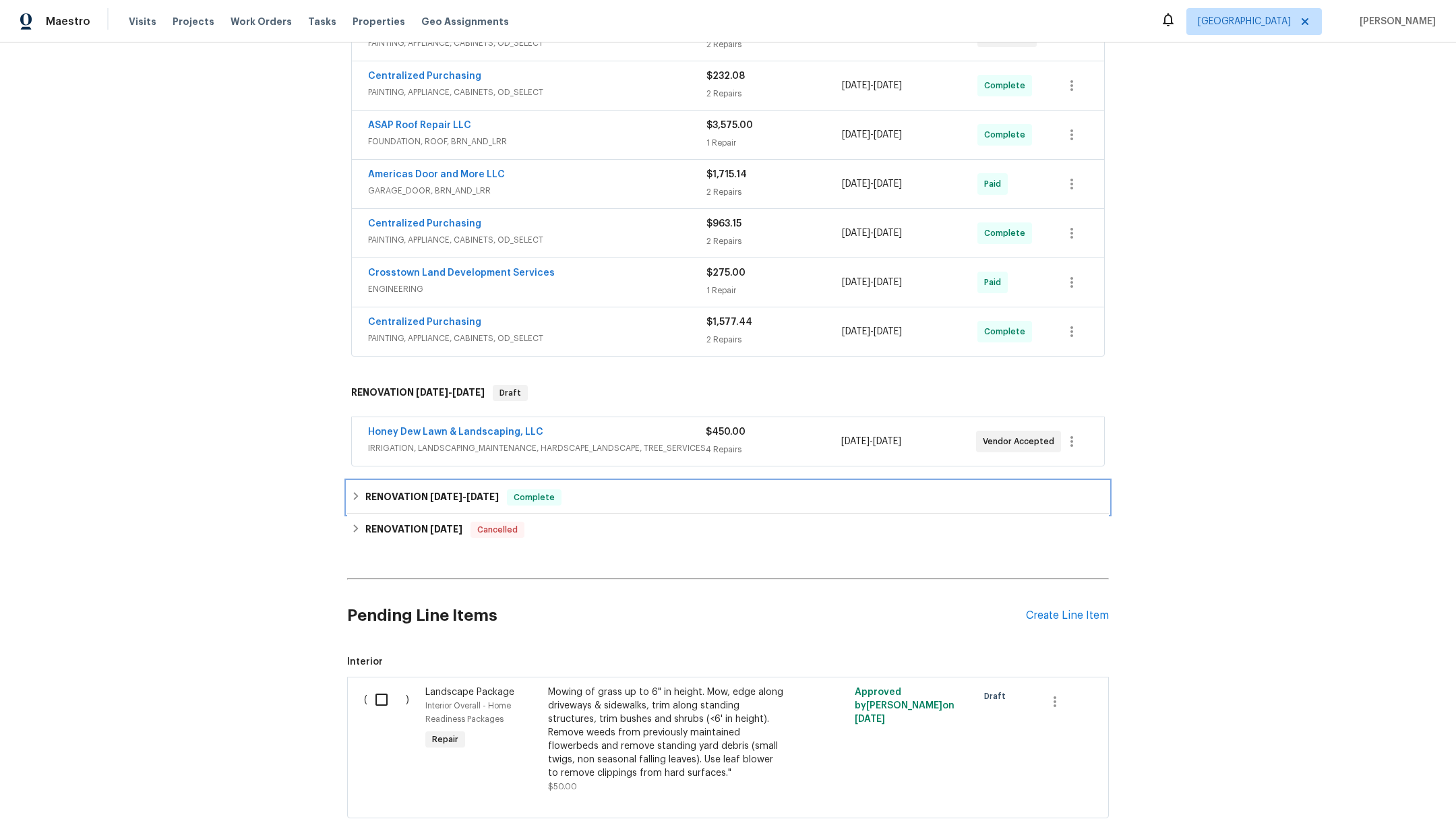
click at [354, 490] on div "RENOVATION [DATE] - [DATE] Complete" at bounding box center [728, 497] width 754 height 16
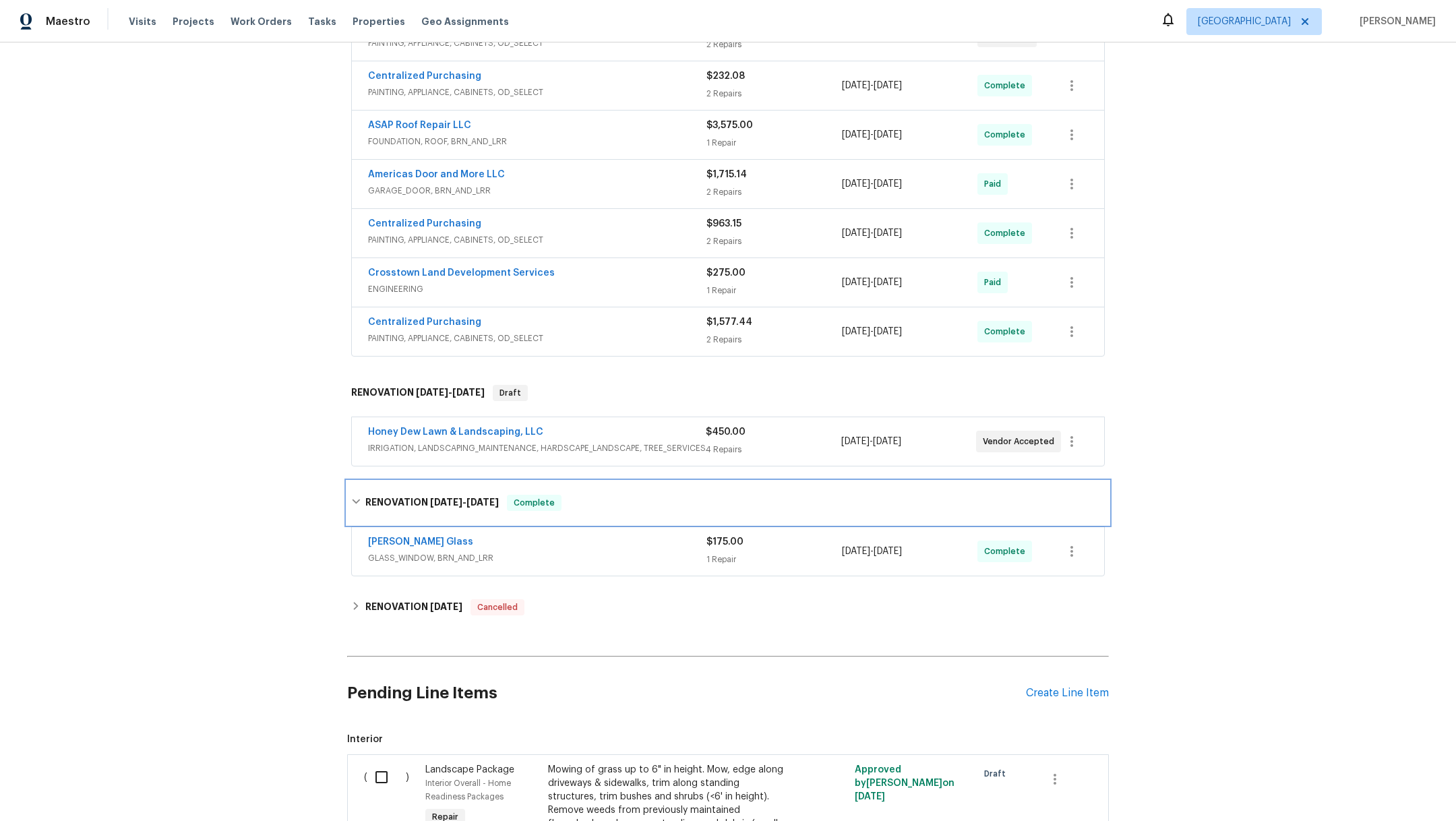
click at [352, 490] on div "RENOVATION [DATE] - [DATE] Complete" at bounding box center [728, 502] width 761 height 43
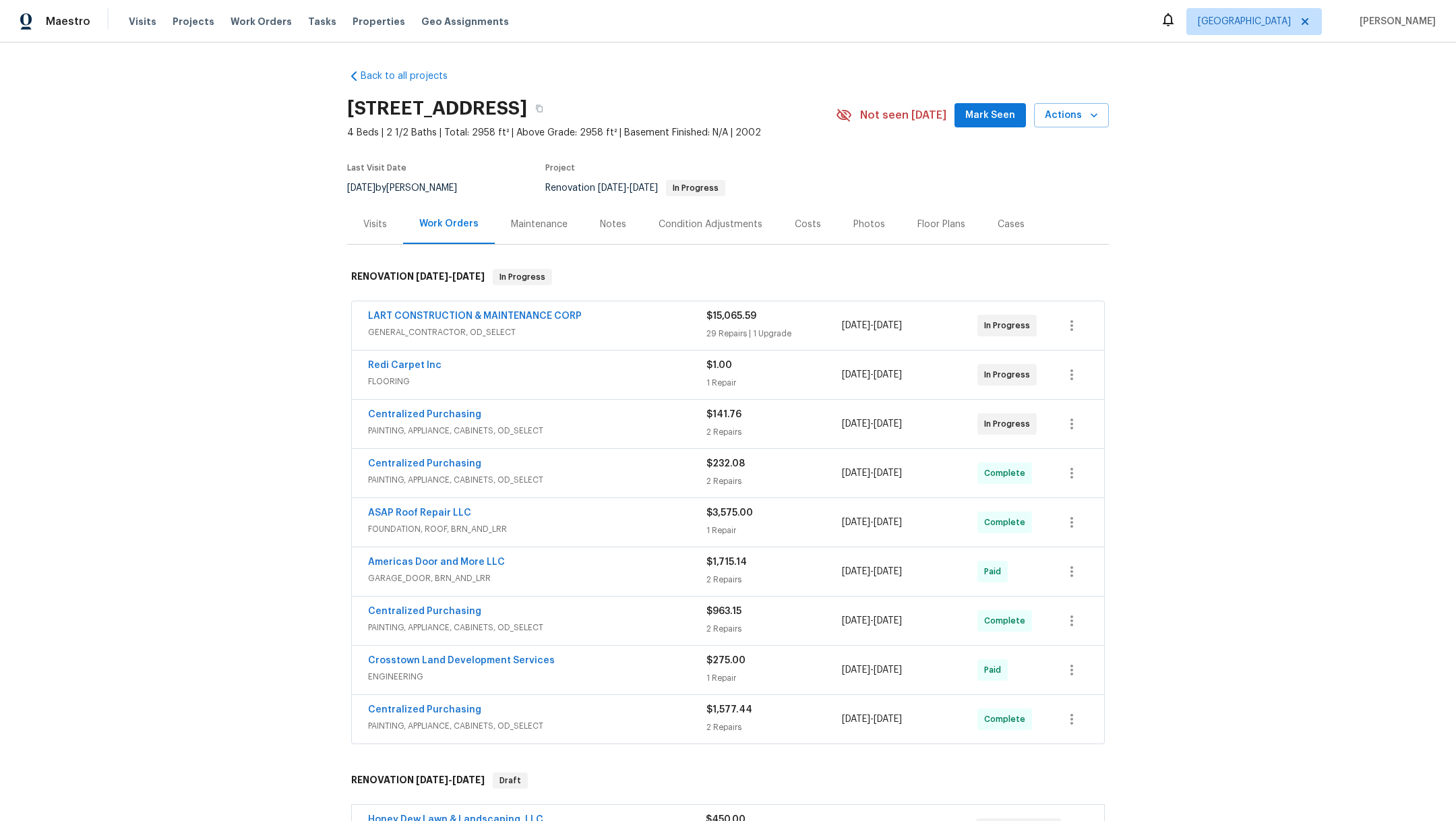
scroll to position [487, 0]
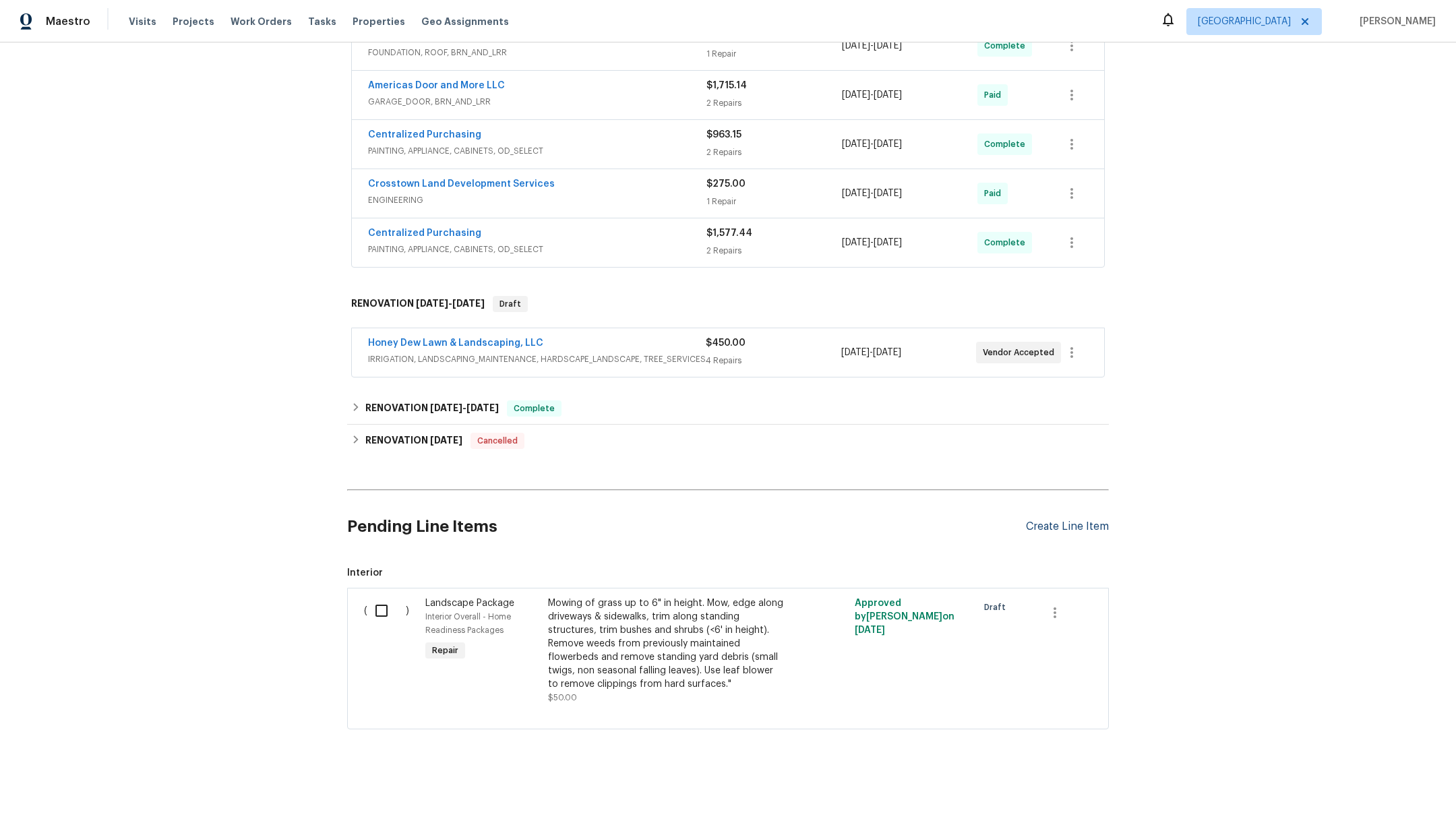
click at [1042, 520] on div "Create Line Item" at bounding box center [1067, 526] width 83 height 13
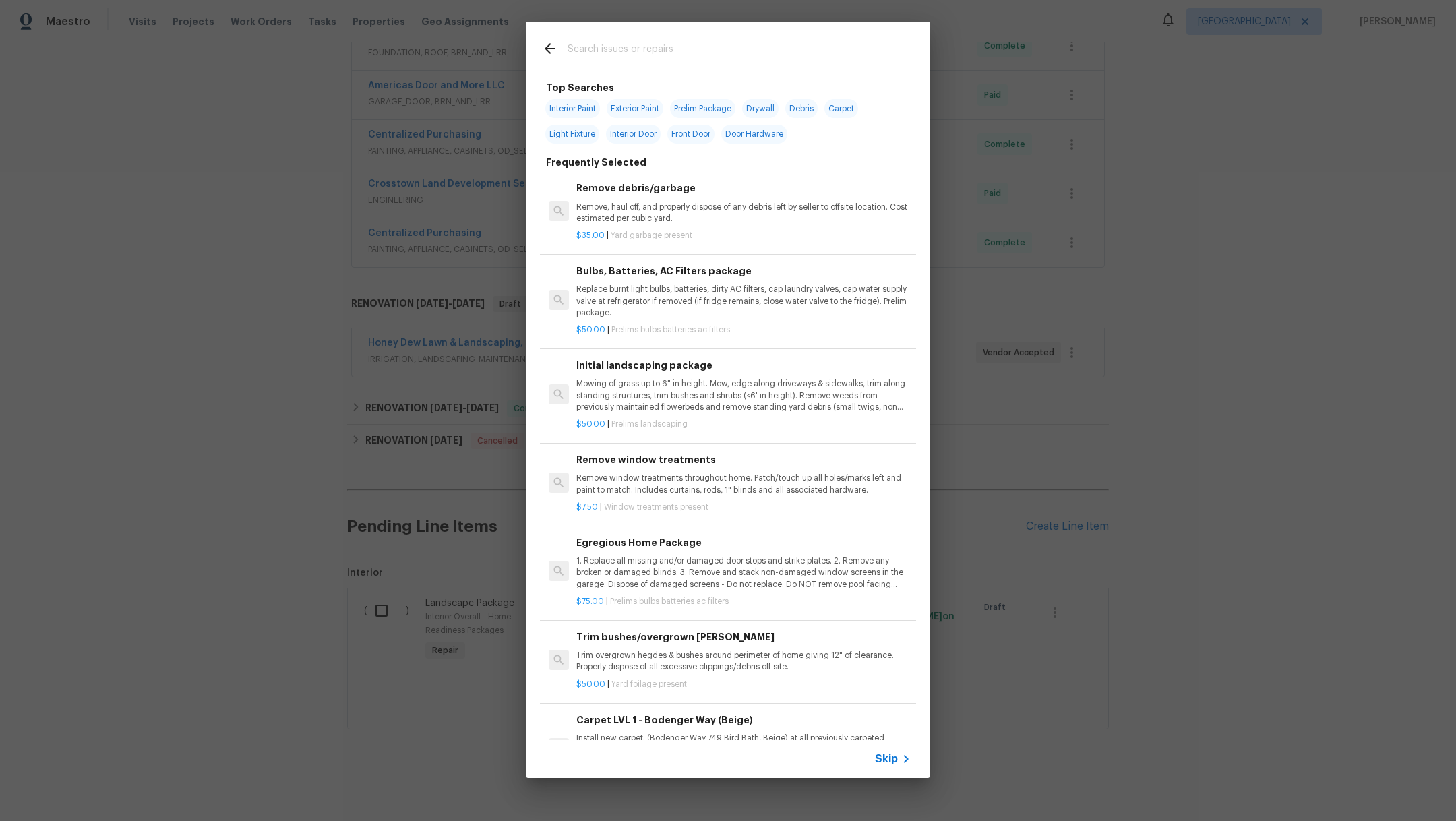
click at [603, 54] on input "text" at bounding box center [710, 51] width 286 height 20
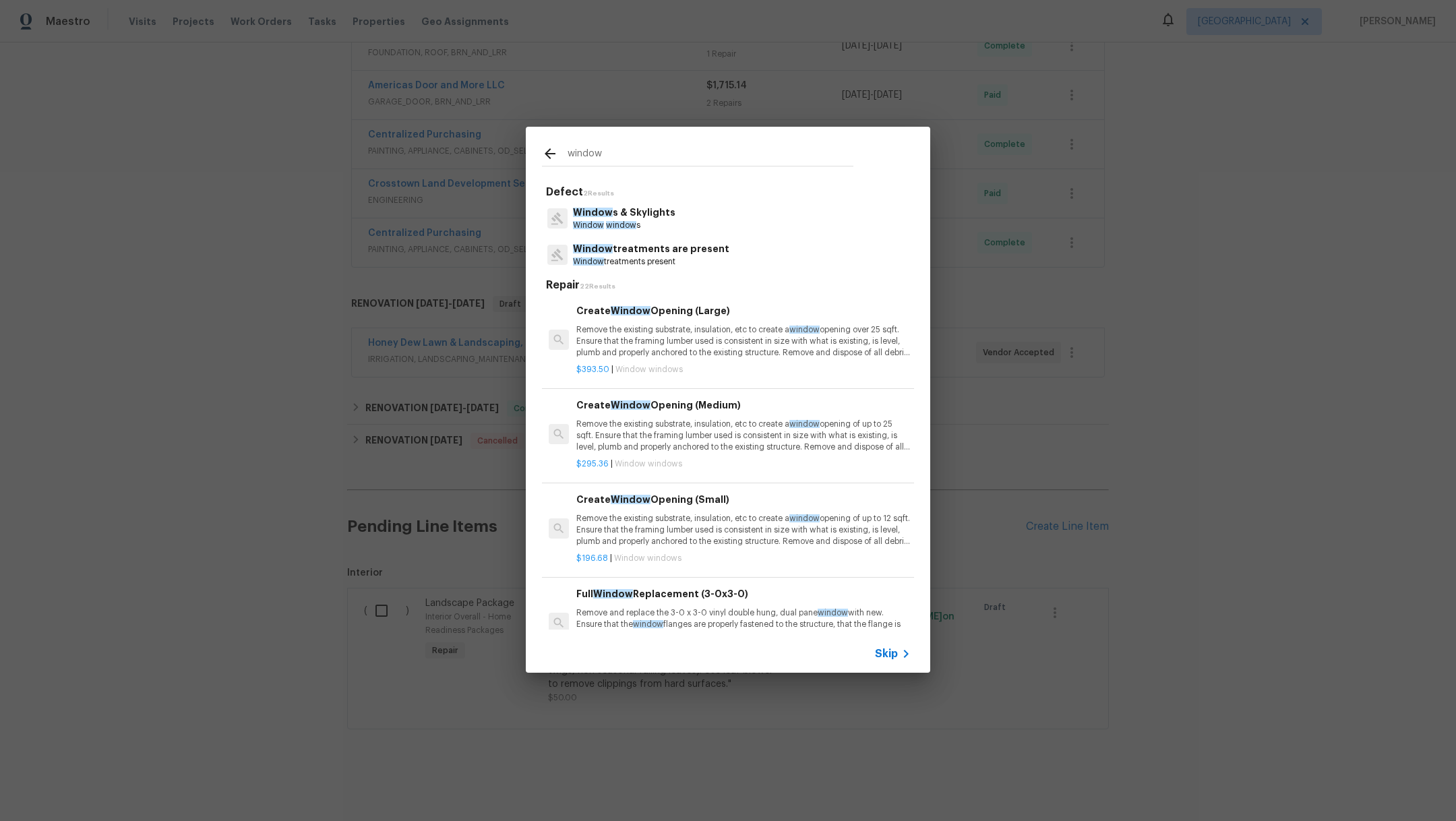
type input "window"
click at [624, 219] on p "Window window s" at bounding box center [624, 225] width 102 height 12
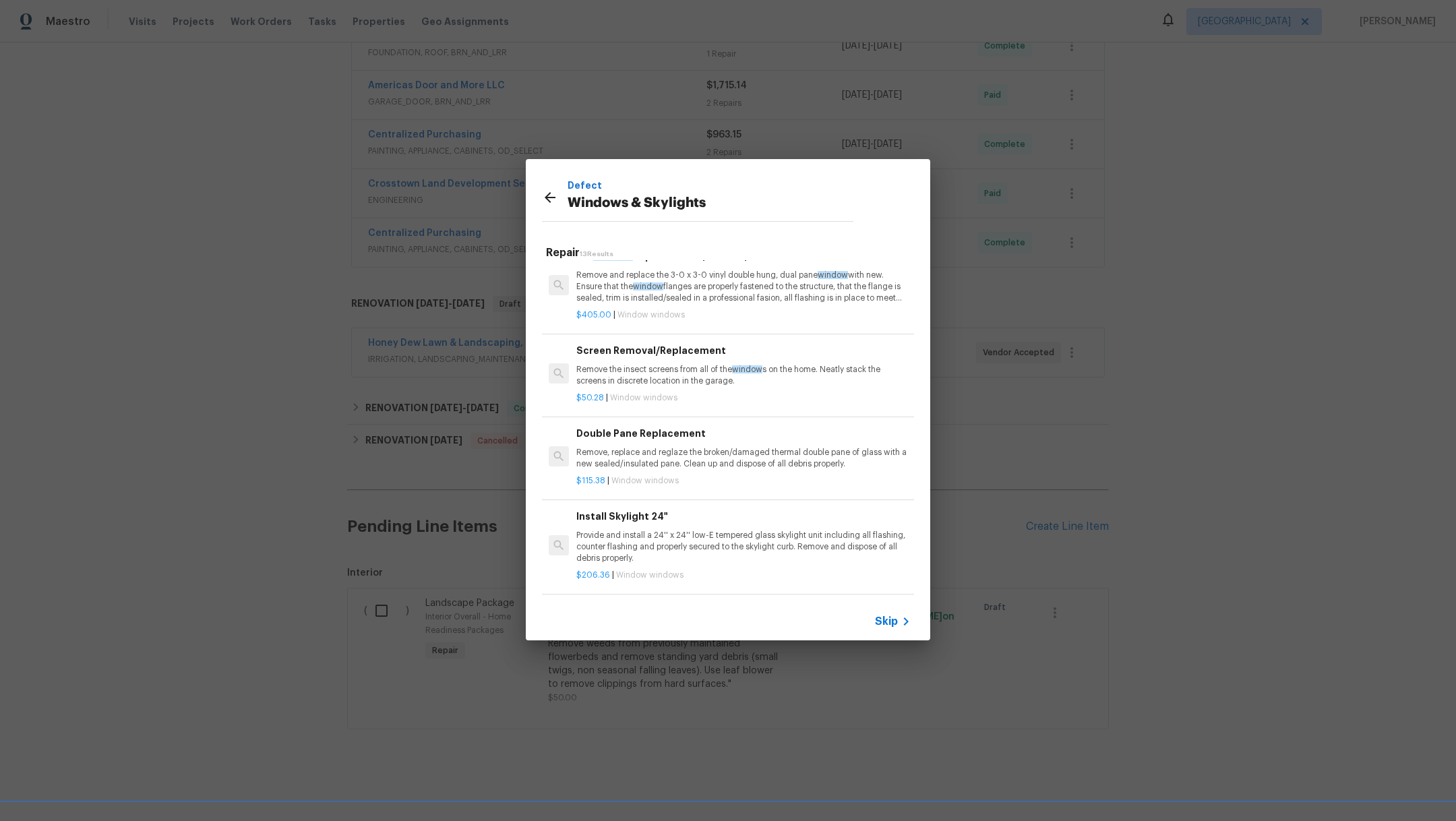
scroll to position [346, 0]
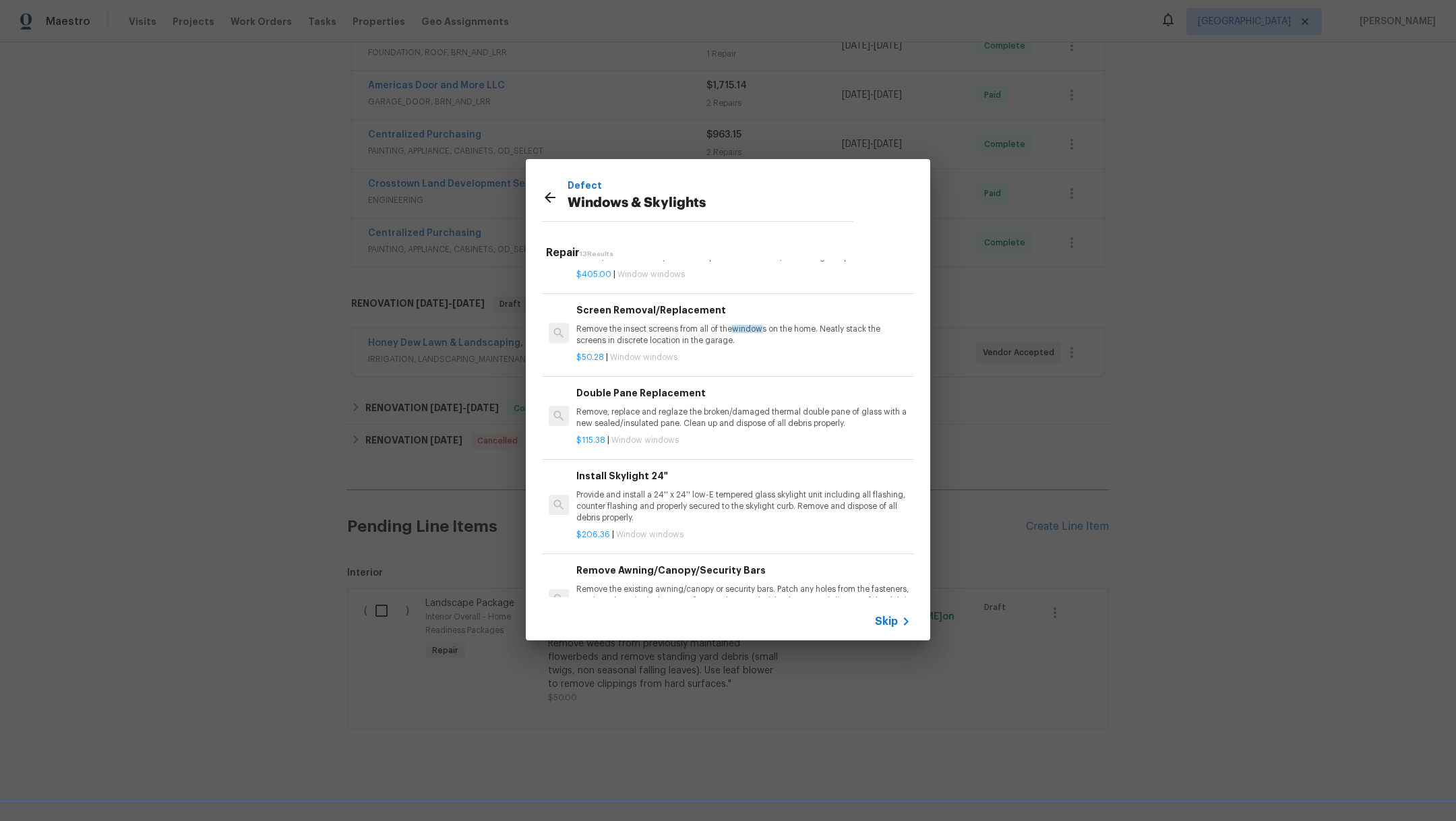
click at [701, 432] on div "$115.38 | Window windows" at bounding box center [744, 438] width 334 height 17
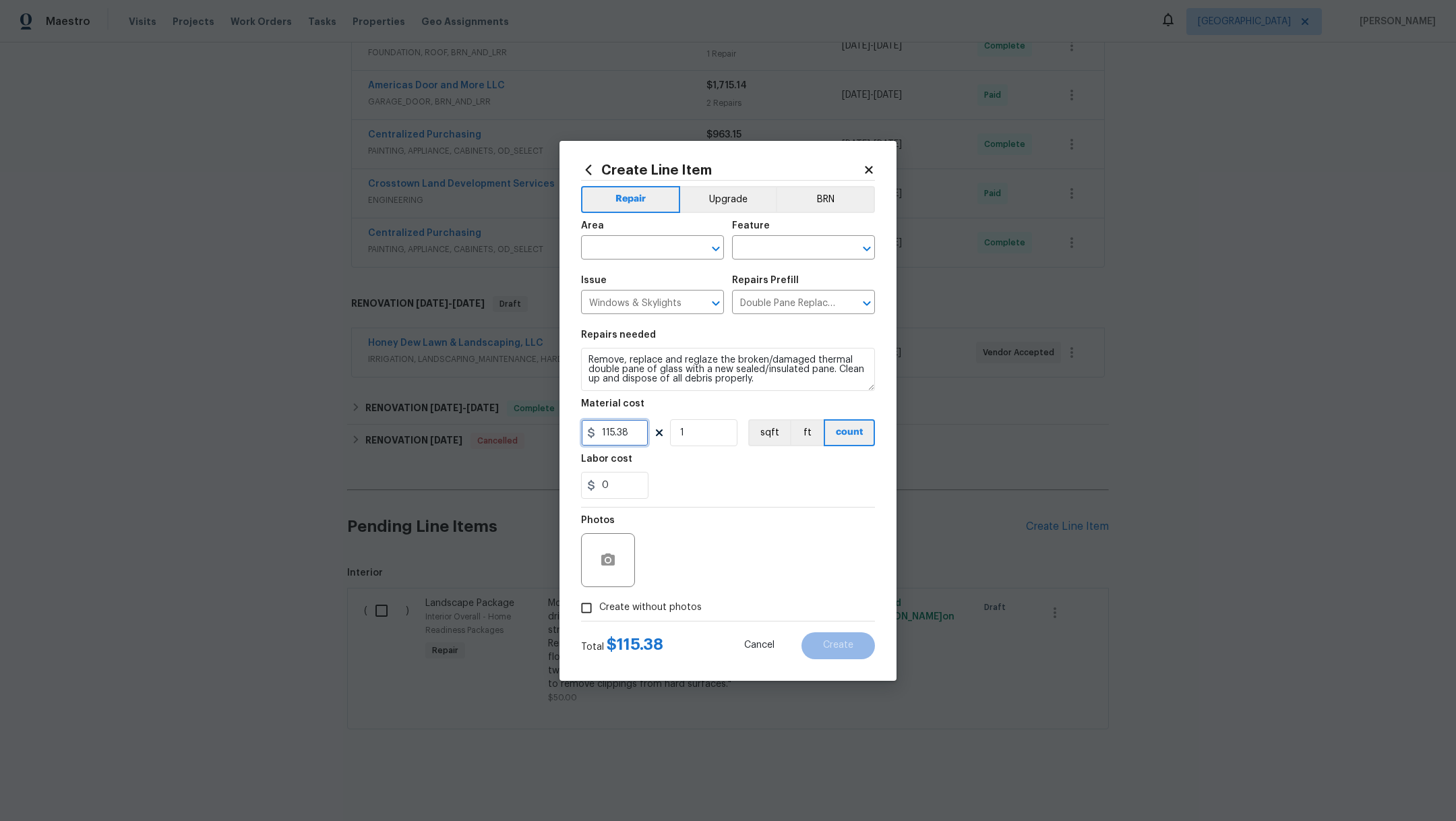
drag, startPoint x: 631, startPoint y: 429, endPoint x: 517, endPoint y: 422, distance: 114.2
click at [518, 426] on div "Create Line Item Repair Upgrade BRN Area ​ Feature ​ Issue Windows & Skylights …" at bounding box center [728, 410] width 1456 height 821
type input "175"
click at [652, 252] on input "text" at bounding box center [633, 249] width 106 height 21
click at [656, 279] on li "Bedroom" at bounding box center [652, 278] width 143 height 22
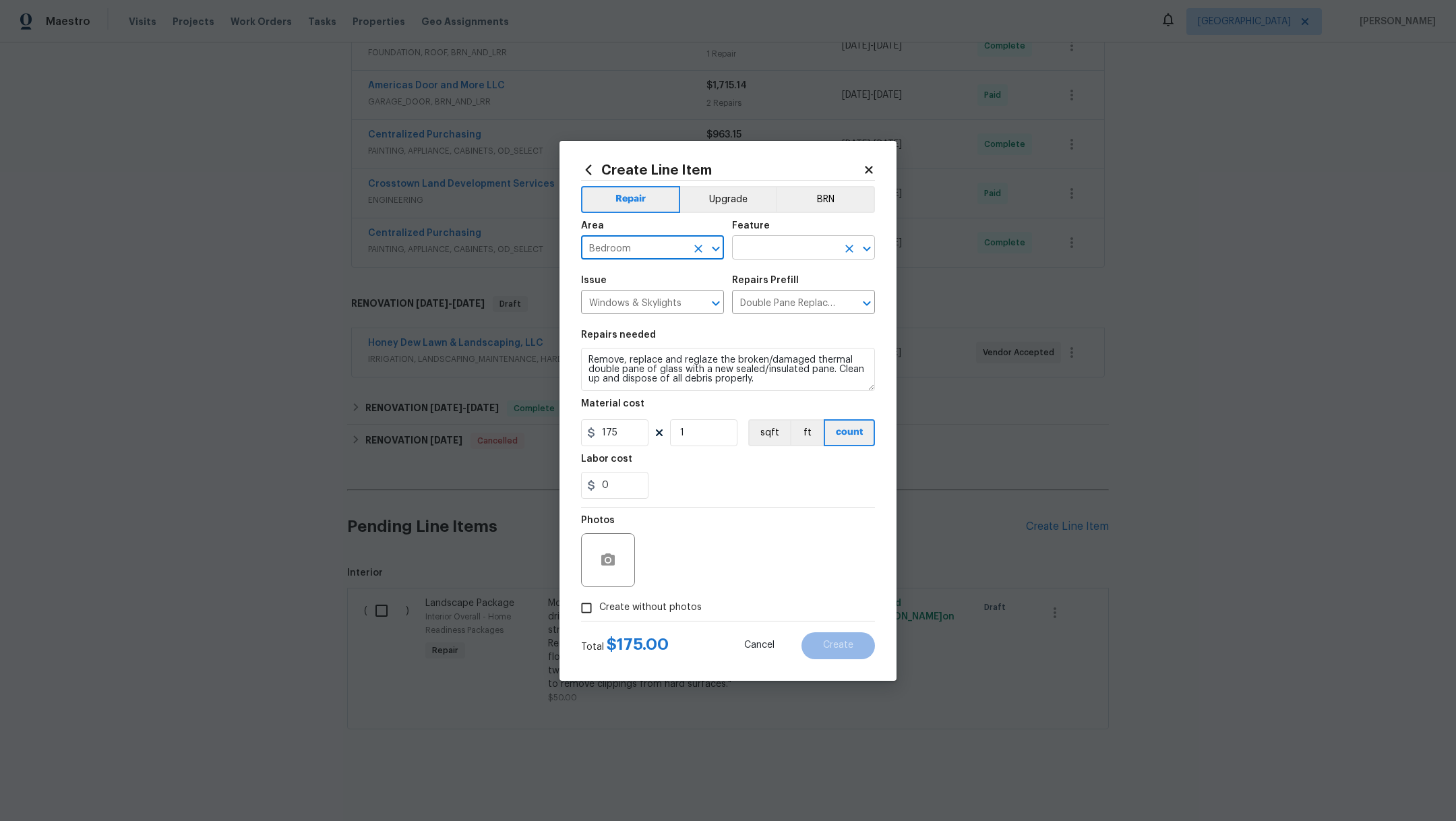
type input "Bedroom"
click at [759, 251] on input "text" at bounding box center [784, 249] width 106 height 21
click at [779, 305] on li "Windows" at bounding box center [803, 311] width 143 height 22
type input "Windows"
click at [604, 613] on span "Create without photos" at bounding box center [650, 608] width 102 height 14
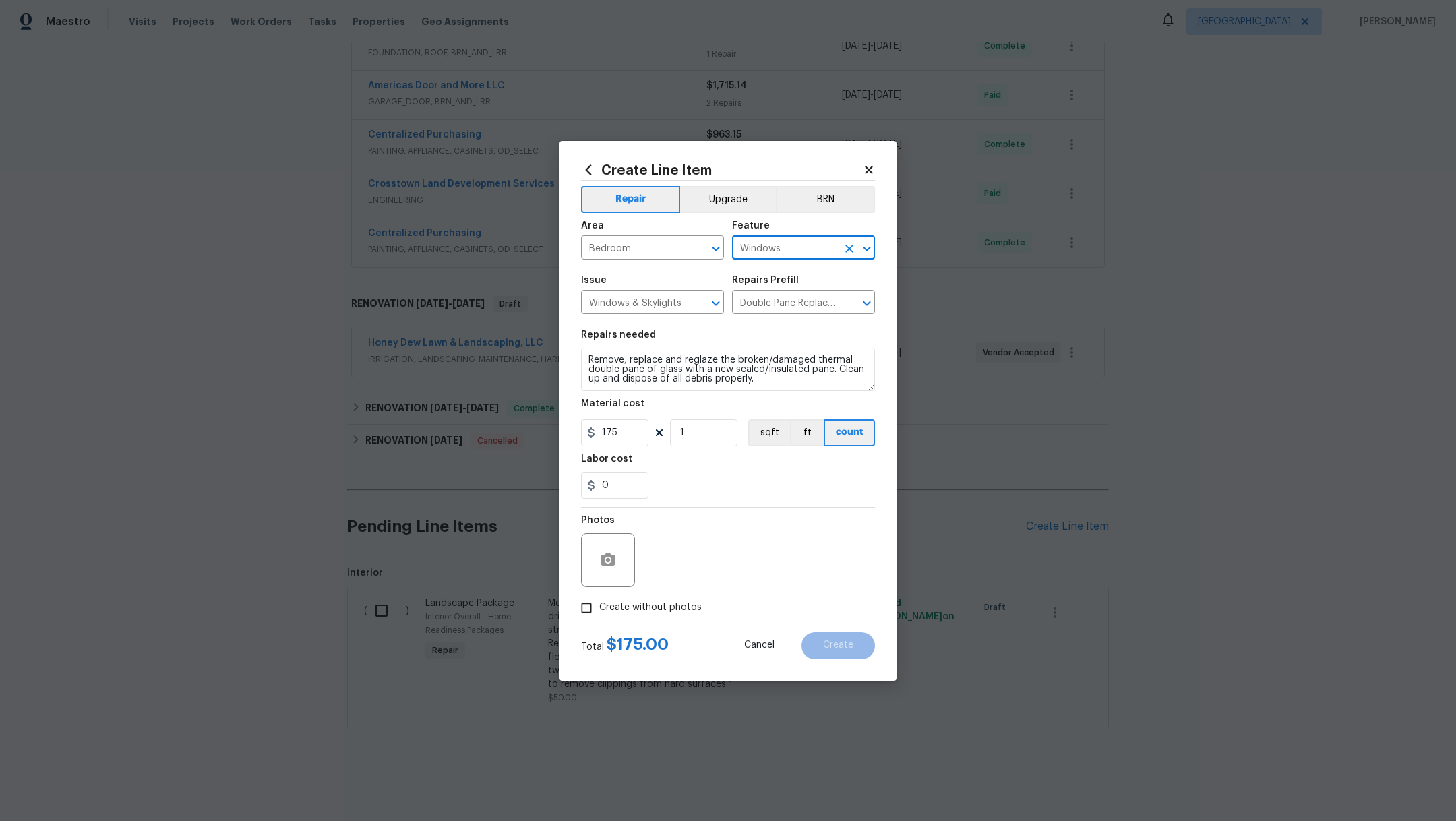
click at [599, 613] on input "Create without photos" at bounding box center [587, 608] width 25 height 25
checkbox input "true"
click at [674, 567] on textarea at bounding box center [760, 560] width 230 height 54
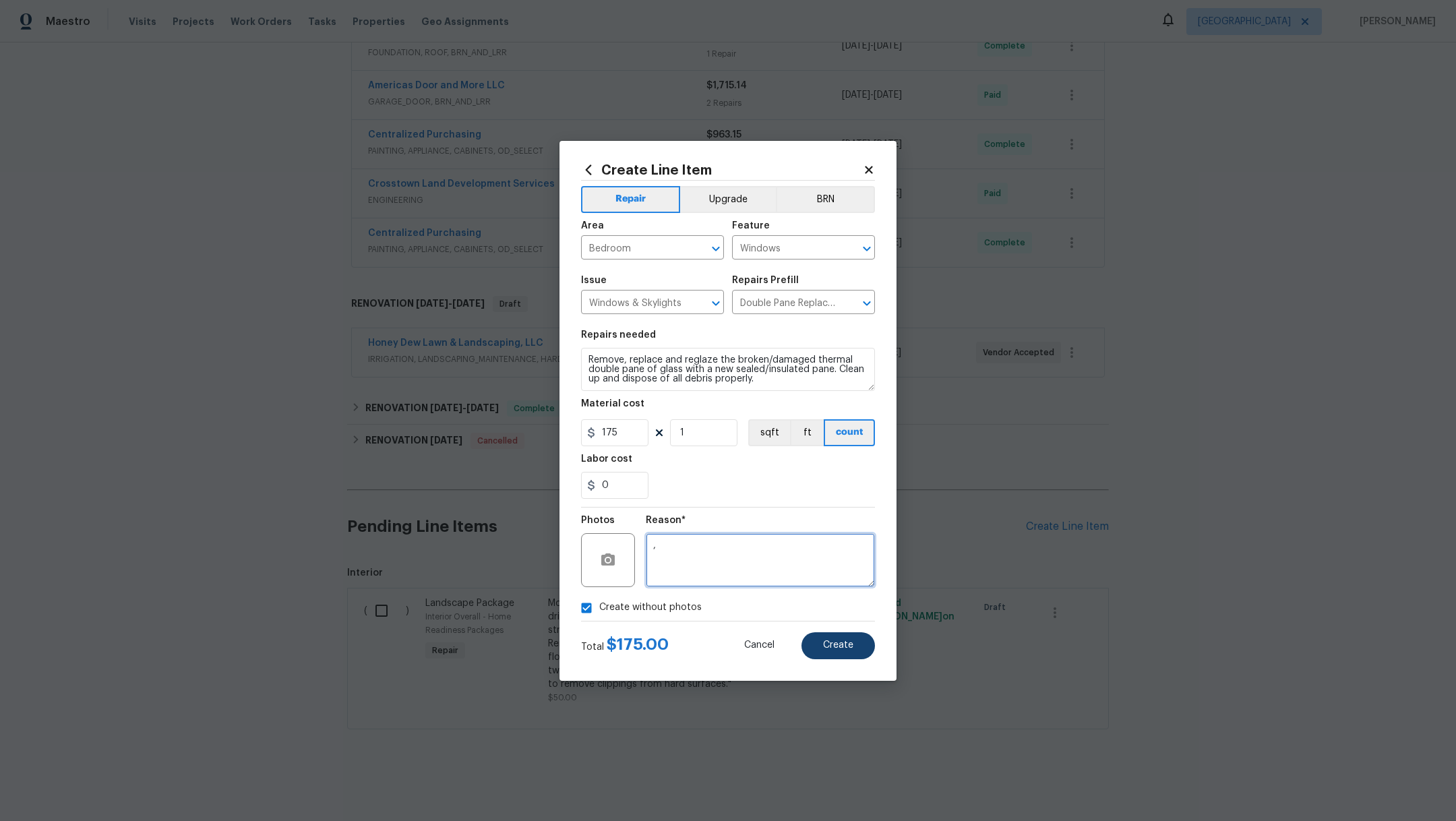
type textarea ","
click at [831, 639] on button "Create" at bounding box center [837, 645] width 73 height 27
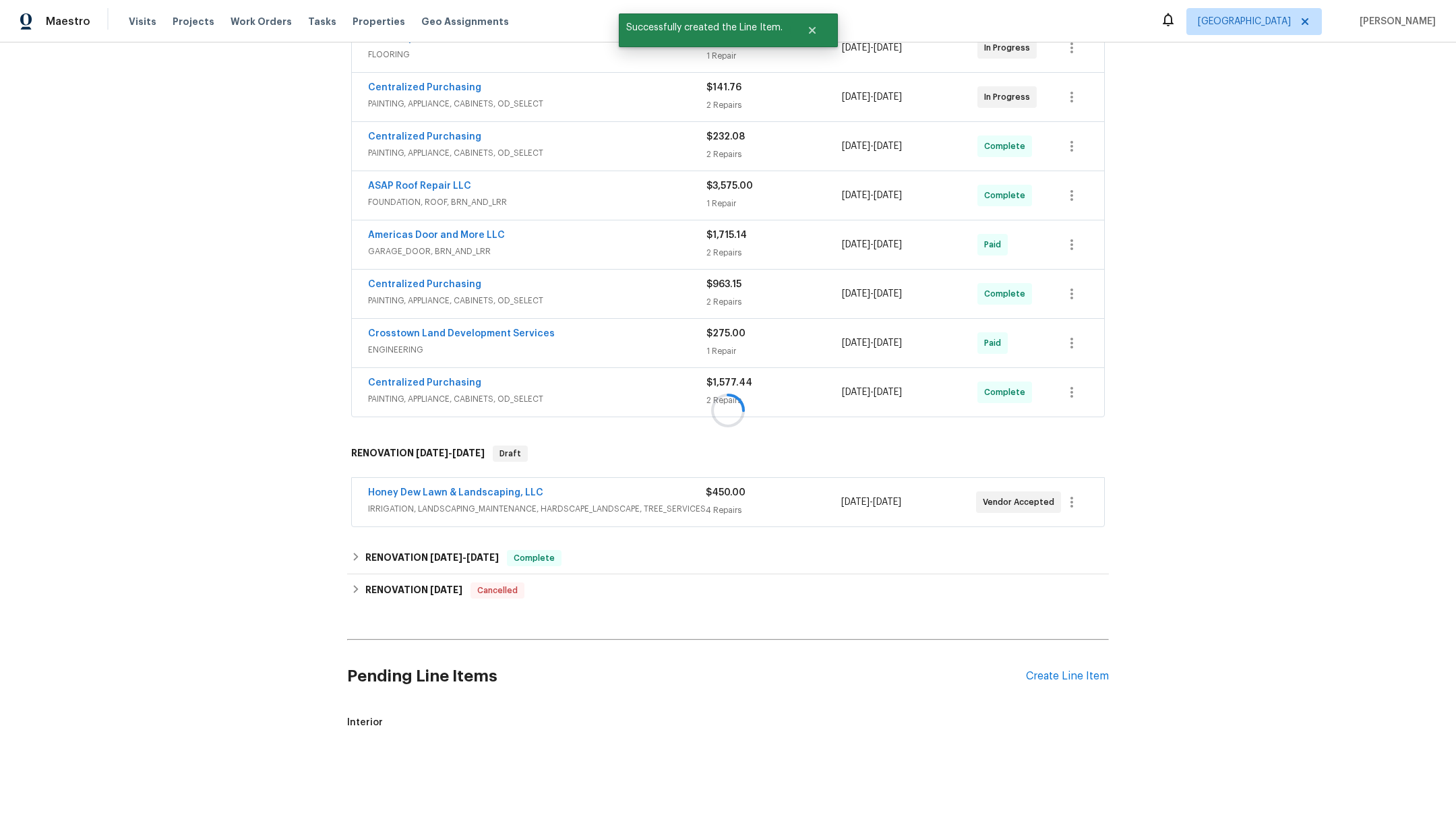
scroll to position [487, 0]
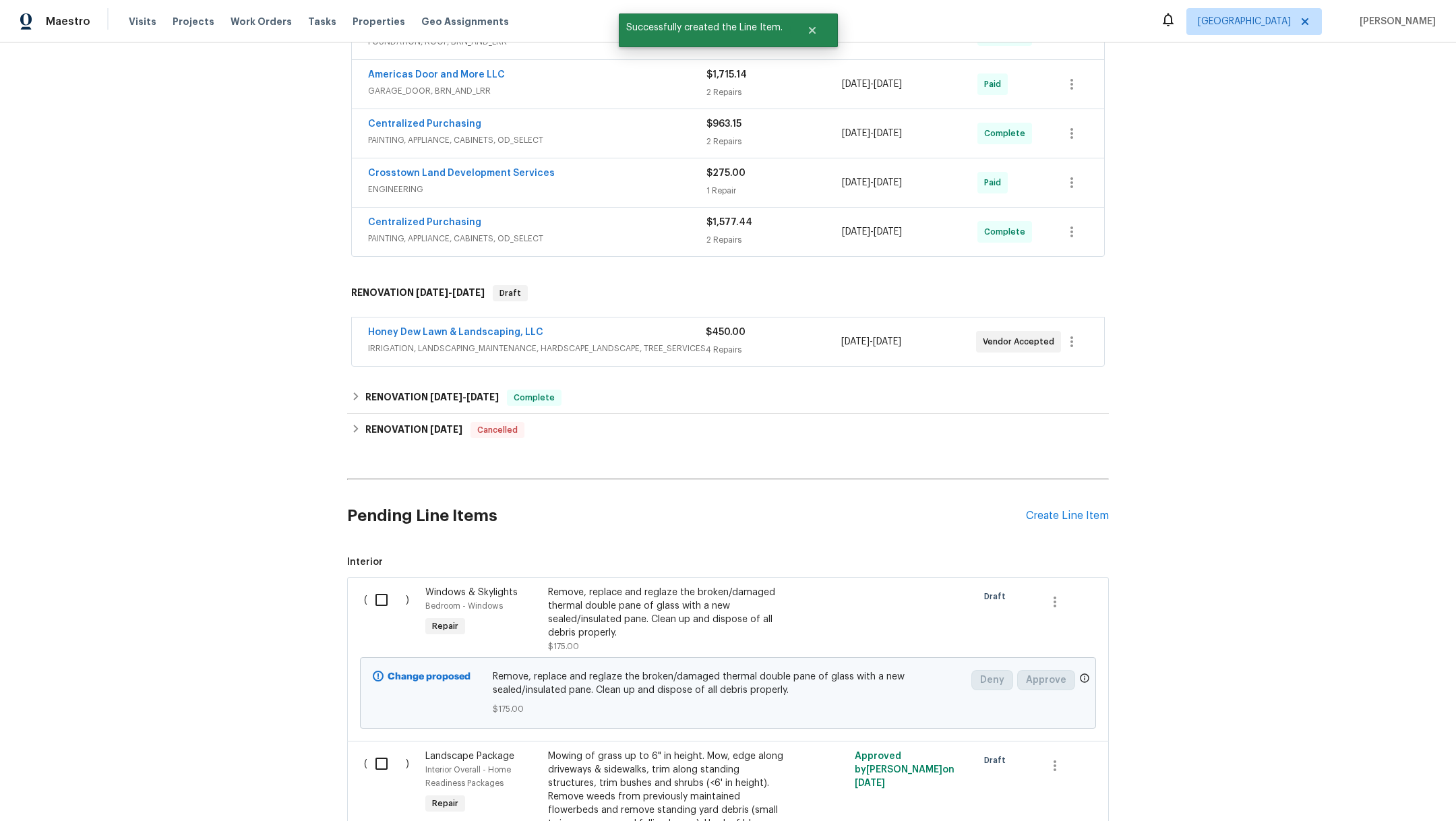
click at [380, 597] on input "checkbox" at bounding box center [387, 600] width 39 height 29
checkbox input "true"
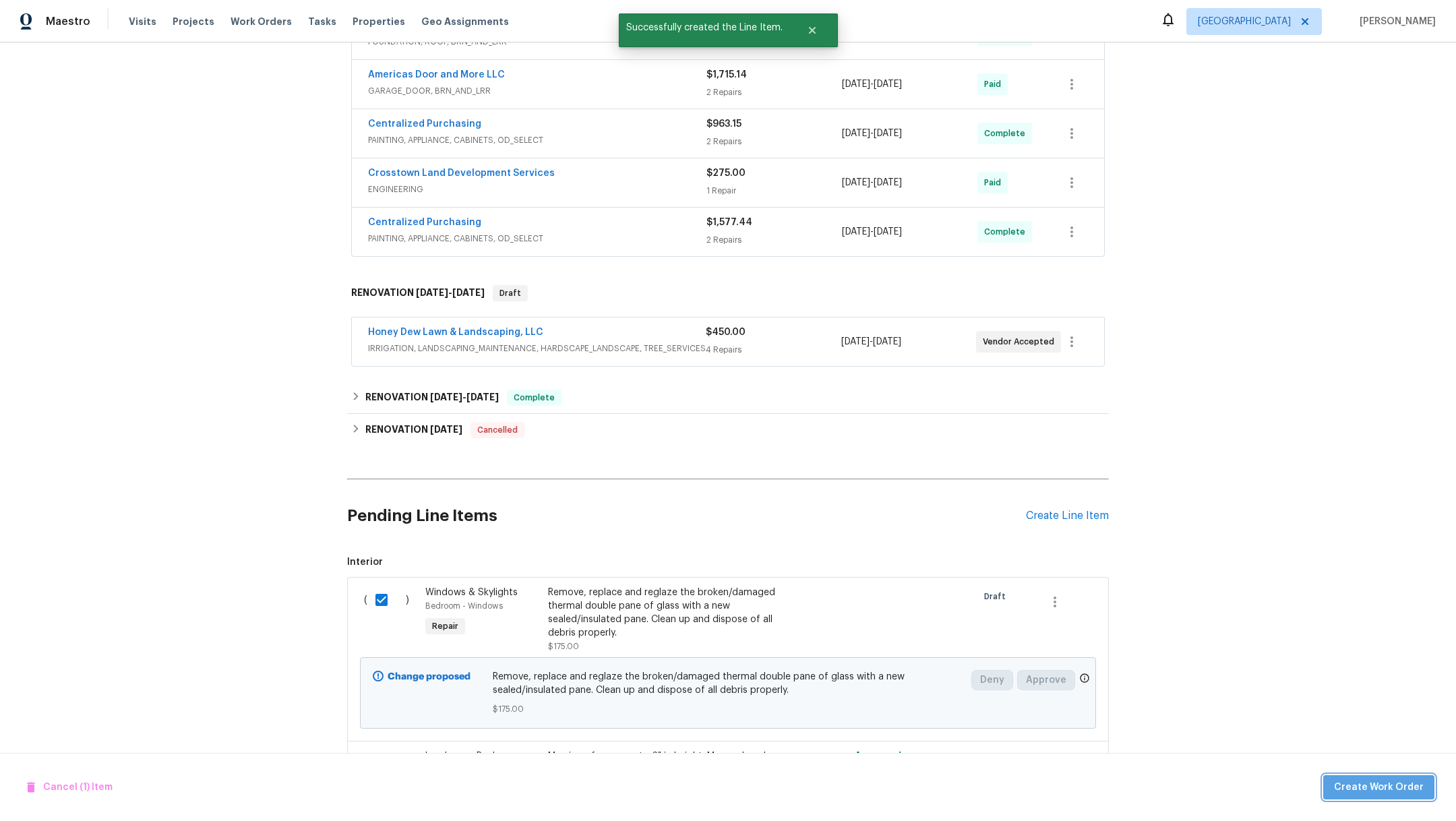
click at [1413, 780] on span "Create Work Order" at bounding box center [1378, 787] width 89 height 17
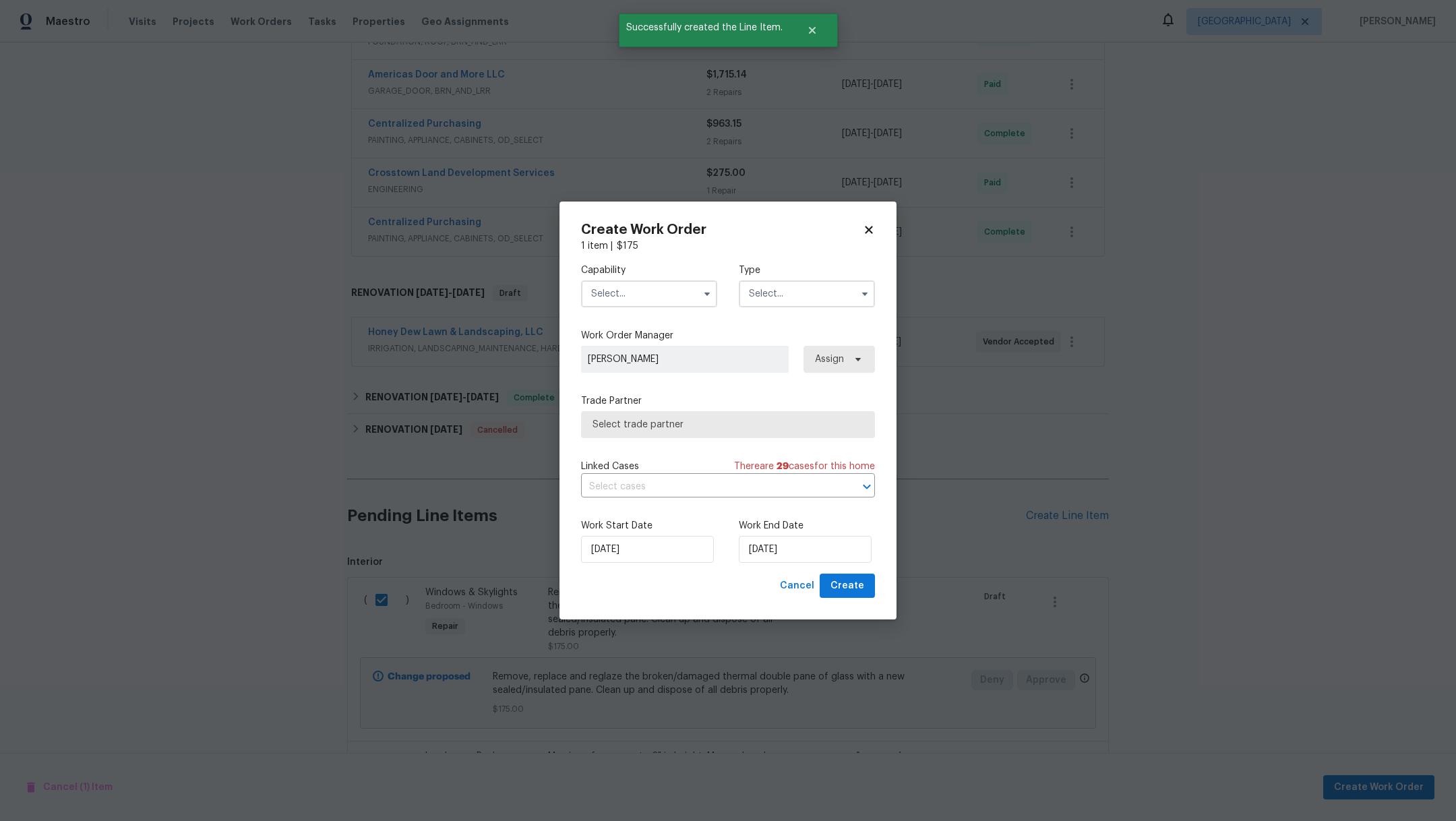
click at [591, 289] on input "text" at bounding box center [648, 294] width 136 height 27
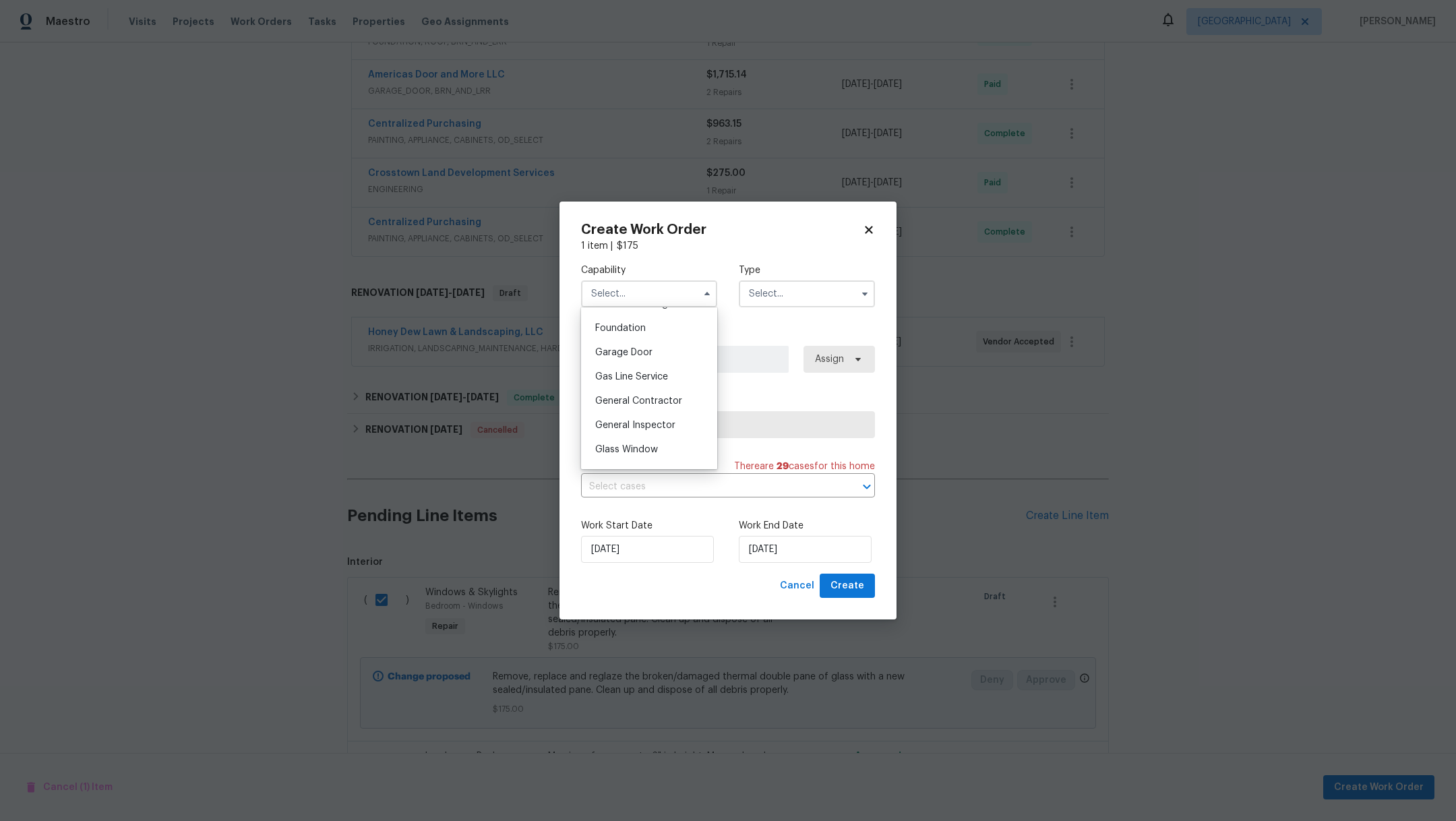
scroll to position [707, 0]
click at [657, 313] on span "Glass Window" at bounding box center [626, 307] width 62 height 9
type input "Glass Window"
click at [798, 304] on input "text" at bounding box center [806, 294] width 136 height 27
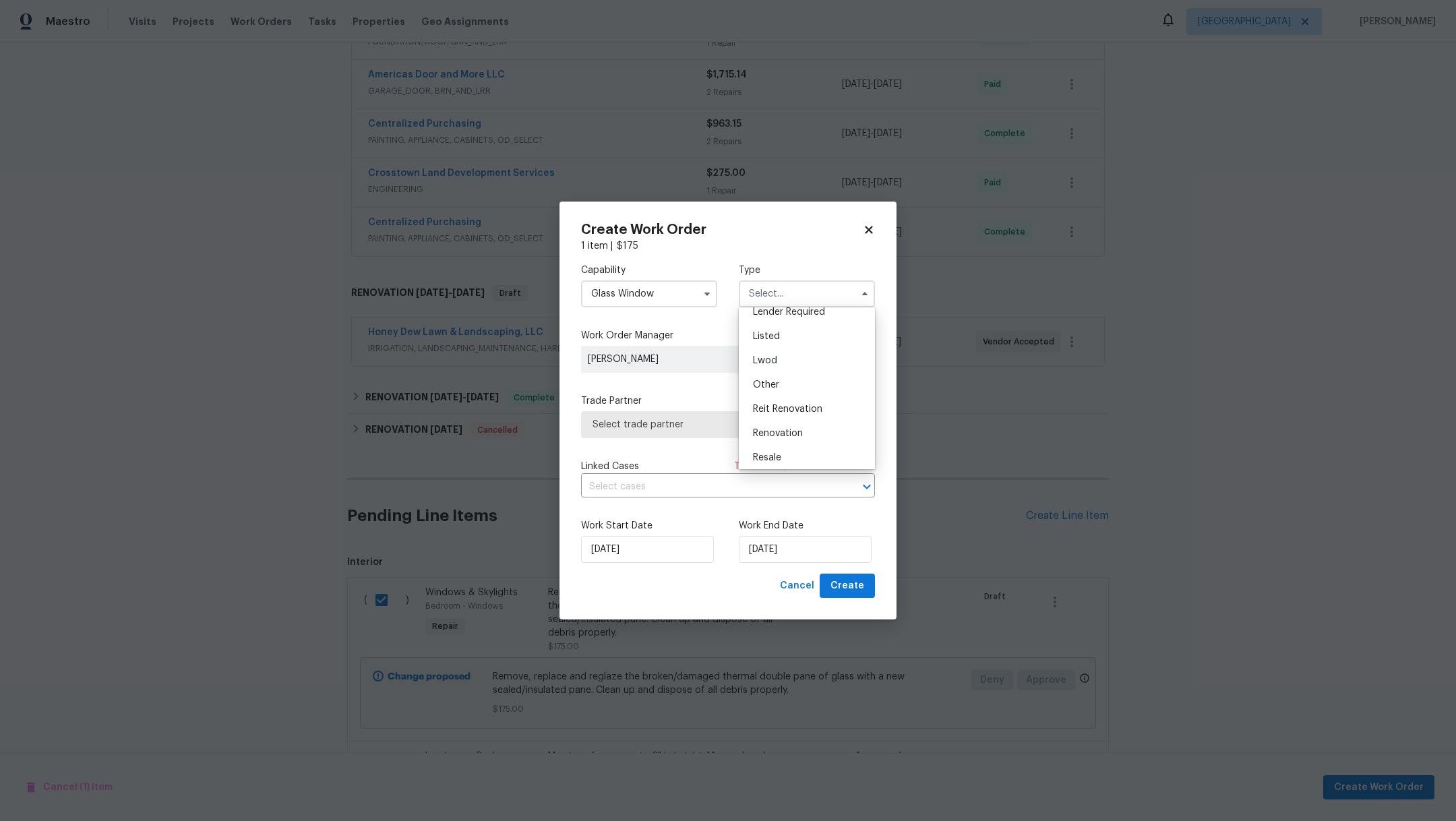
scroll to position [142, 0]
click at [828, 400] on div "Renovation" at bounding box center [806, 399] width 129 height 24
type input "Renovation"
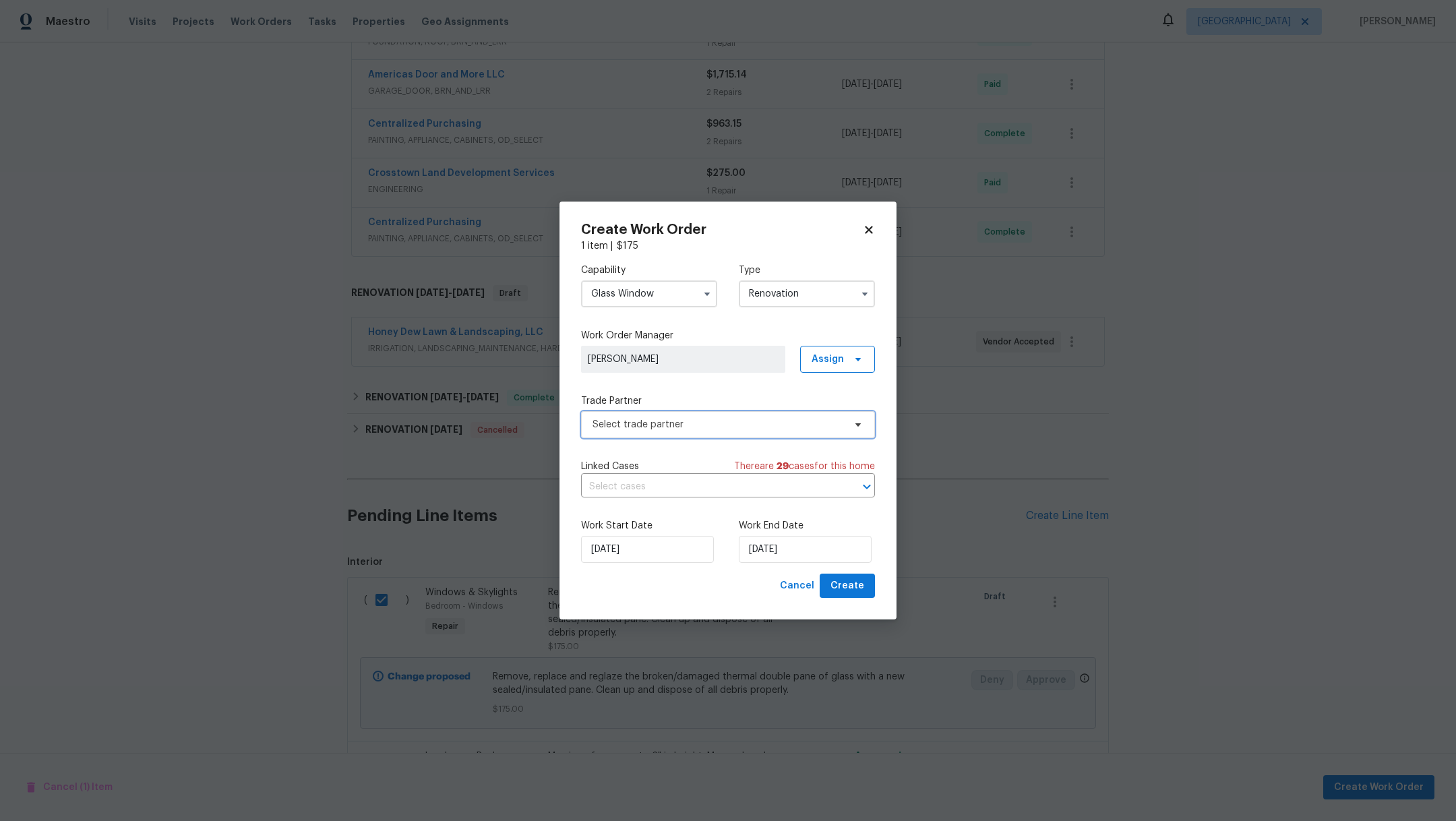
click at [791, 425] on span "Select trade partner" at bounding box center [718, 424] width 252 height 14
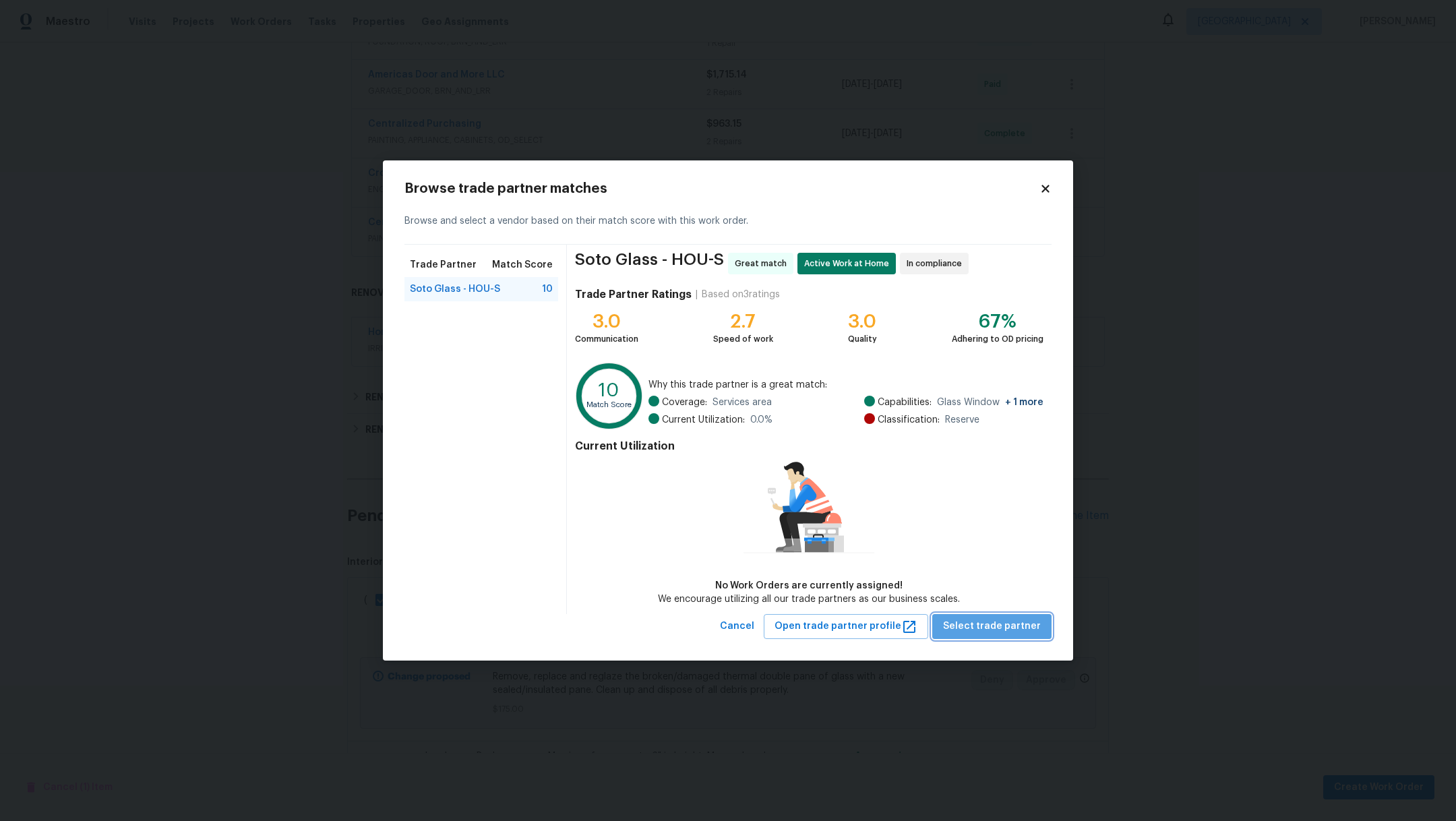
click at [1008, 620] on span "Select trade partner" at bounding box center [992, 626] width 98 height 17
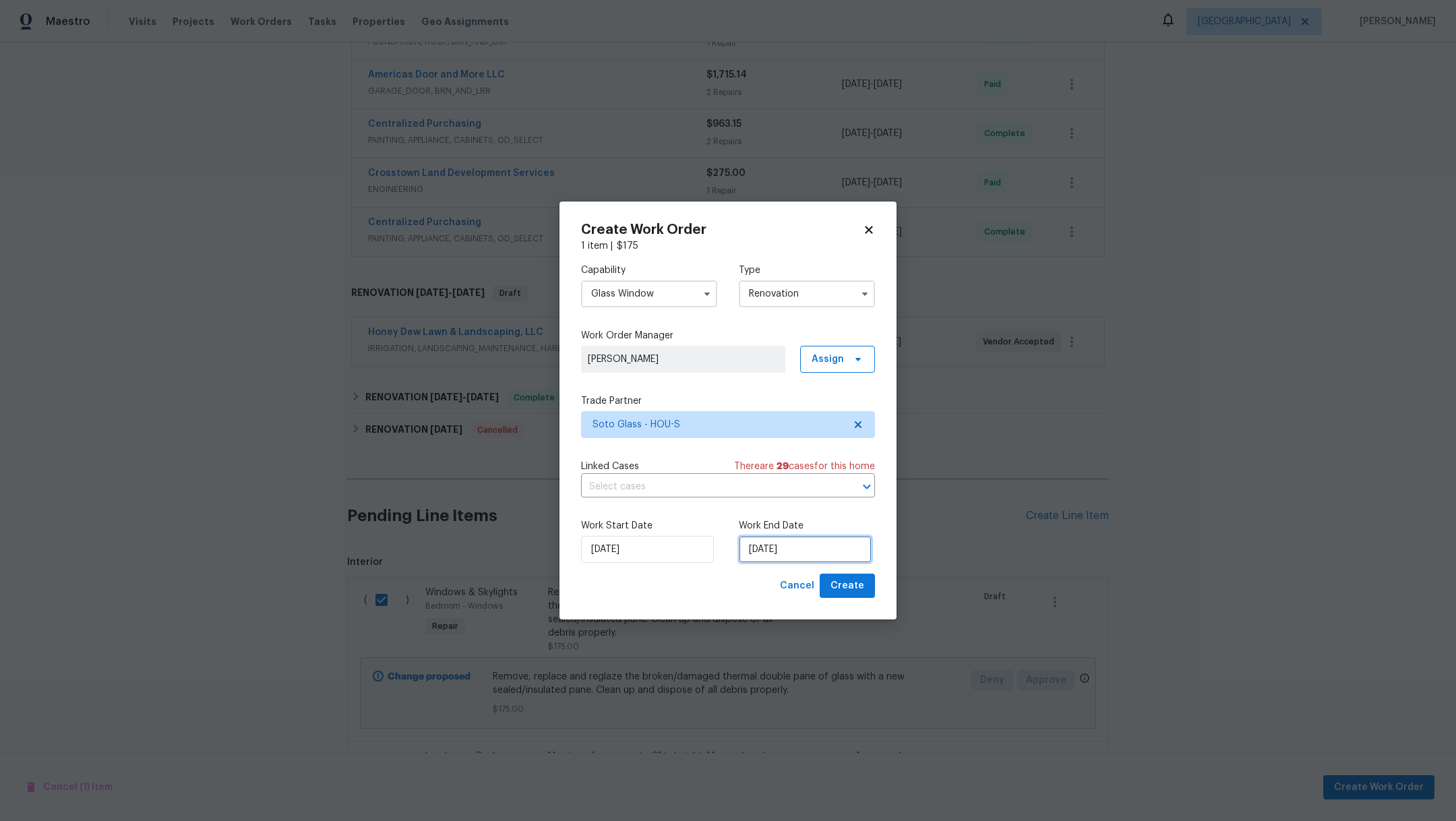
click at [835, 550] on input "[DATE]" at bounding box center [804, 549] width 133 height 27
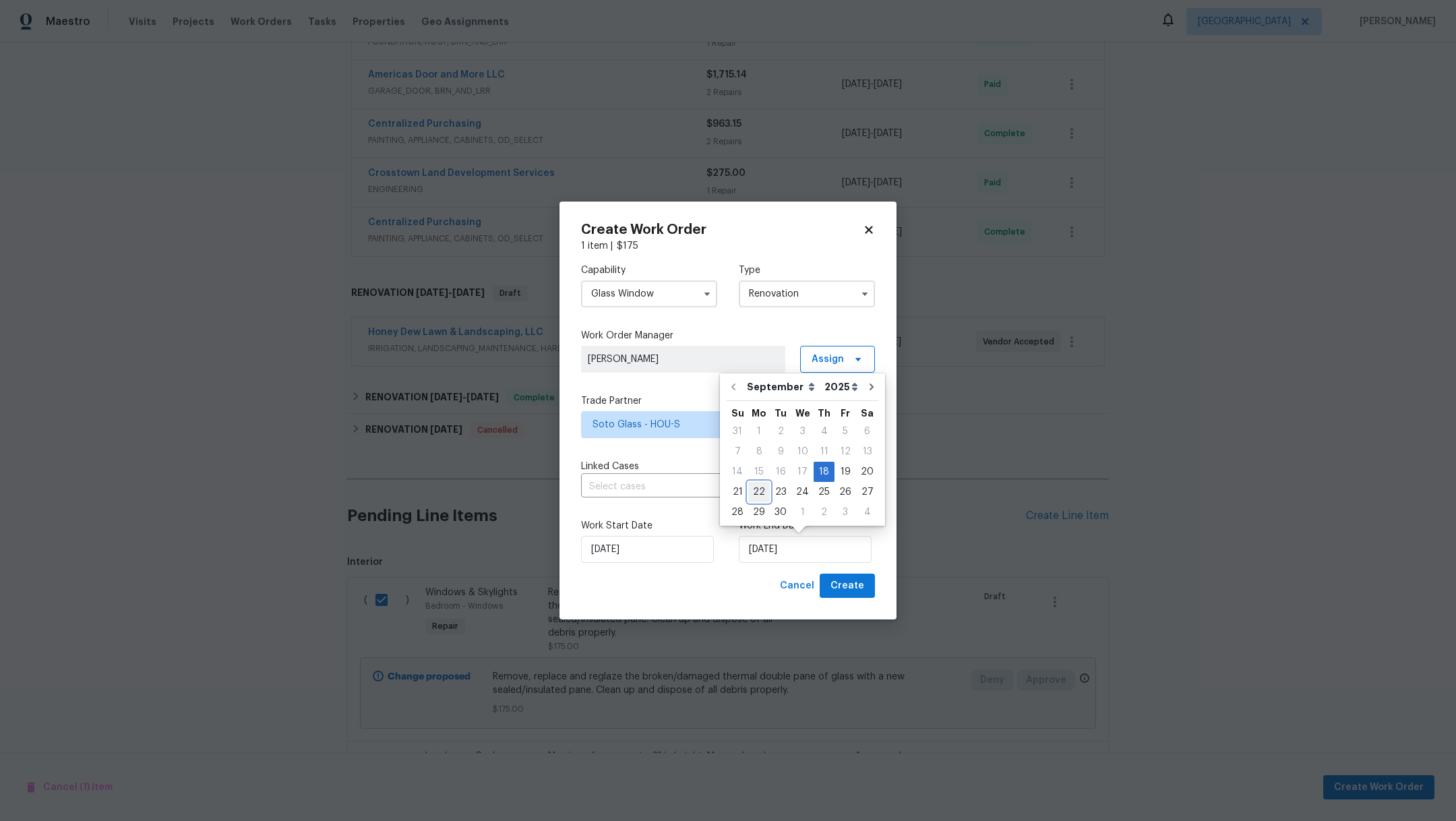
click at [752, 497] on div "22" at bounding box center [759, 492] width 22 height 19
type input "[DATE]"
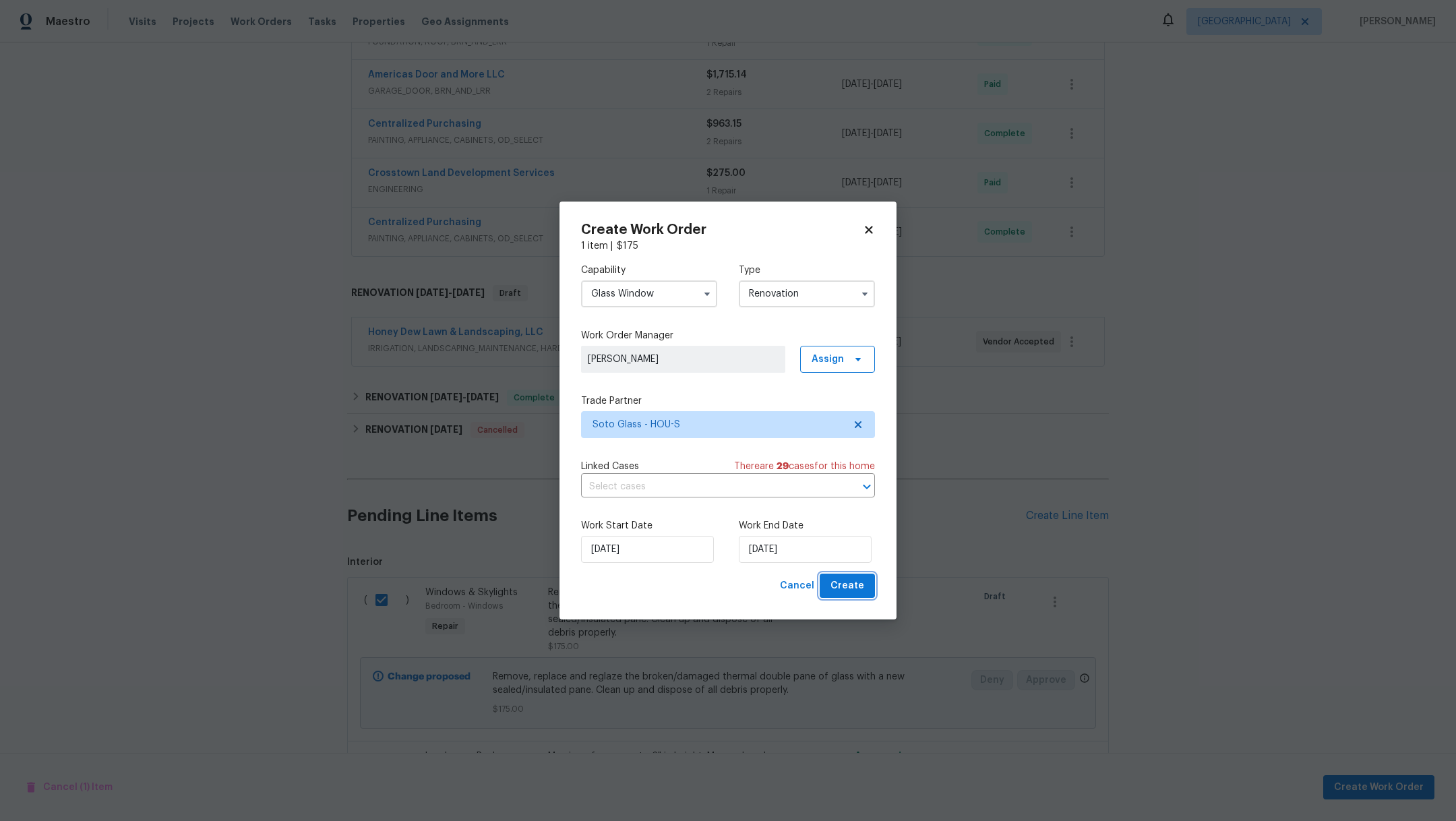
click at [869, 591] on button "Create" at bounding box center [847, 586] width 55 height 25
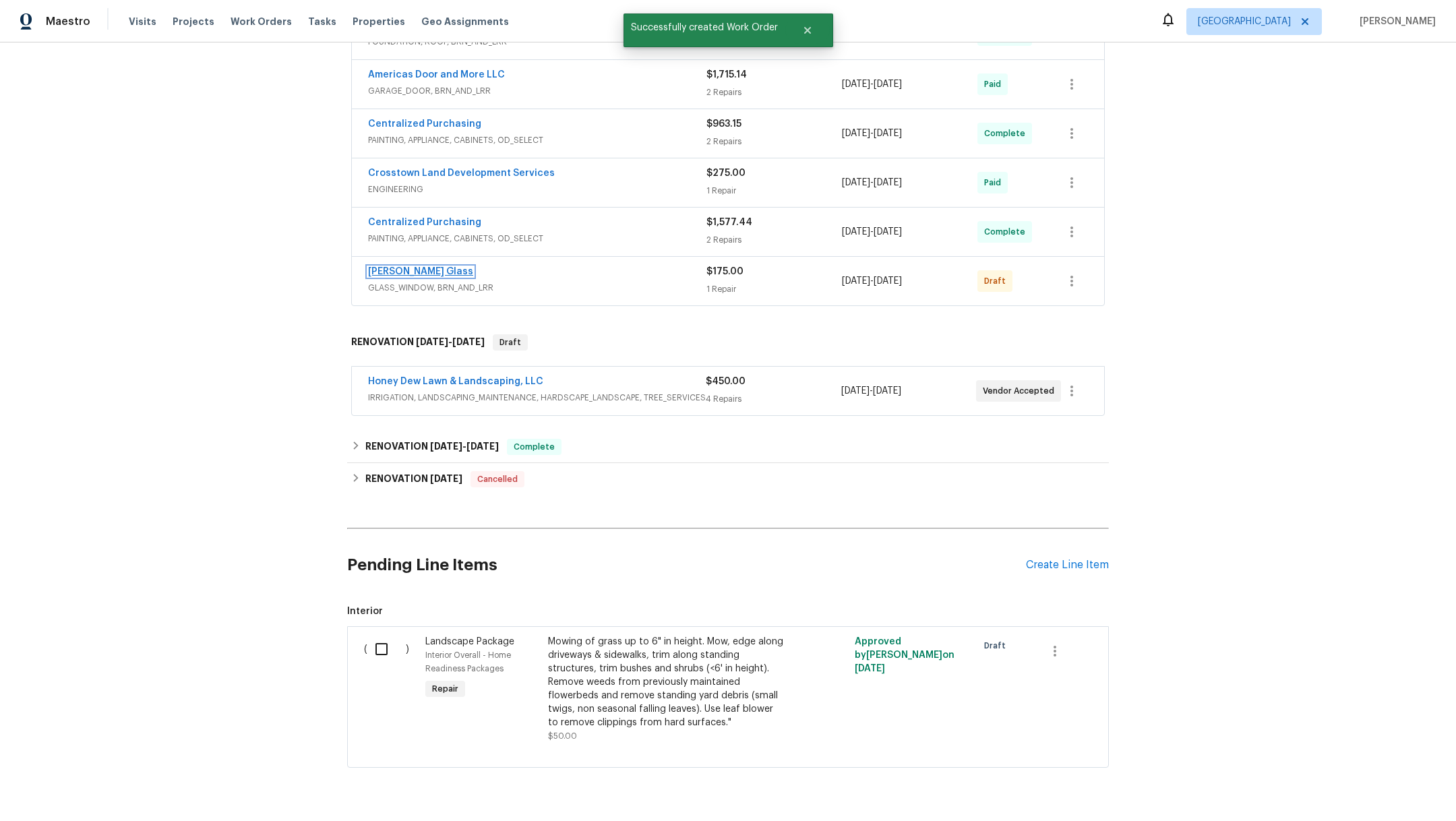
click at [400, 267] on link "[PERSON_NAME] Glass" at bounding box center [420, 271] width 106 height 9
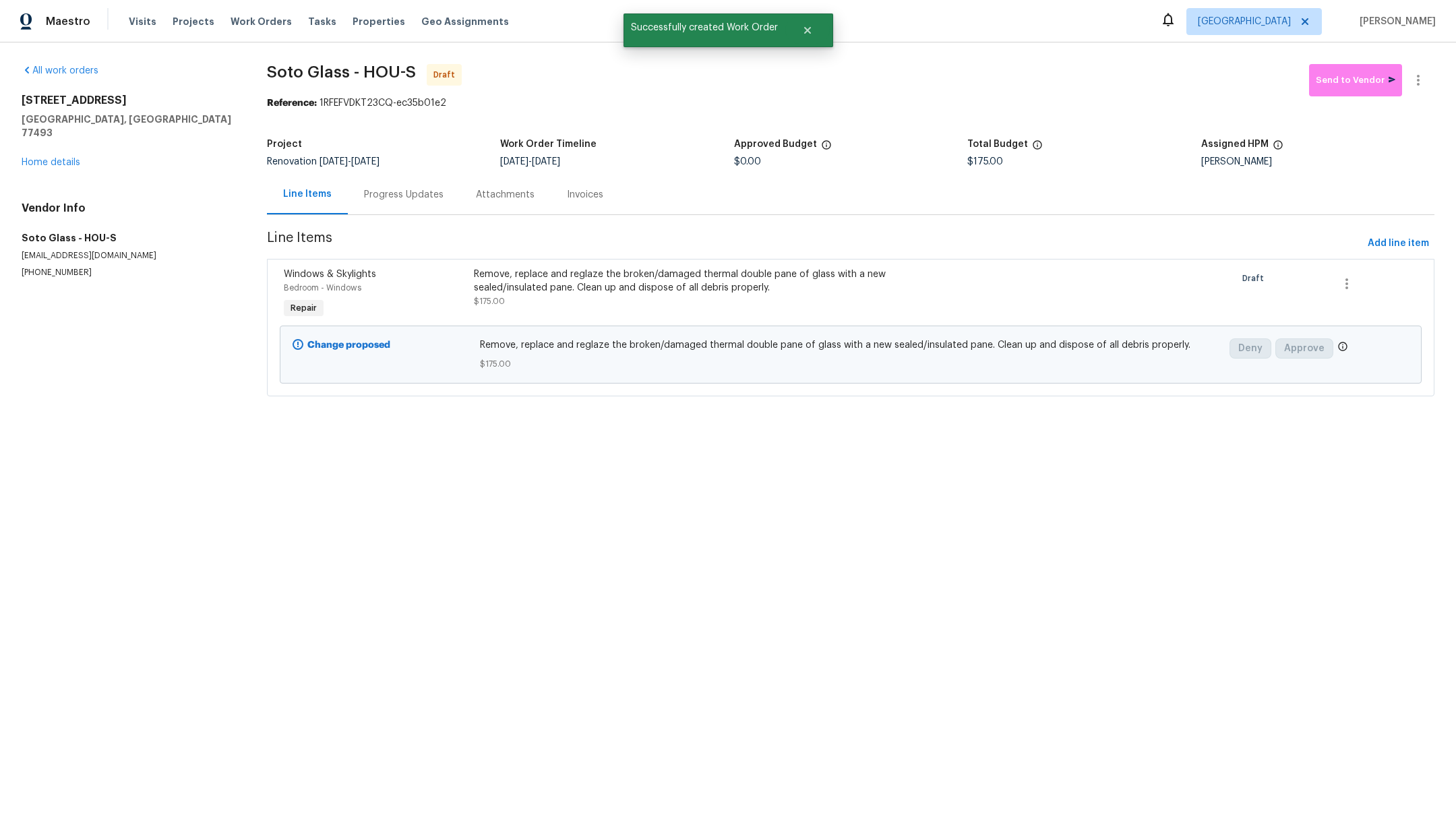
click at [560, 300] on div "Remove, replace and reglaze the broken/damaged thermal double pane of glass wit…" at bounding box center [707, 288] width 468 height 41
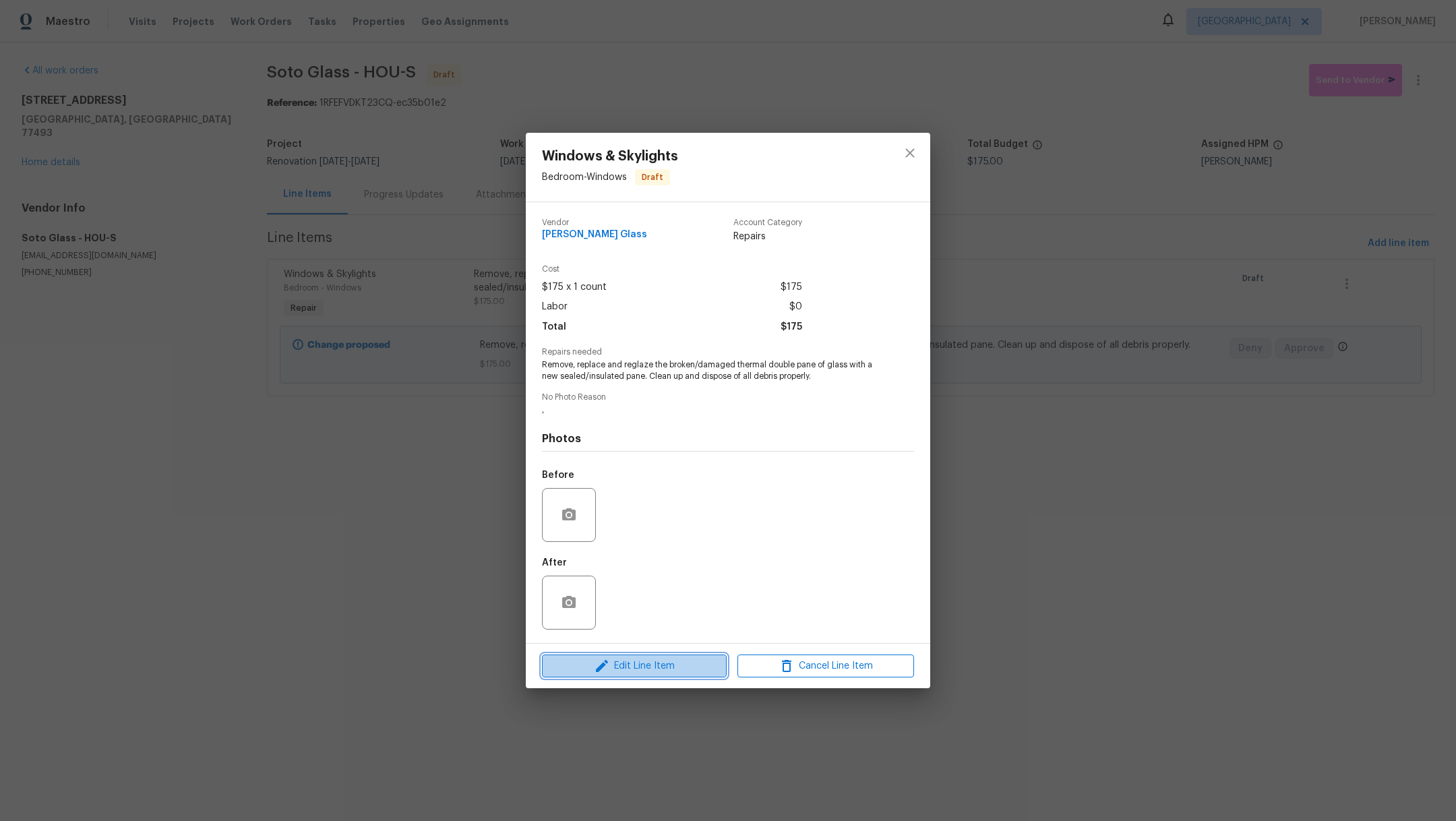
click at [627, 672] on span "Edit Line Item" at bounding box center [634, 666] width 176 height 17
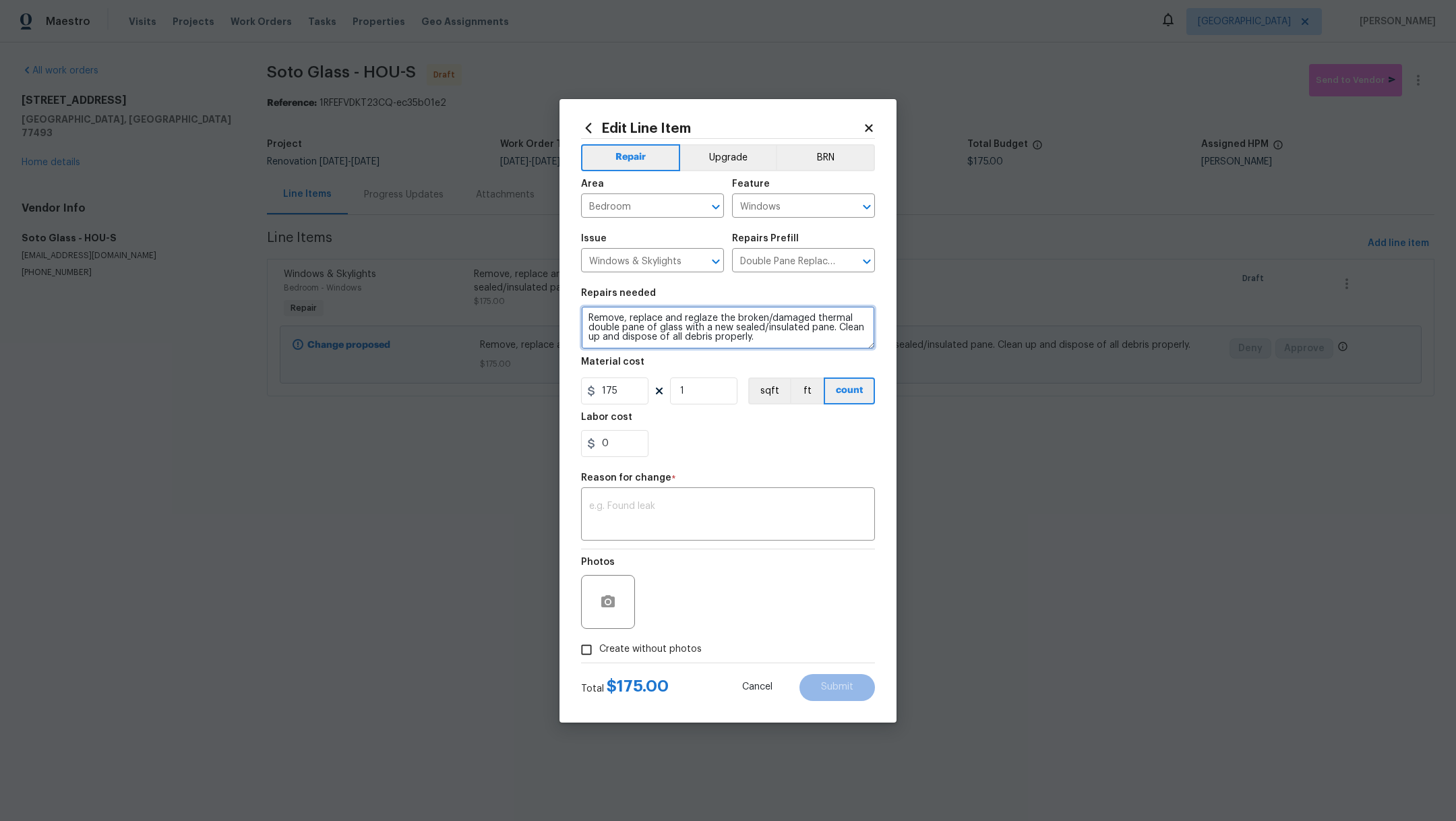
click at [584, 320] on textarea "Remove, replace and reglaze the broken/damaged thermal double pane of glass wit…" at bounding box center [728, 327] width 294 height 43
type textarea "Back bedroom near [GEOGRAPHIC_DATA]. Remove, replace and reglaze the broken/dam…"
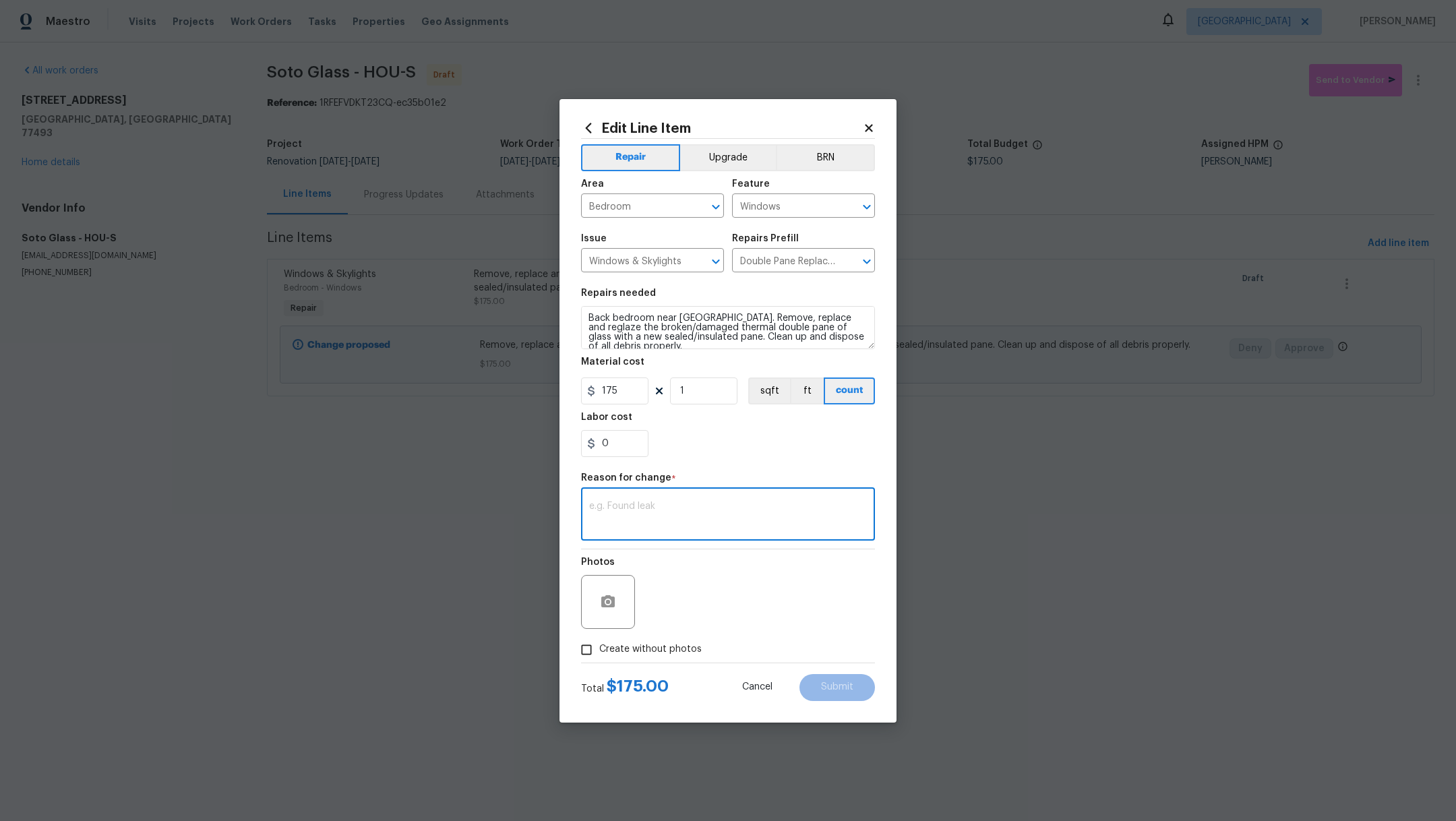
click at [668, 508] on textarea at bounding box center [728, 516] width 278 height 29
type textarea "Location"
click at [835, 697] on button "Submit" at bounding box center [836, 688] width 75 height 27
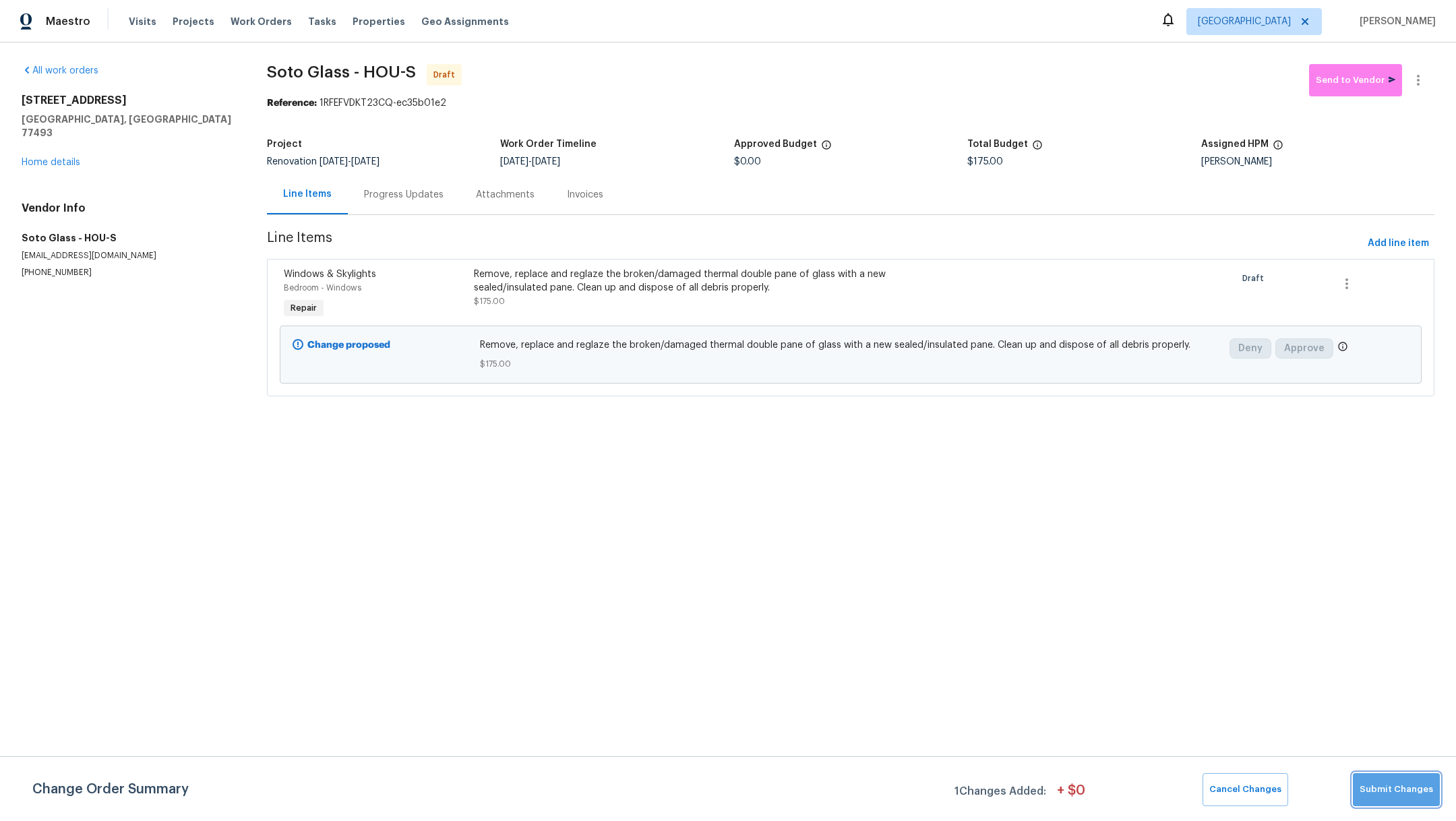
click at [1400, 783] on span "Submit Changes" at bounding box center [1396, 789] width 73 height 15
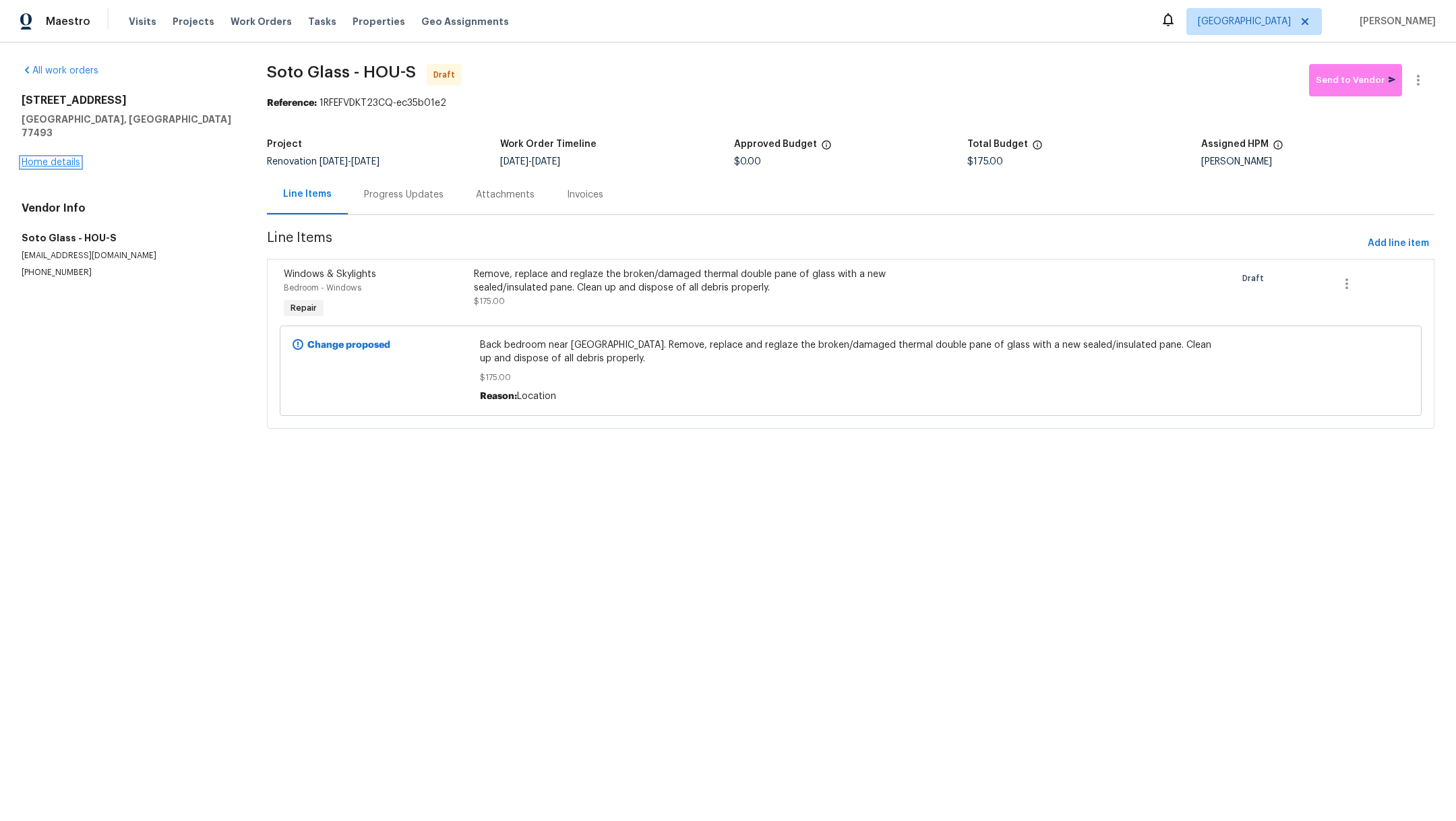
click at [29, 158] on link "Home details" at bounding box center [51, 162] width 58 height 9
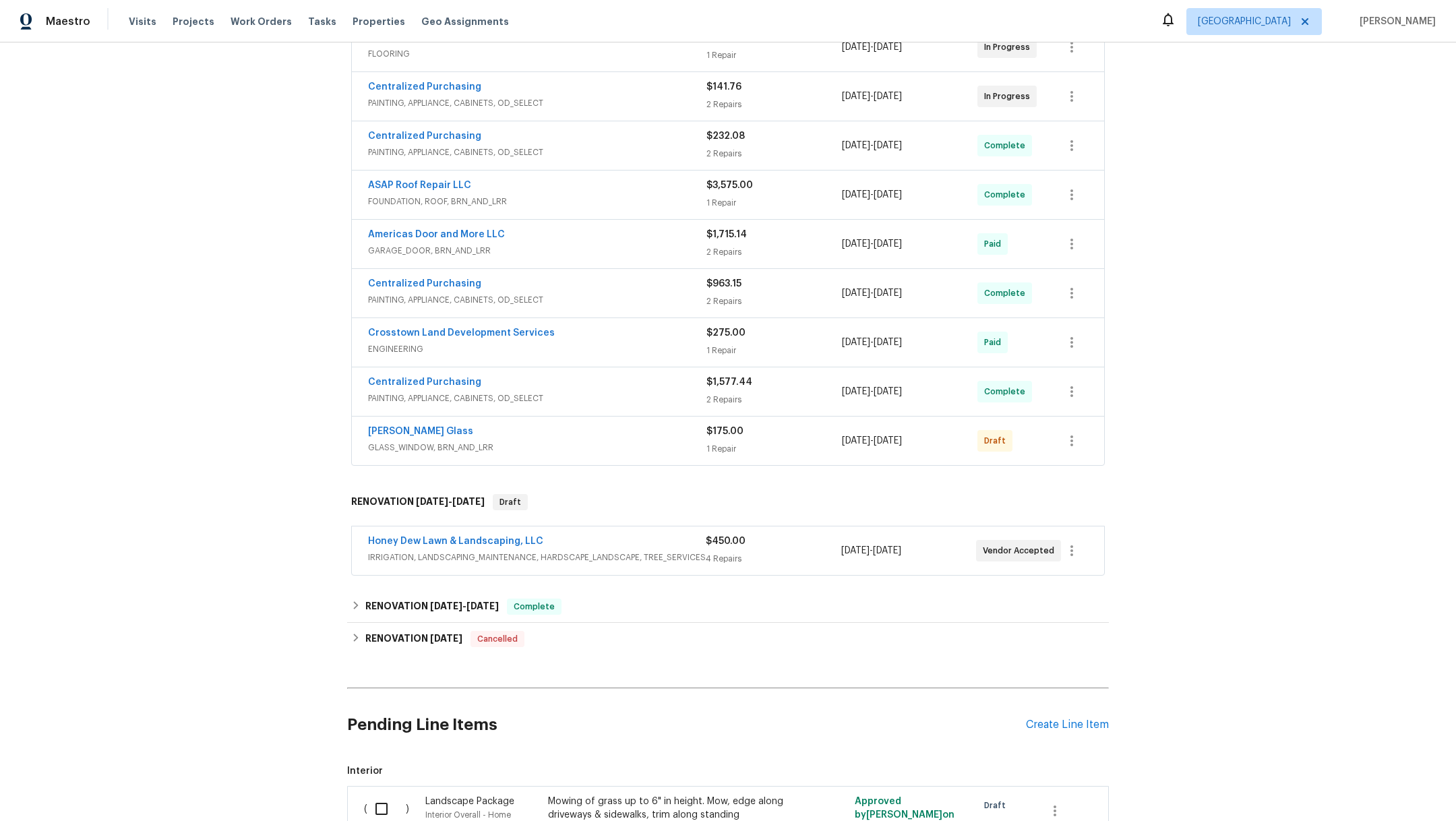
scroll to position [326, 0]
click at [1070, 439] on icon "button" at bounding box center [1071, 441] width 3 height 11
click at [1076, 467] on li "Confirm and Send to Vendor" at bounding box center [1123, 461] width 150 height 22
